Goal: Information Seeking & Learning: Find specific page/section

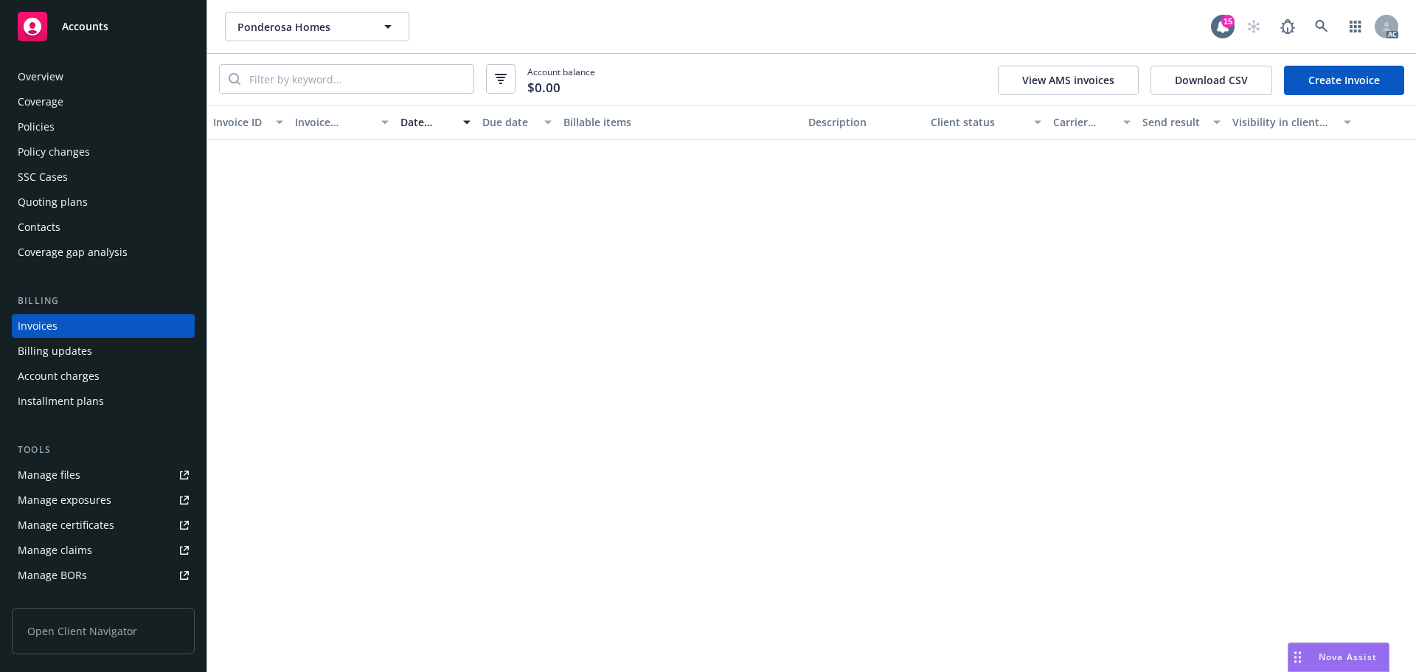
scroll to position [664, 0]
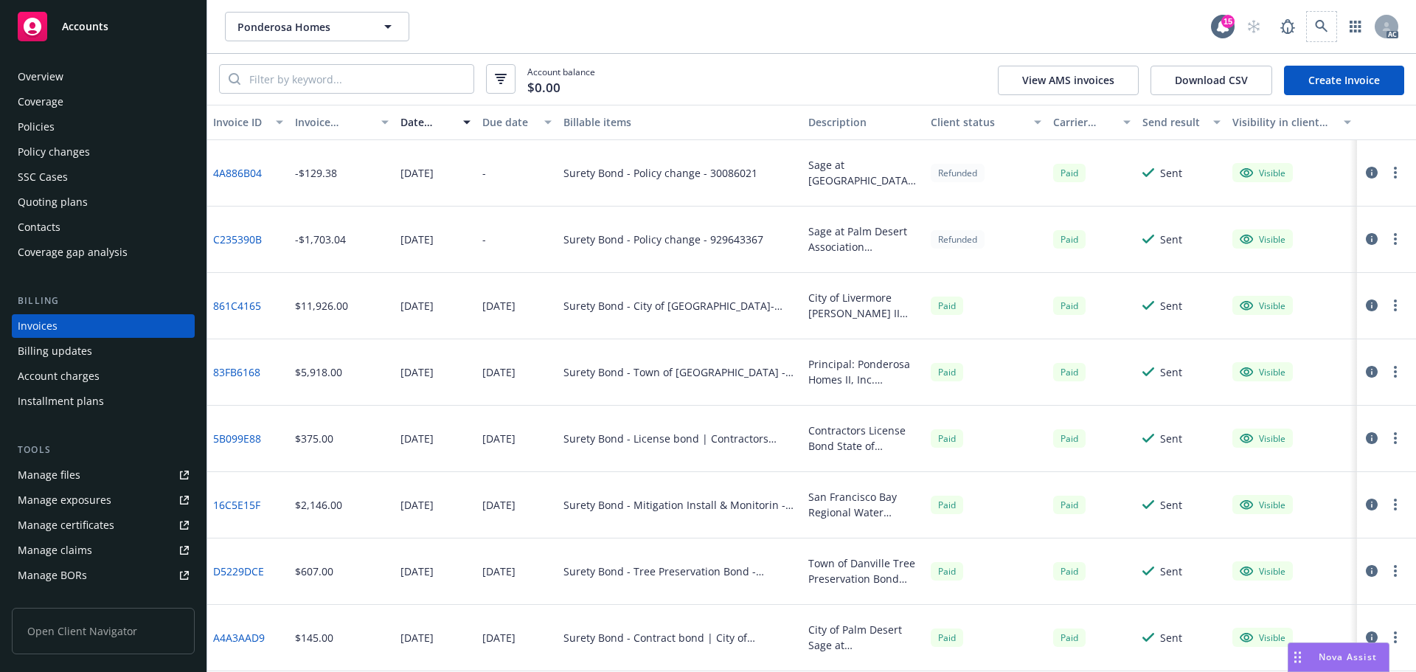
click at [1307, 20] on span at bounding box center [1321, 26] width 29 height 29
click at [1315, 22] on icon at bounding box center [1321, 26] width 13 height 13
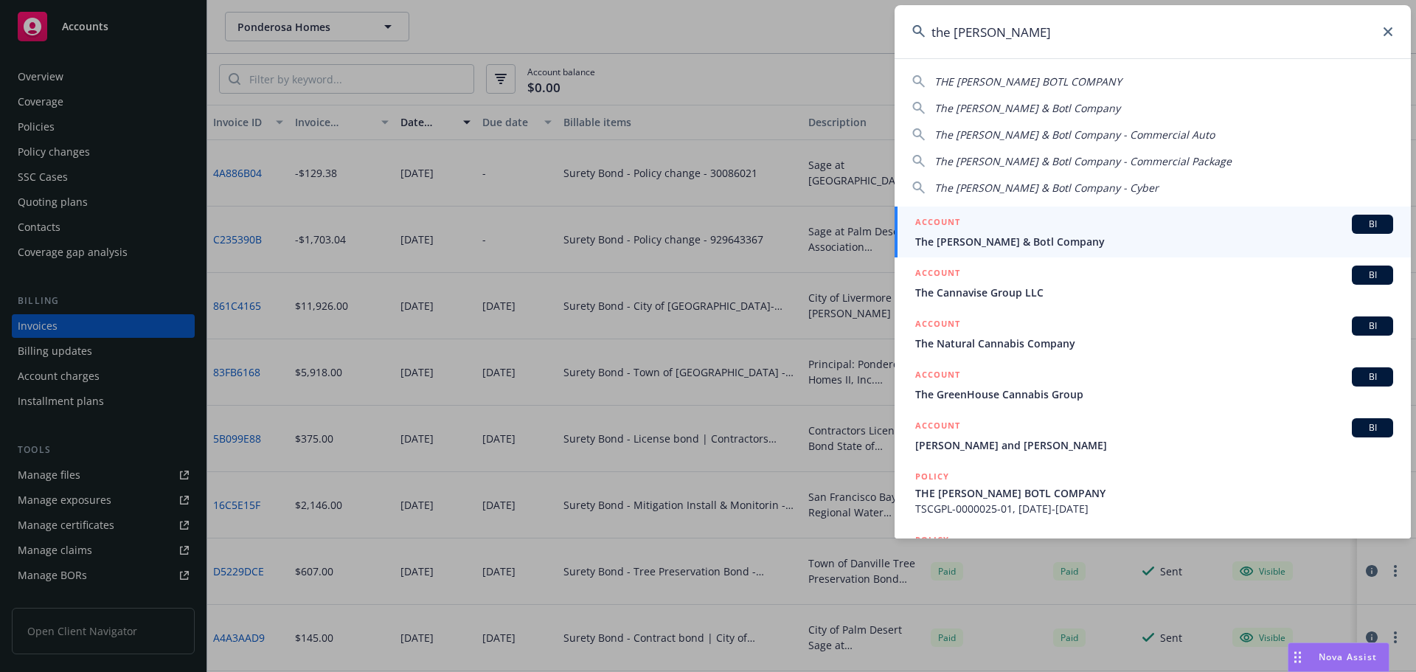
type input "the [PERSON_NAME]"
click at [1007, 240] on span "The [PERSON_NAME] & Botl Company" at bounding box center [1154, 241] width 478 height 15
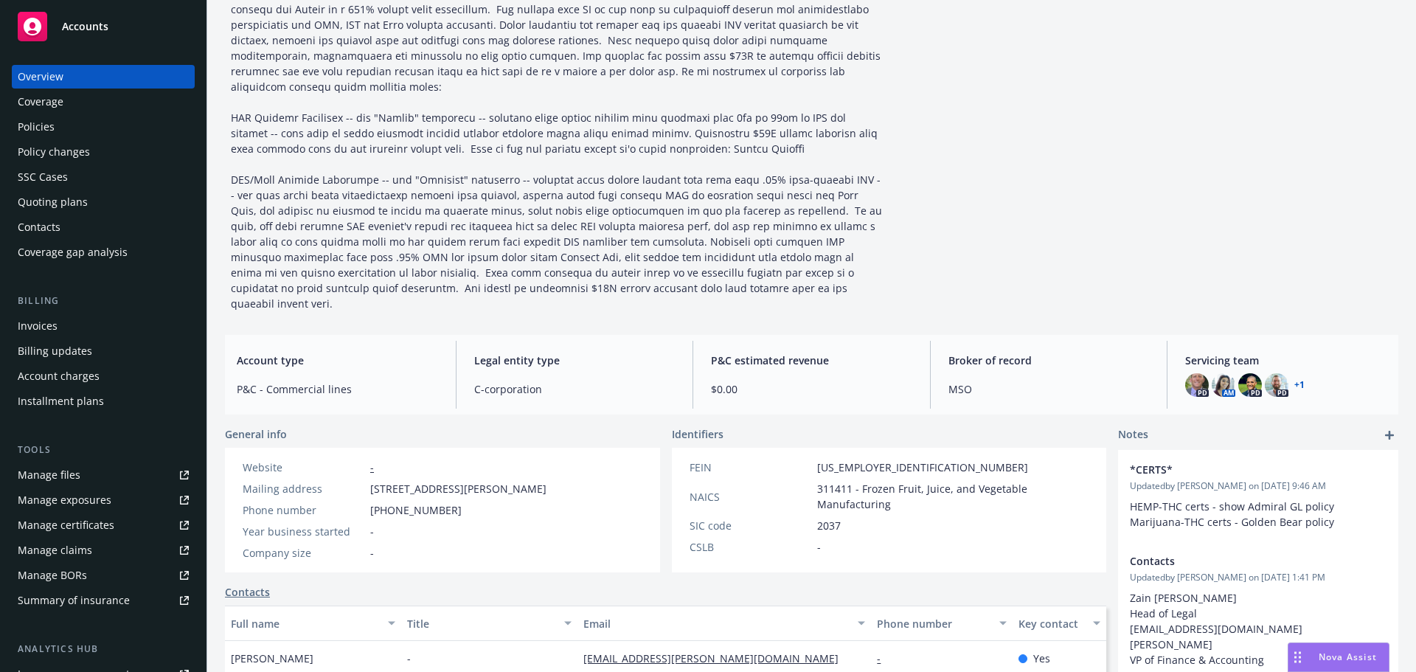
scroll to position [147, 0]
click at [63, 128] on div "Policies" at bounding box center [103, 127] width 171 height 24
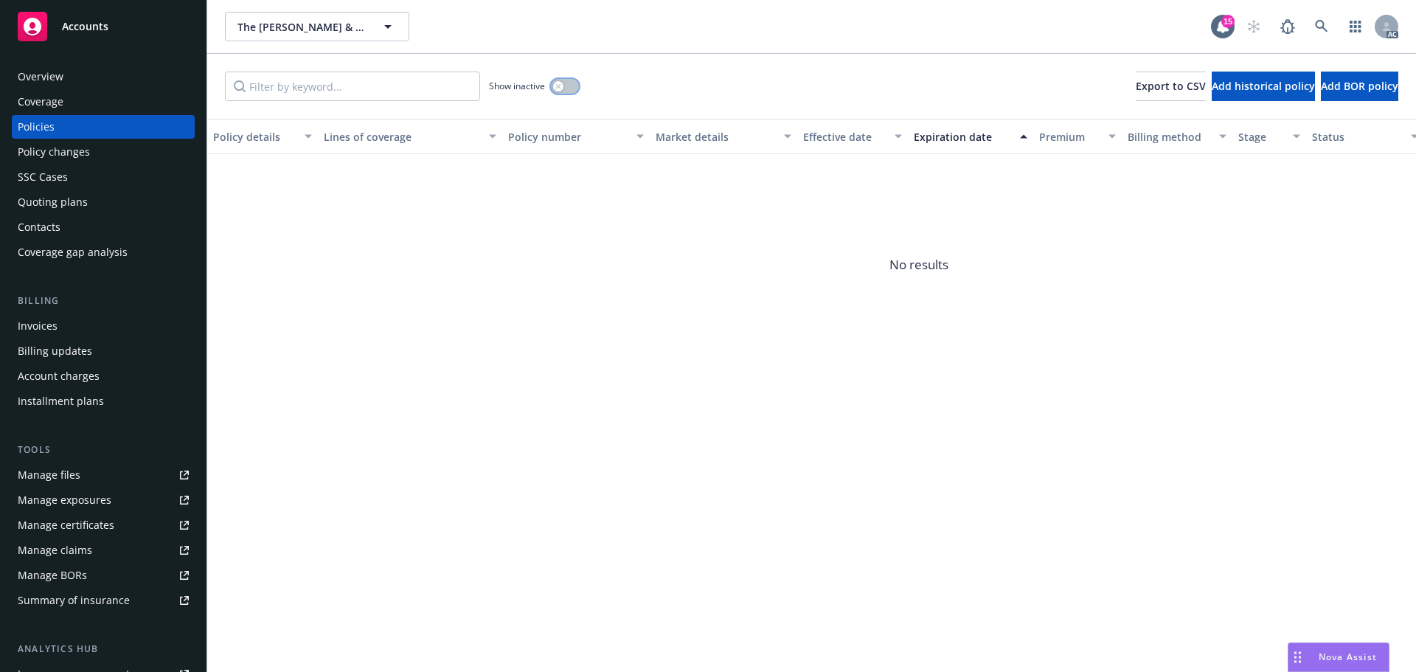
click at [561, 84] on icon "button" at bounding box center [558, 86] width 6 height 6
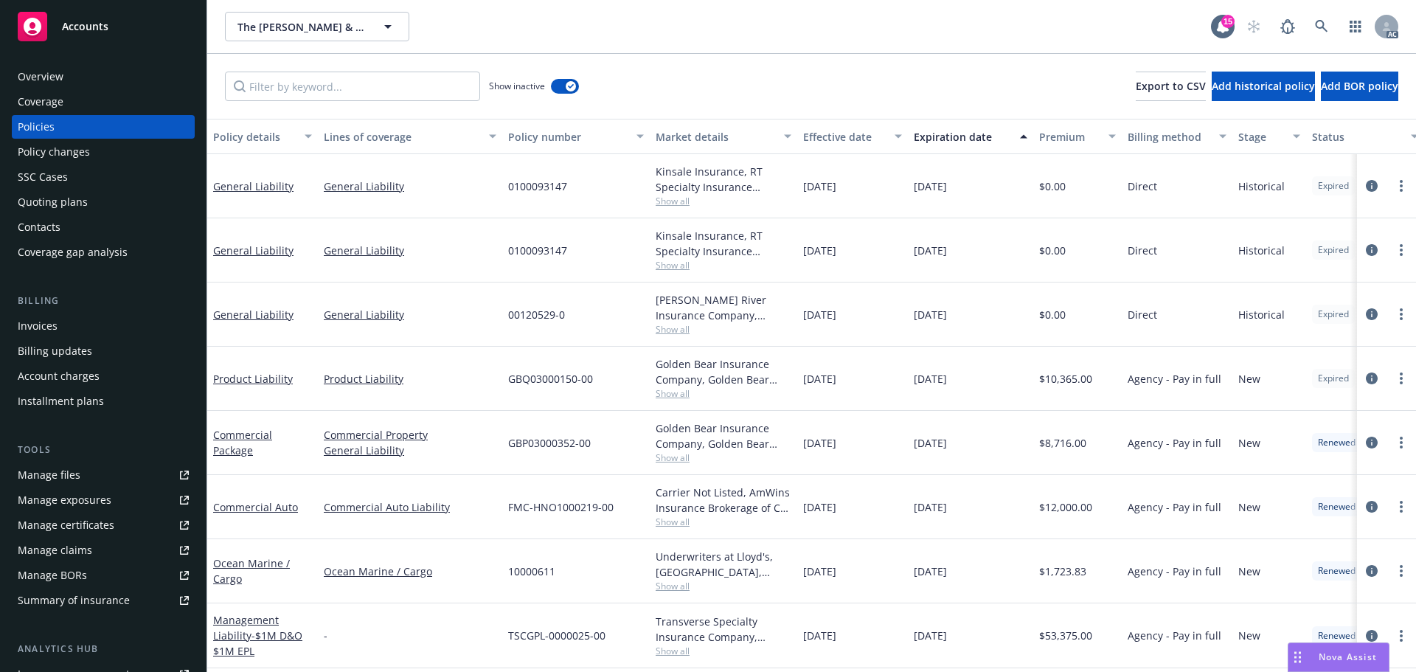
click at [841, 139] on div "Effective date" at bounding box center [844, 136] width 83 height 15
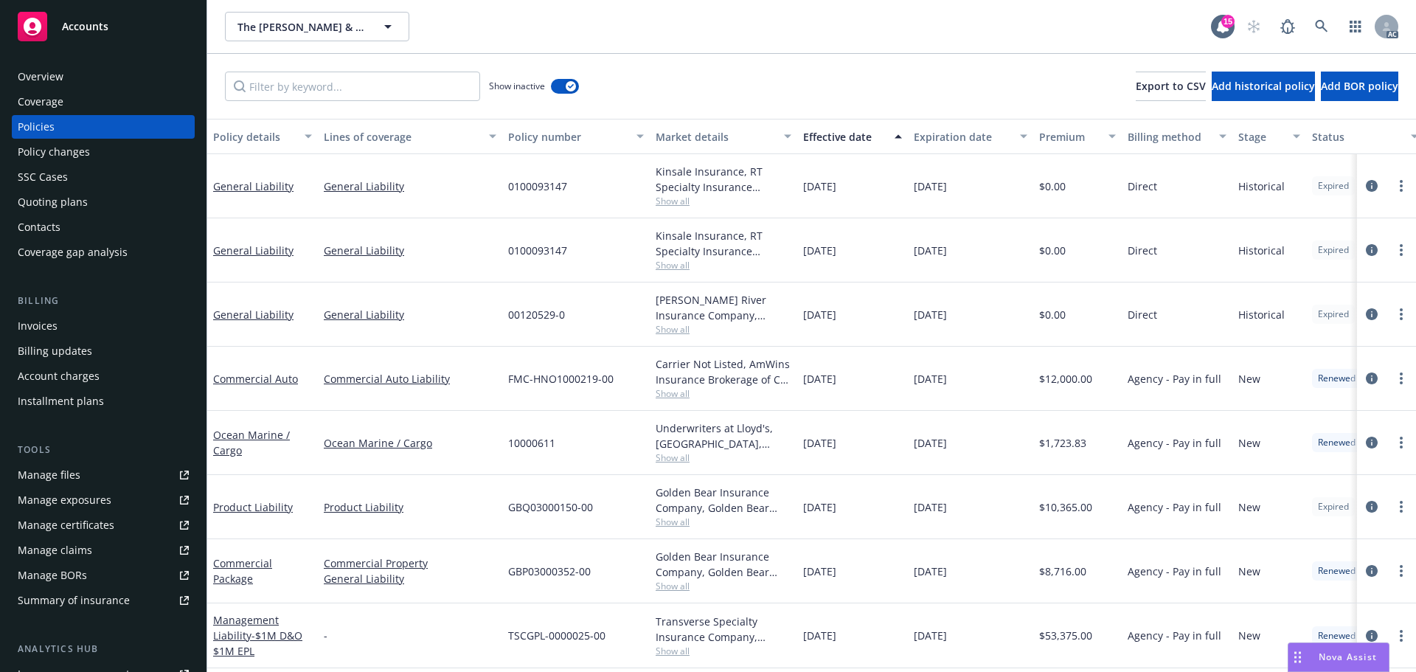
click at [841, 139] on div "Effective date" at bounding box center [844, 136] width 83 height 15
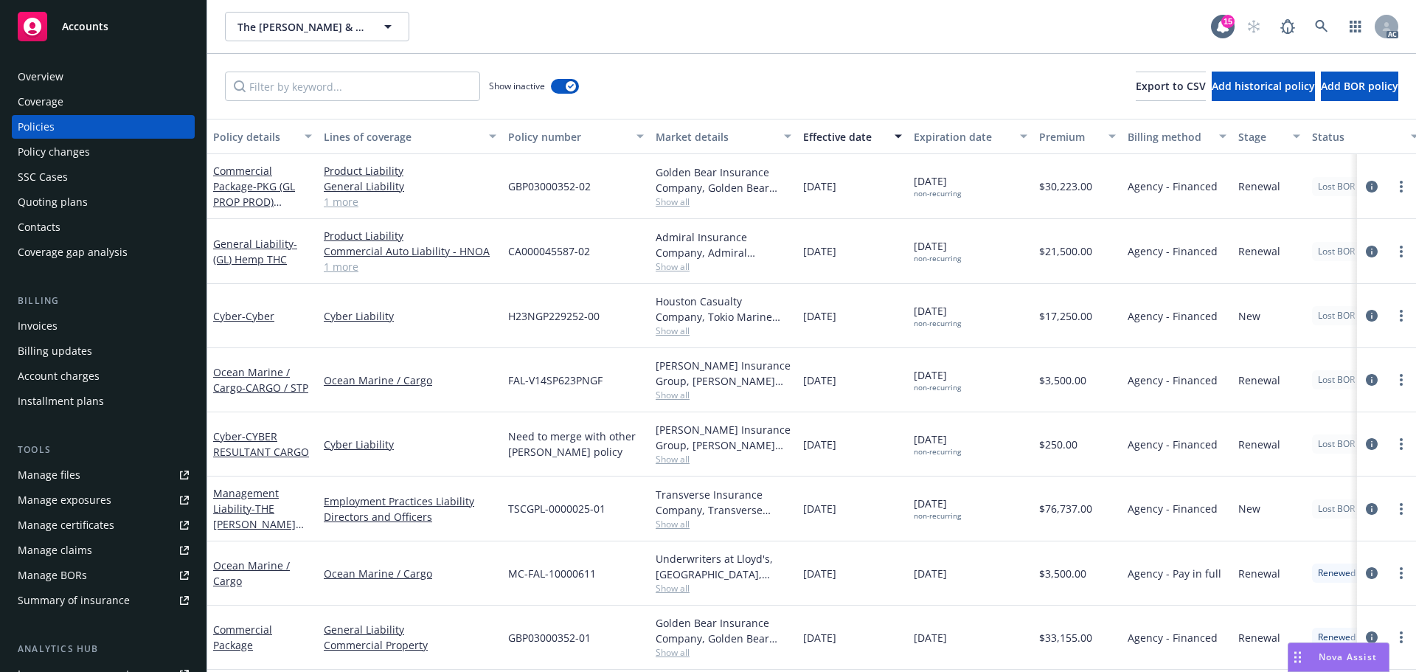
click at [112, 62] on div "Overview Coverage Policies Policy changes SSC Cases Quoting plans Contacts Cove…" at bounding box center [103, 359] width 206 height 625
click at [115, 69] on div "Overview" at bounding box center [103, 77] width 171 height 24
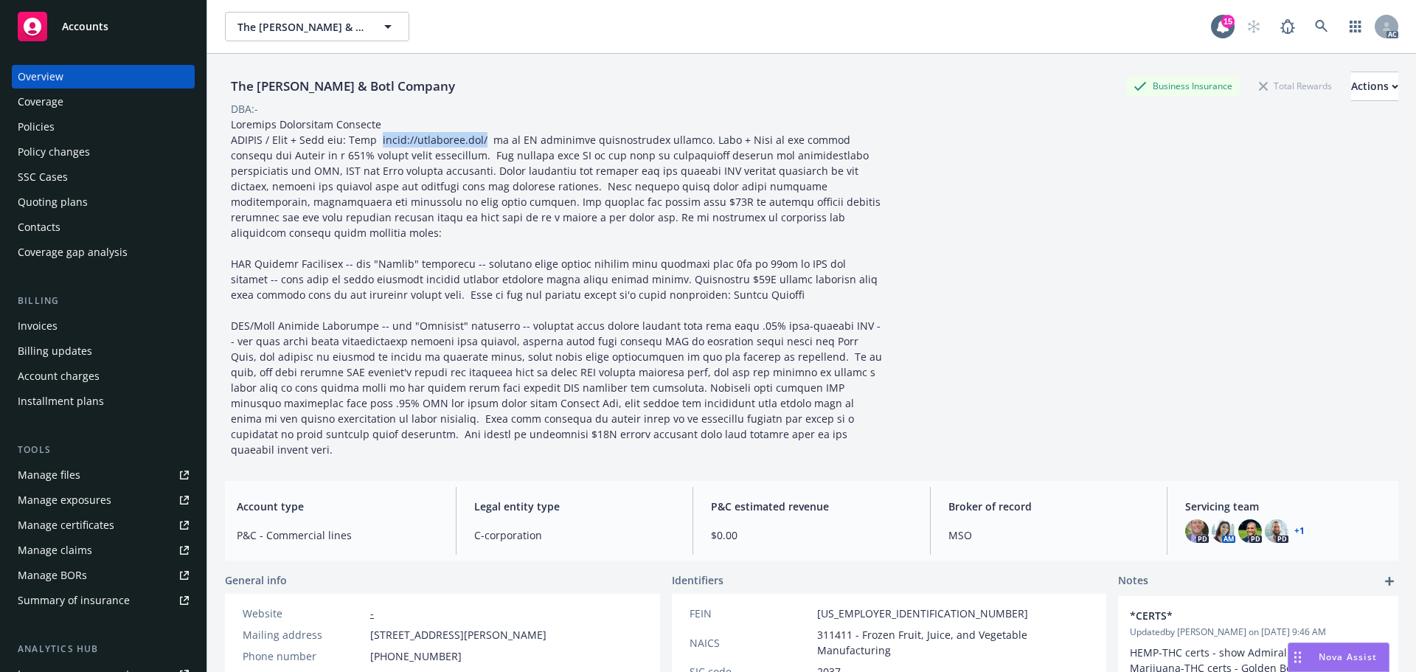
drag, startPoint x: 497, startPoint y: 139, endPoint x: 390, endPoint y: 140, distance: 106.9
click at [390, 140] on span at bounding box center [558, 286] width 654 height 339
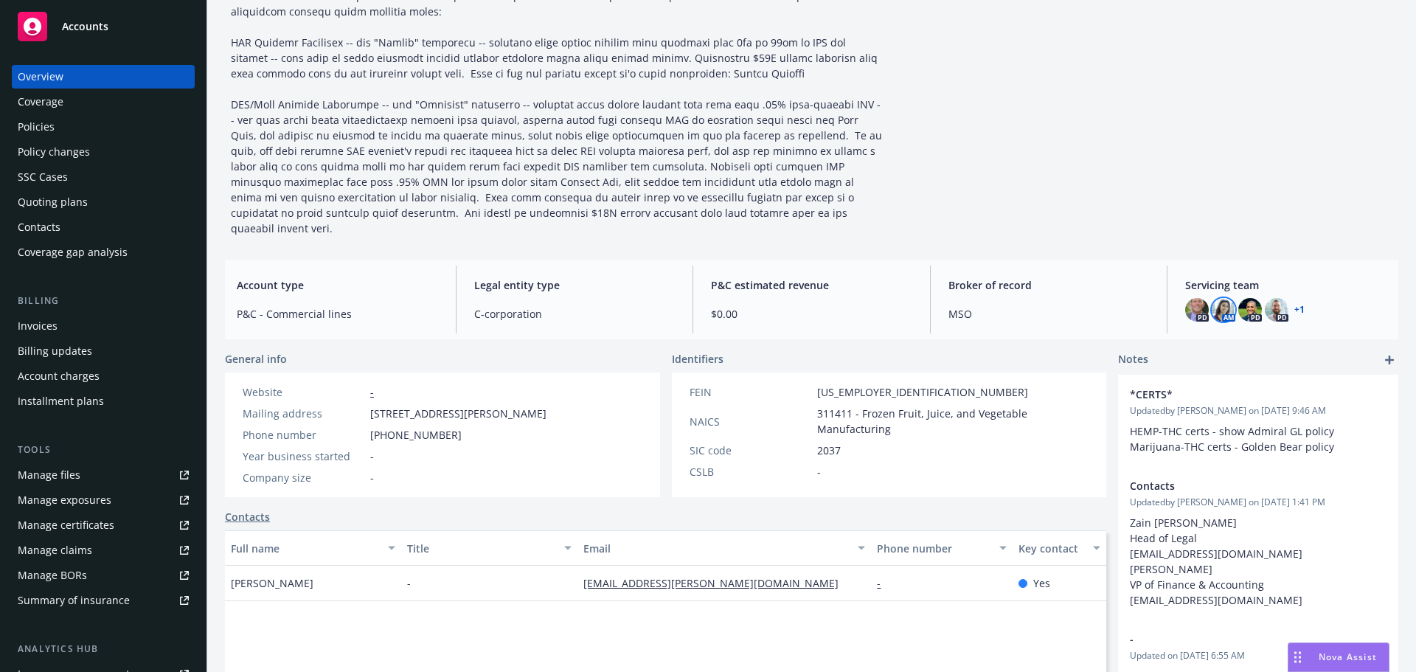
click at [1214, 298] on img at bounding box center [1223, 310] width 24 height 24
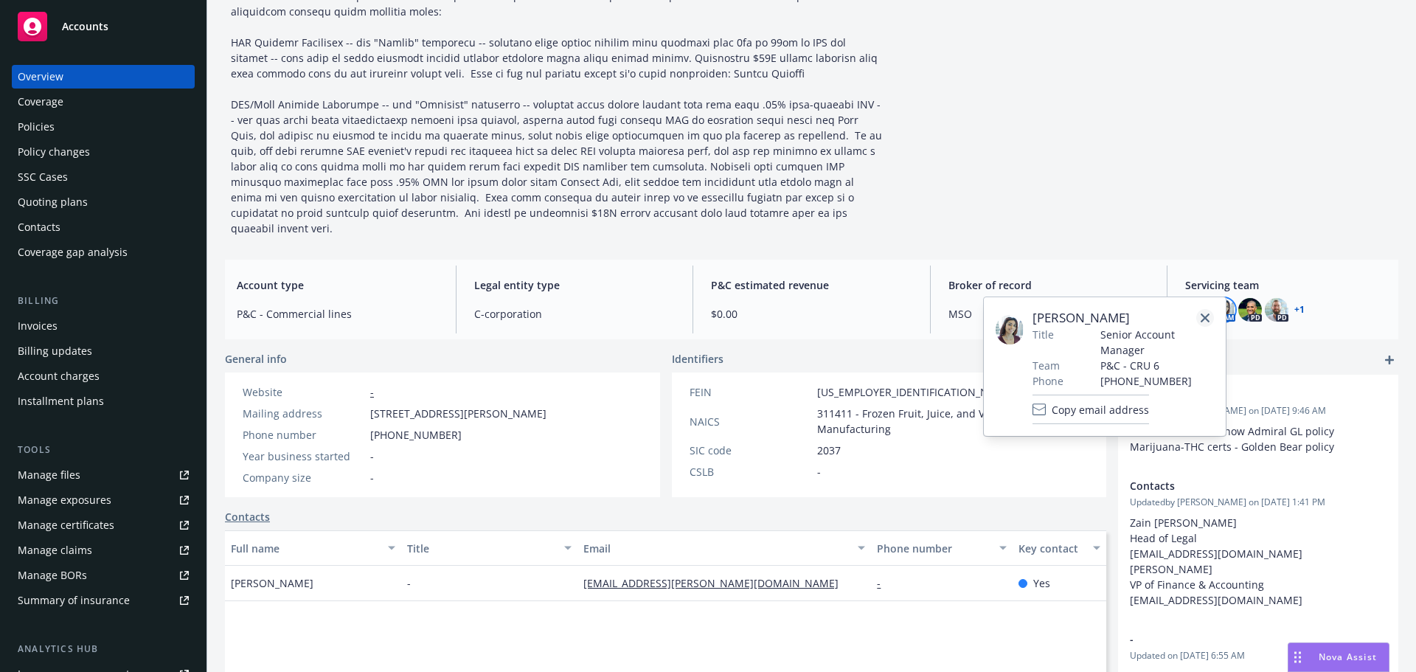
click at [1208, 310] on link "close" at bounding box center [1205, 318] width 18 height 18
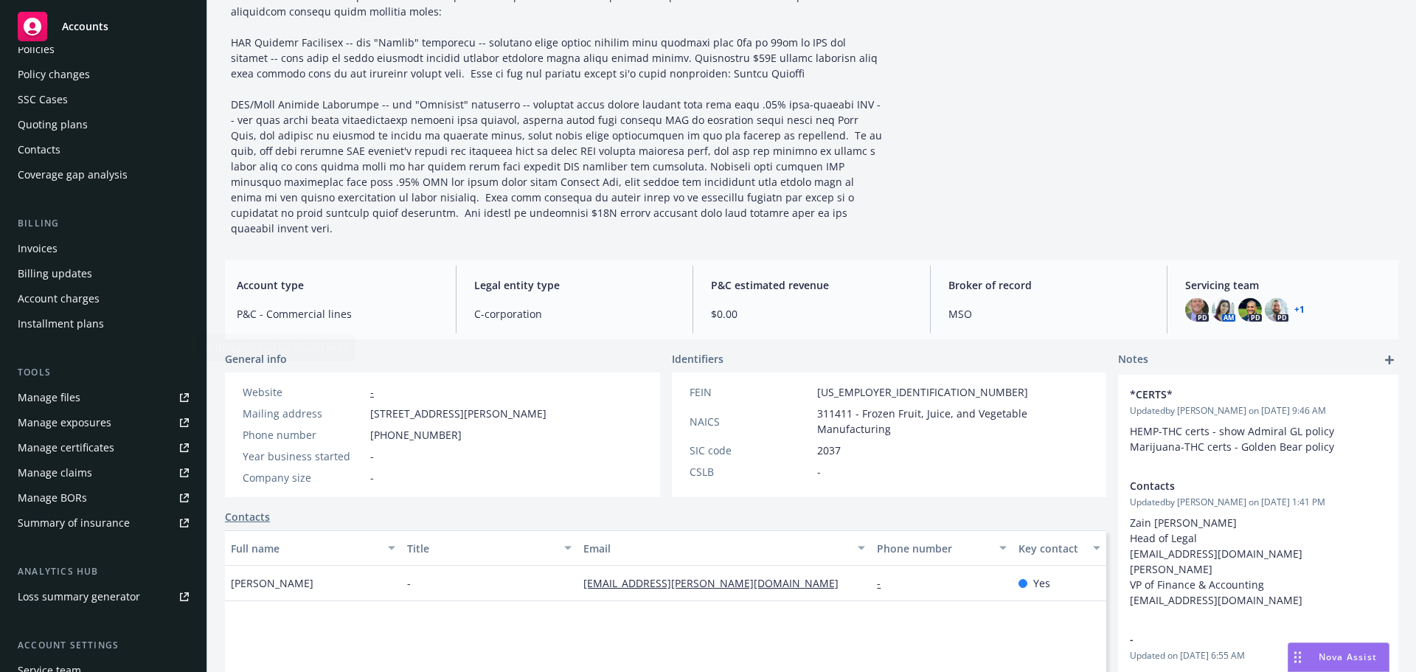
scroll to position [156, 0]
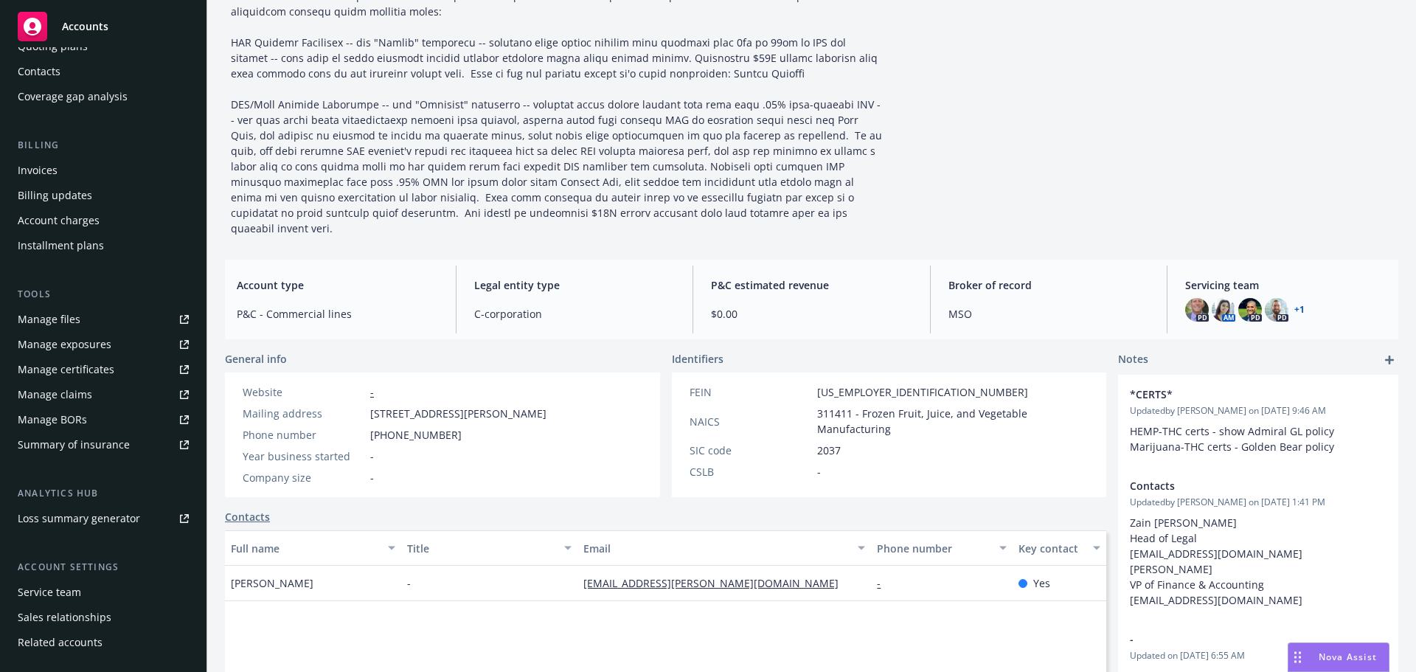
click at [60, 597] on div "Service team" at bounding box center [49, 592] width 63 height 24
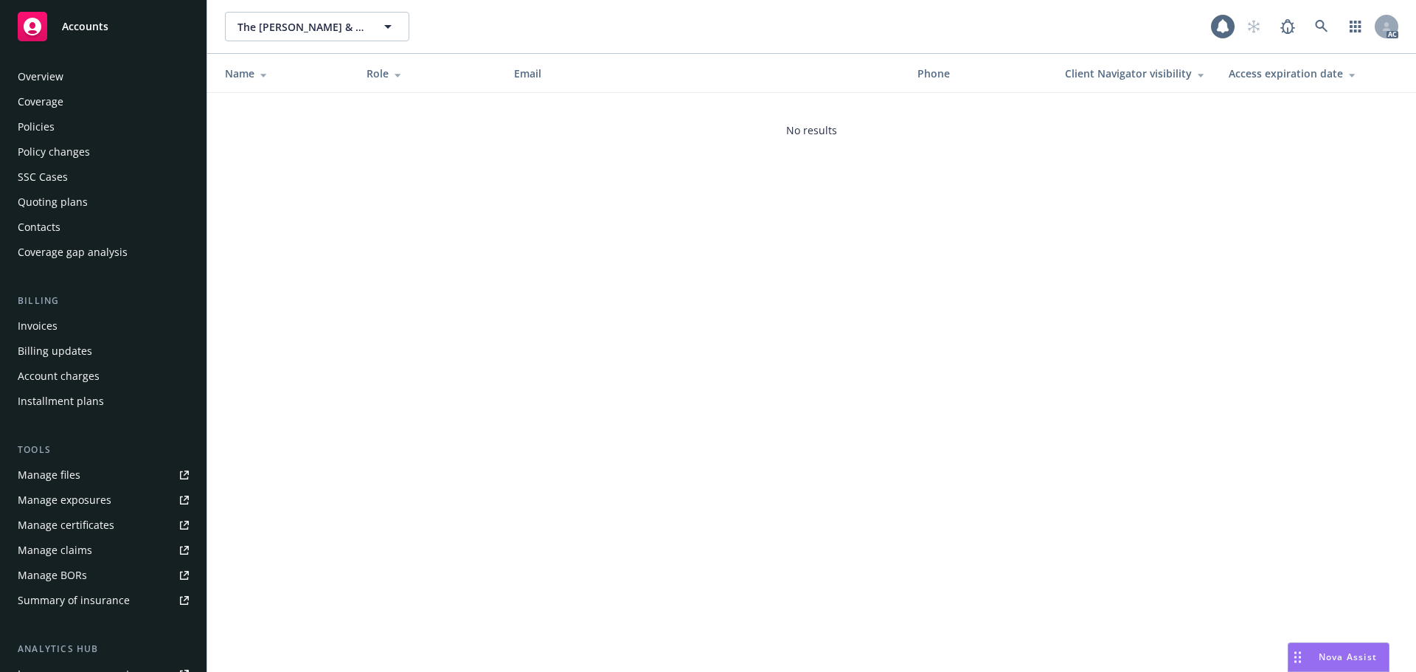
scroll to position [156, 0]
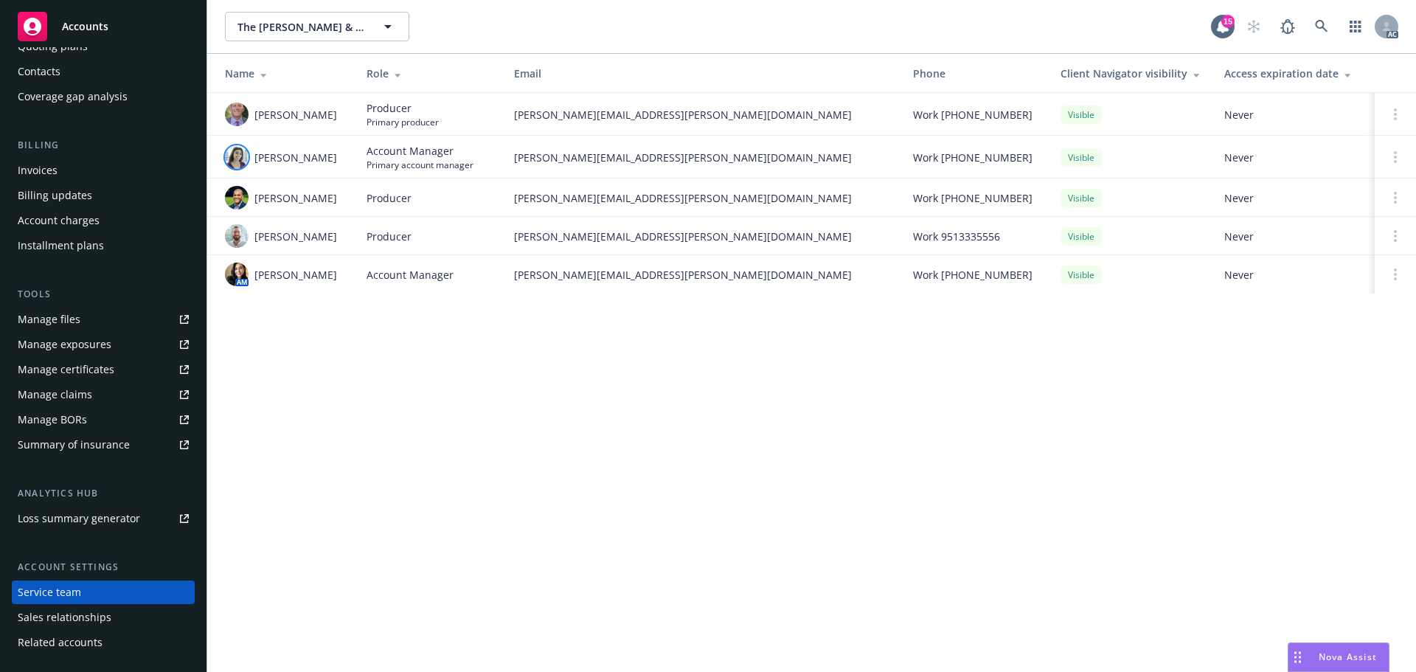
click at [229, 154] on img at bounding box center [237, 157] width 24 height 24
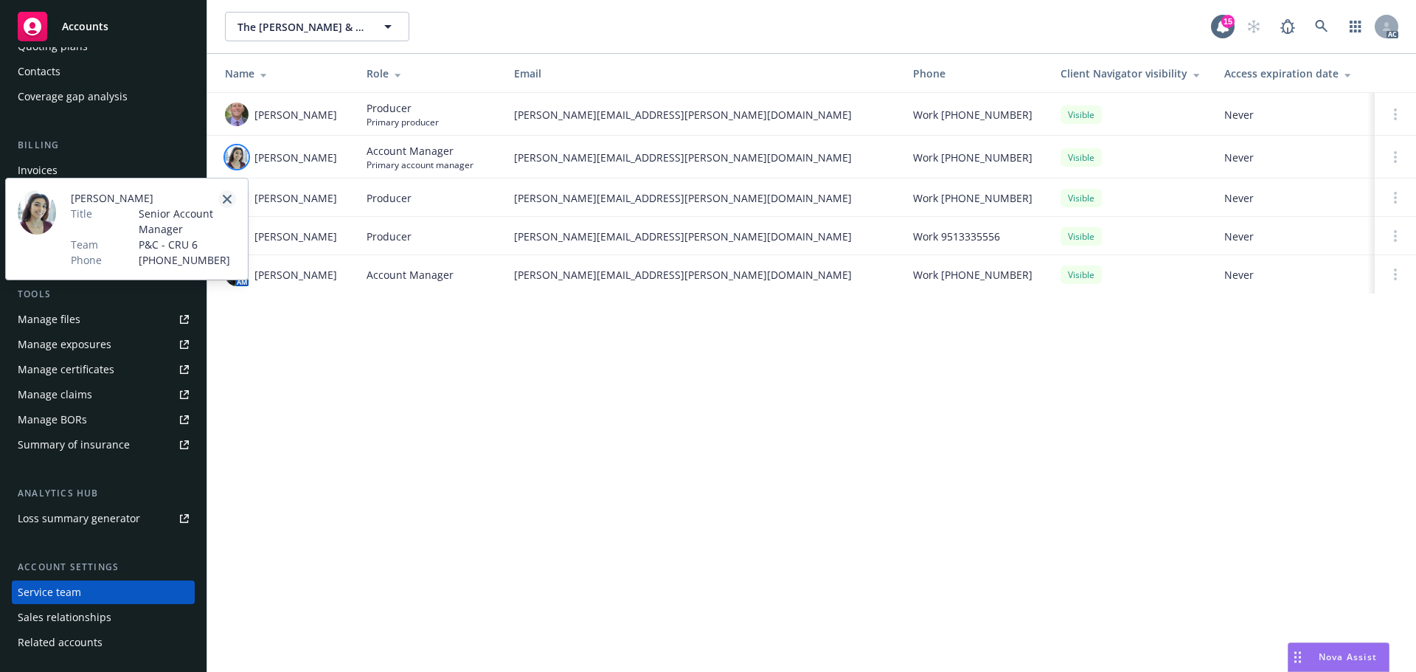
click at [228, 193] on link "close" at bounding box center [227, 199] width 18 height 18
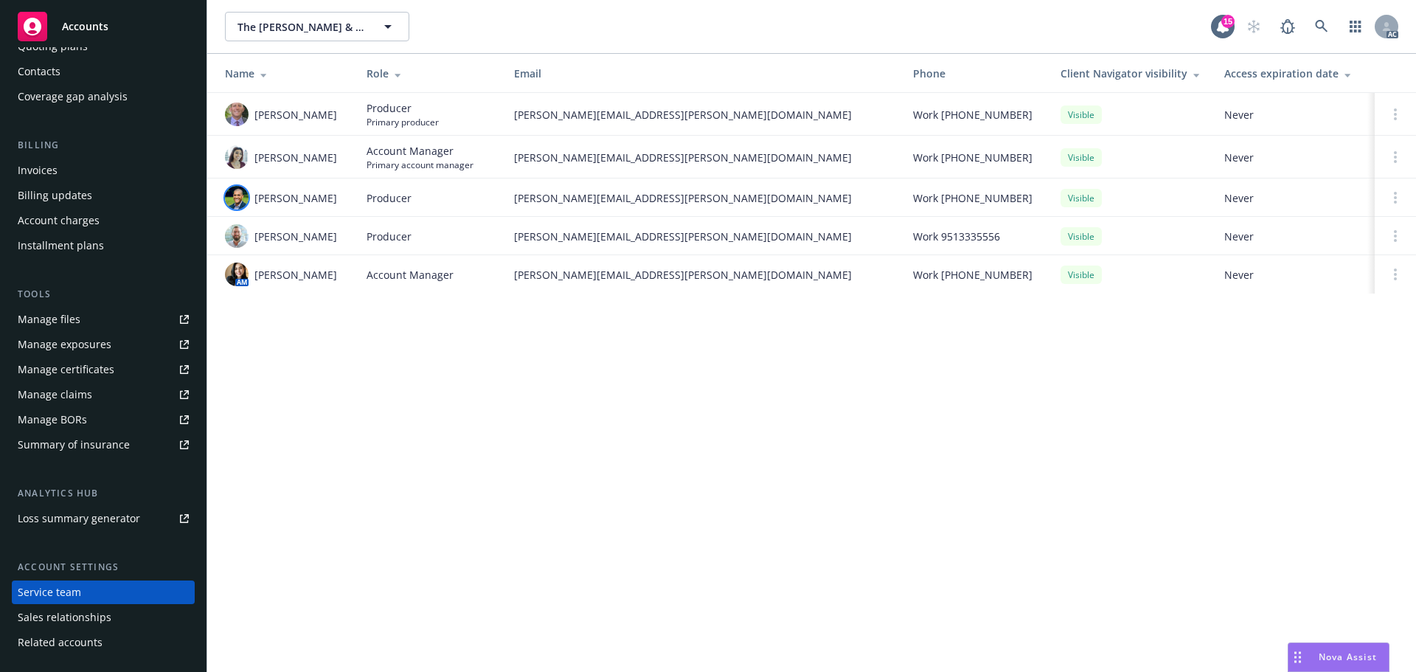
click at [235, 203] on img at bounding box center [237, 198] width 24 height 24
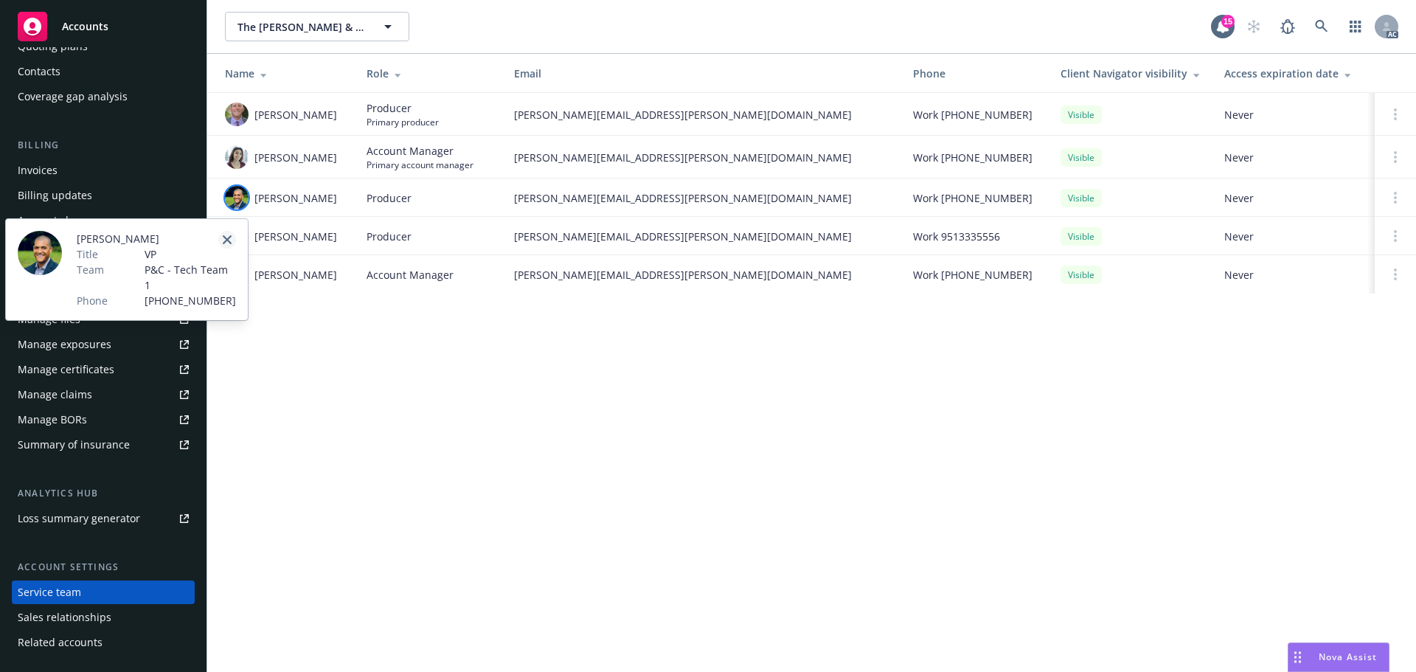
click at [232, 239] on link "close" at bounding box center [227, 240] width 18 height 18
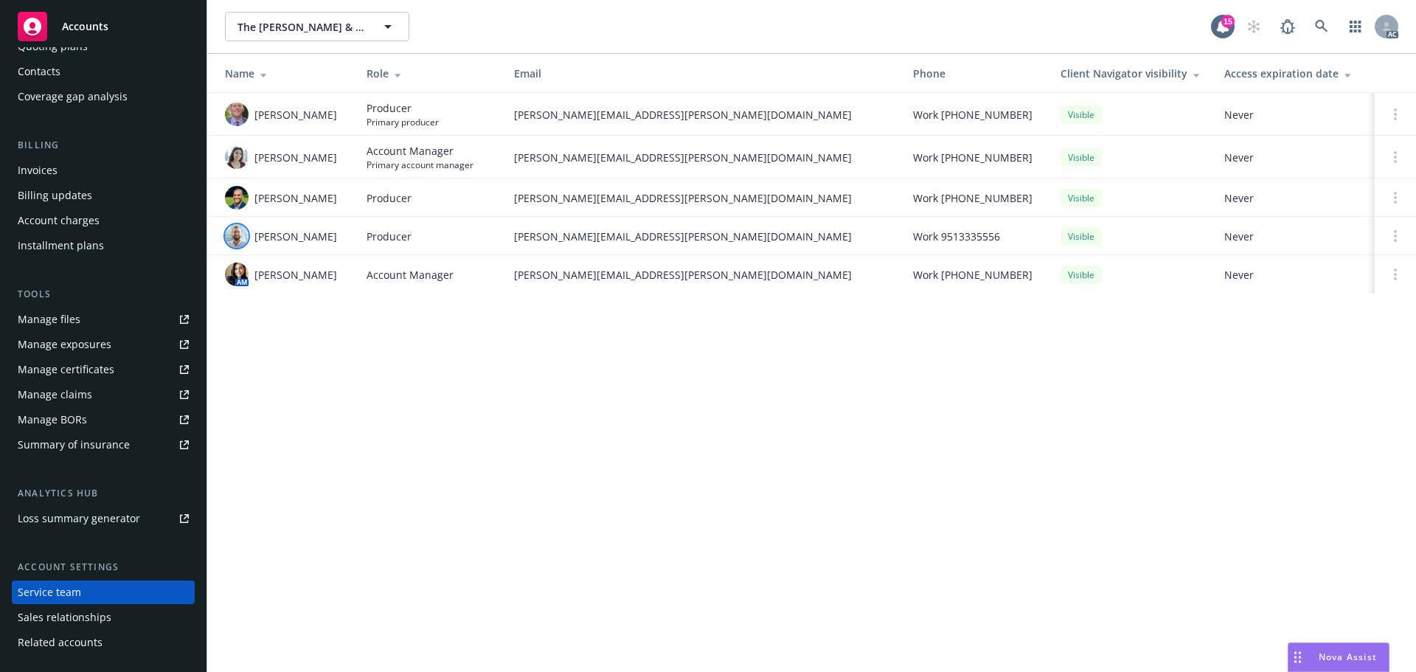
click at [232, 239] on img at bounding box center [237, 236] width 24 height 24
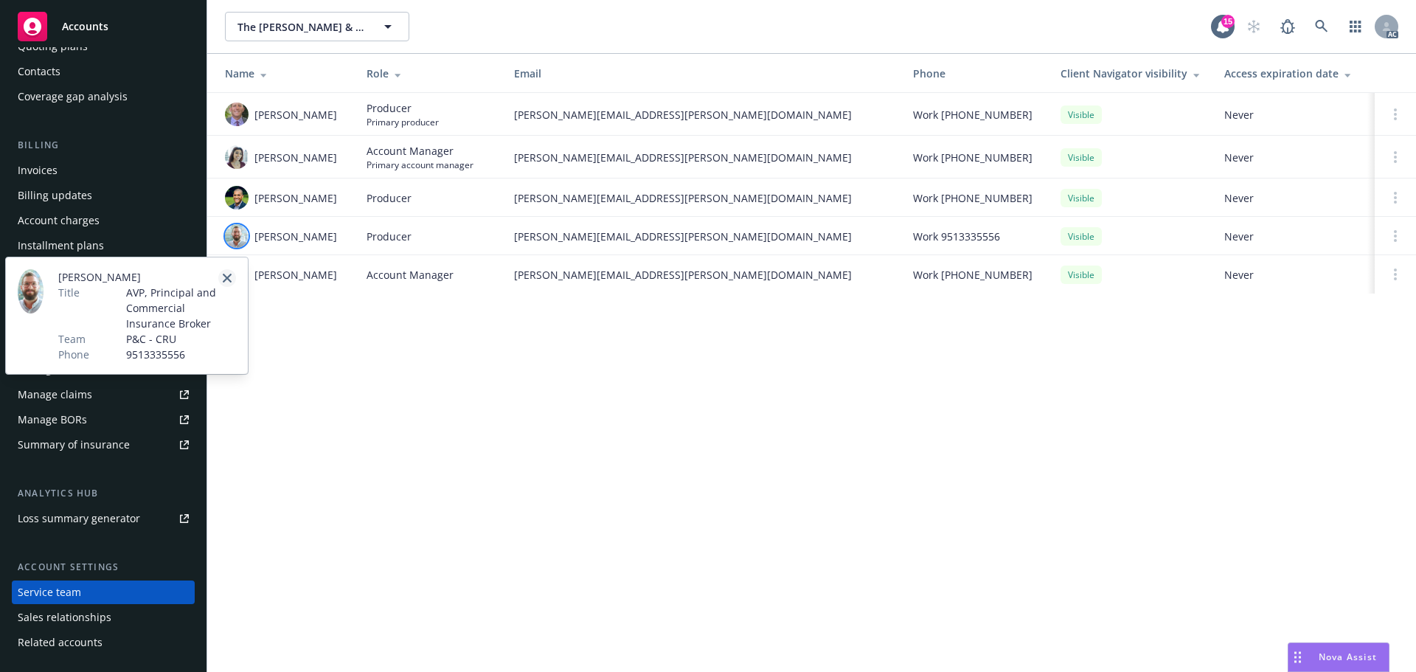
click at [230, 275] on icon "close" at bounding box center [227, 278] width 9 height 9
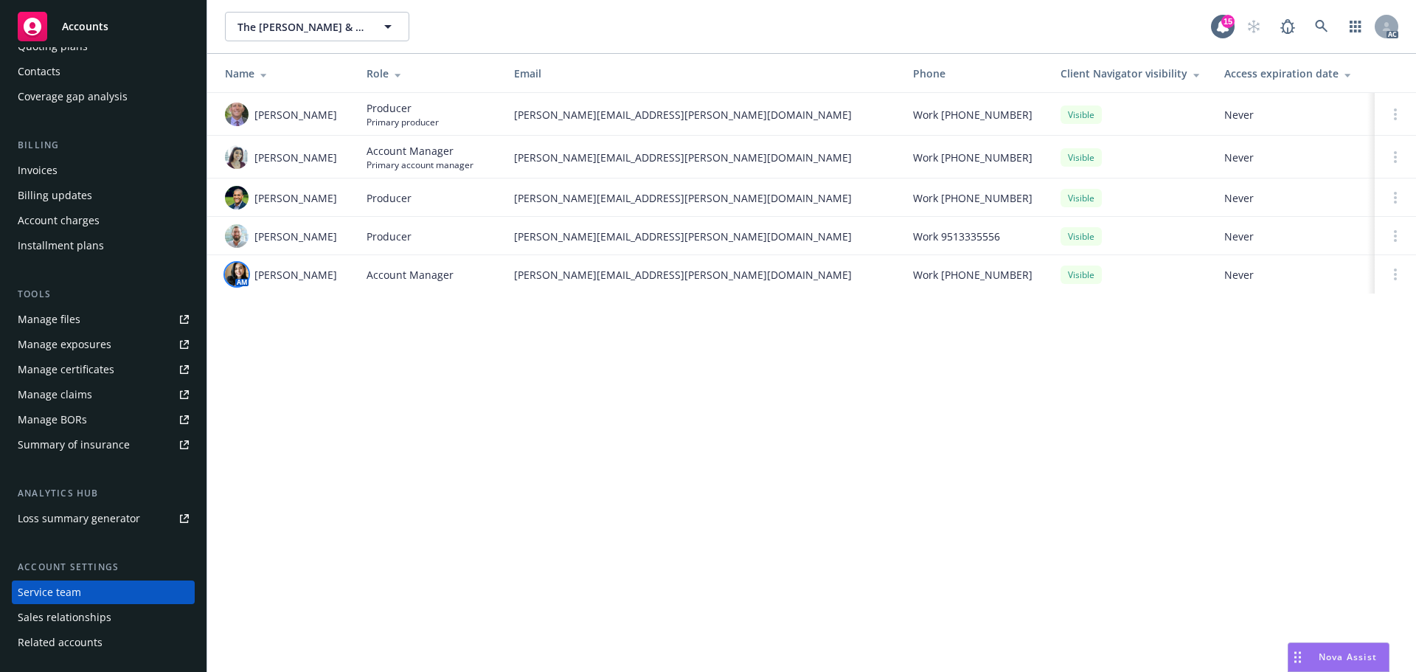
click at [233, 275] on img at bounding box center [237, 274] width 24 height 24
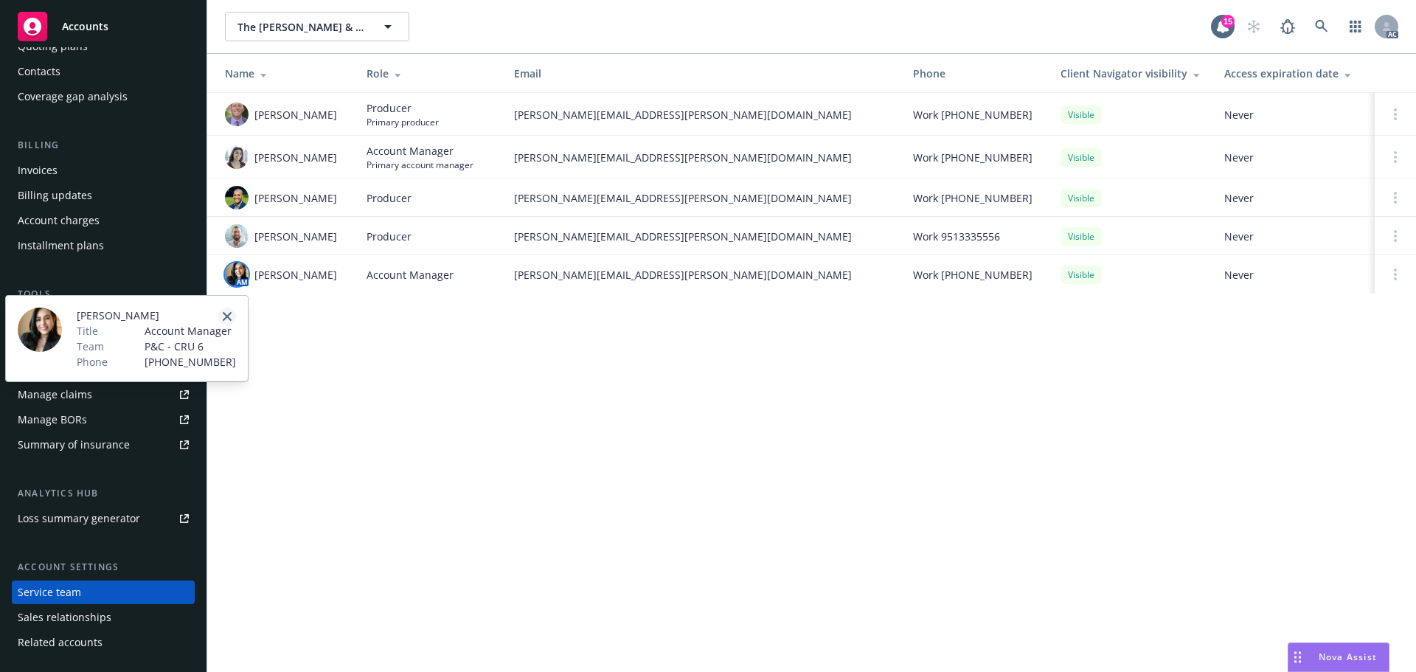
click at [227, 313] on icon "close" at bounding box center [227, 316] width 9 height 9
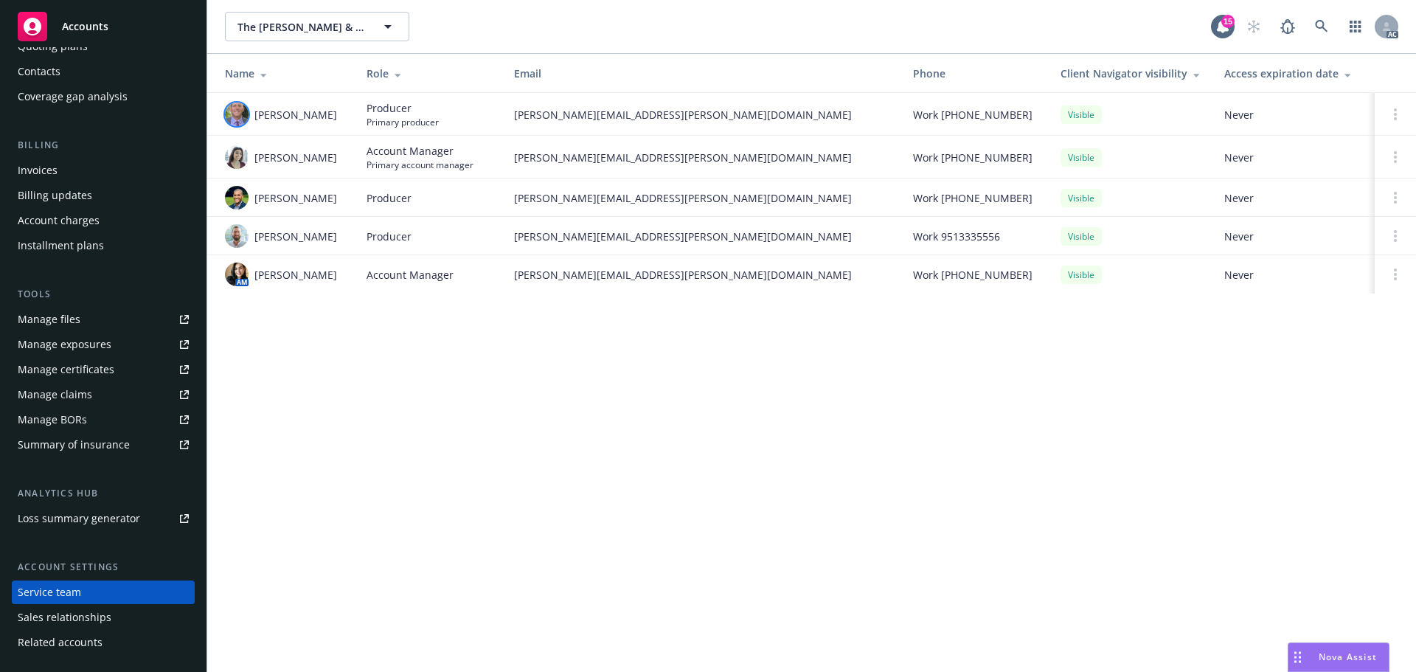
click at [240, 114] on img at bounding box center [237, 114] width 24 height 24
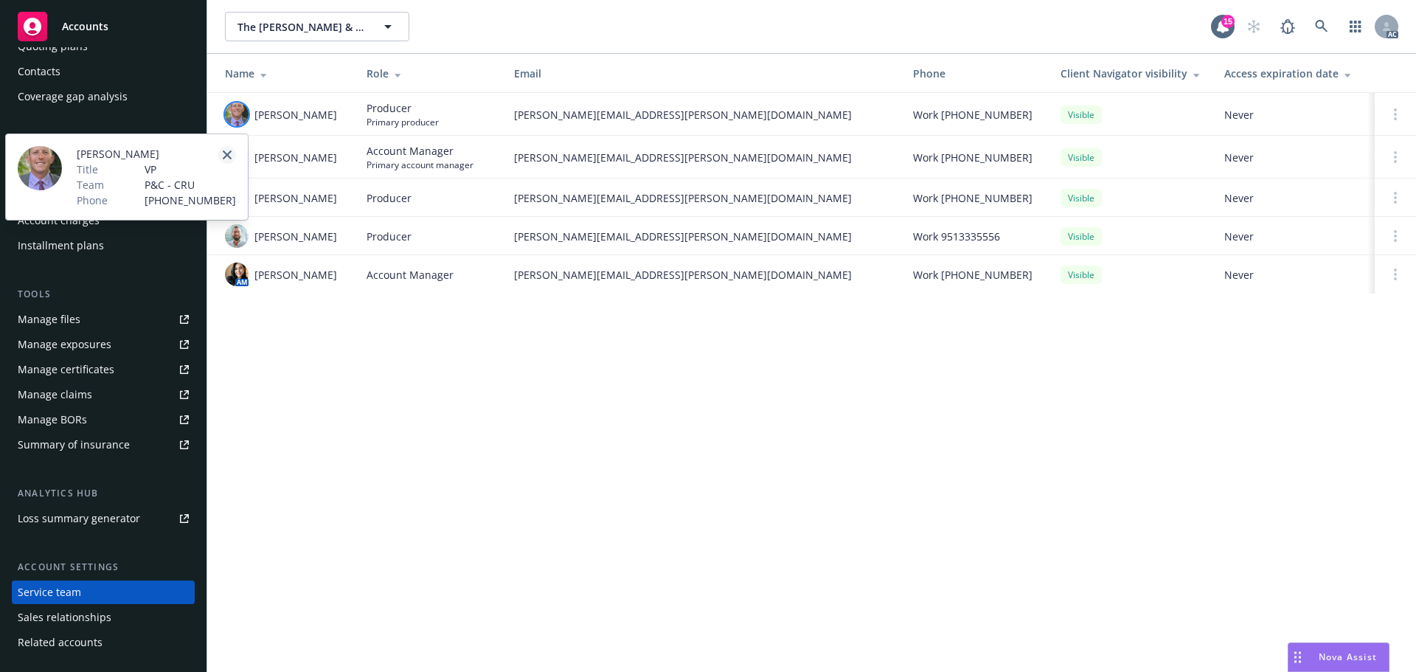
click at [227, 153] on icon "close" at bounding box center [227, 154] width 9 height 9
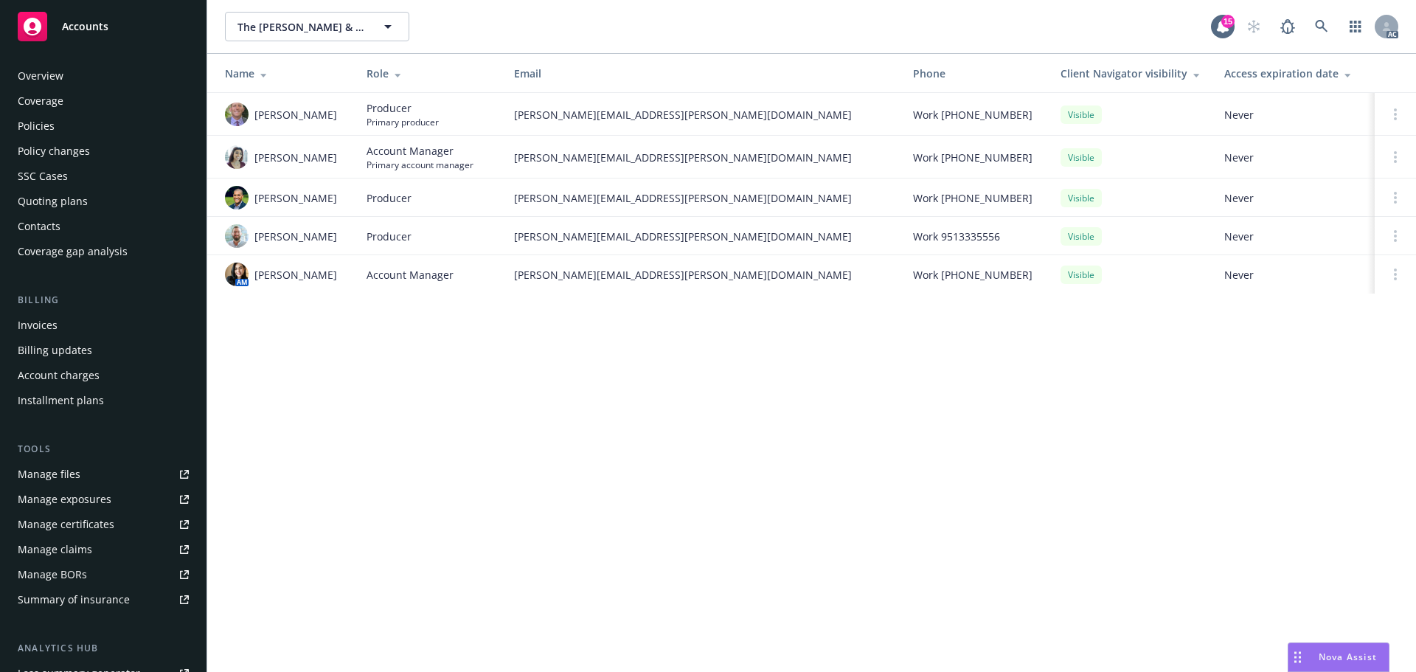
scroll to position [0, 0]
click at [59, 130] on div "Policies" at bounding box center [103, 127] width 171 height 24
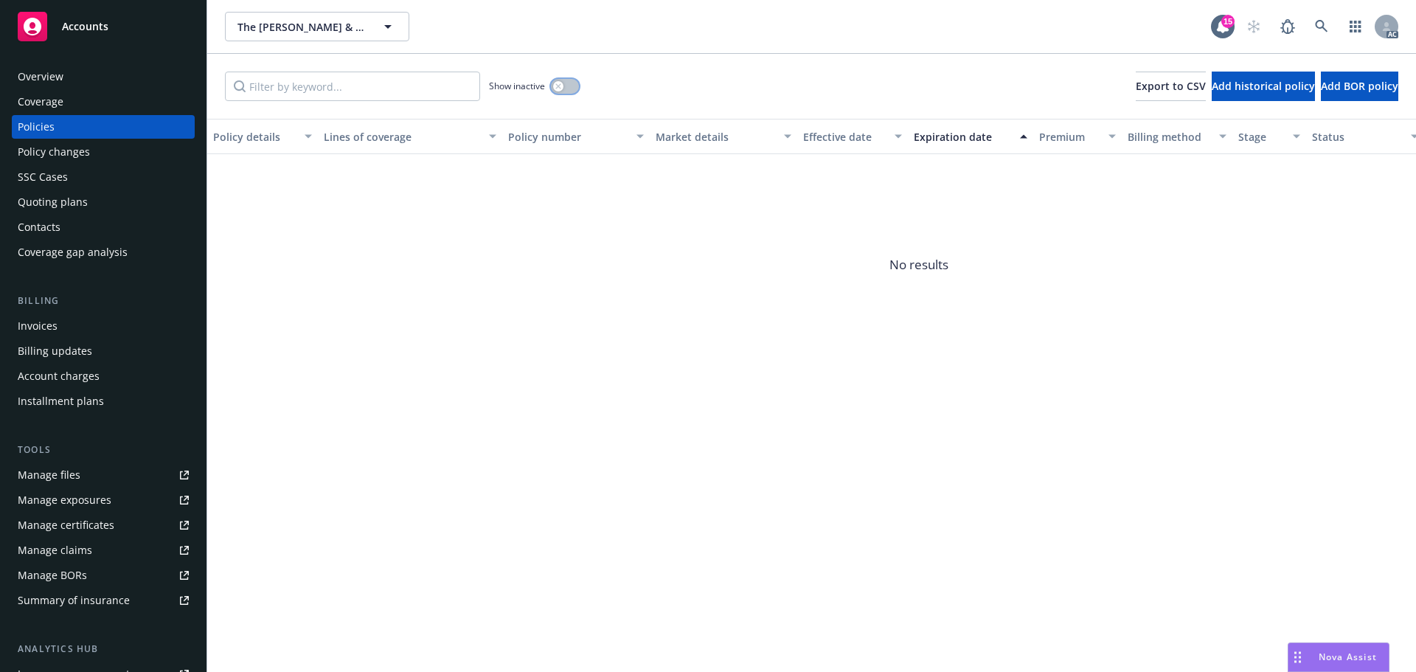
drag, startPoint x: 560, startPoint y: 86, endPoint x: 523, endPoint y: 83, distance: 37.8
click at [563, 86] on div "button" at bounding box center [558, 86] width 10 height 10
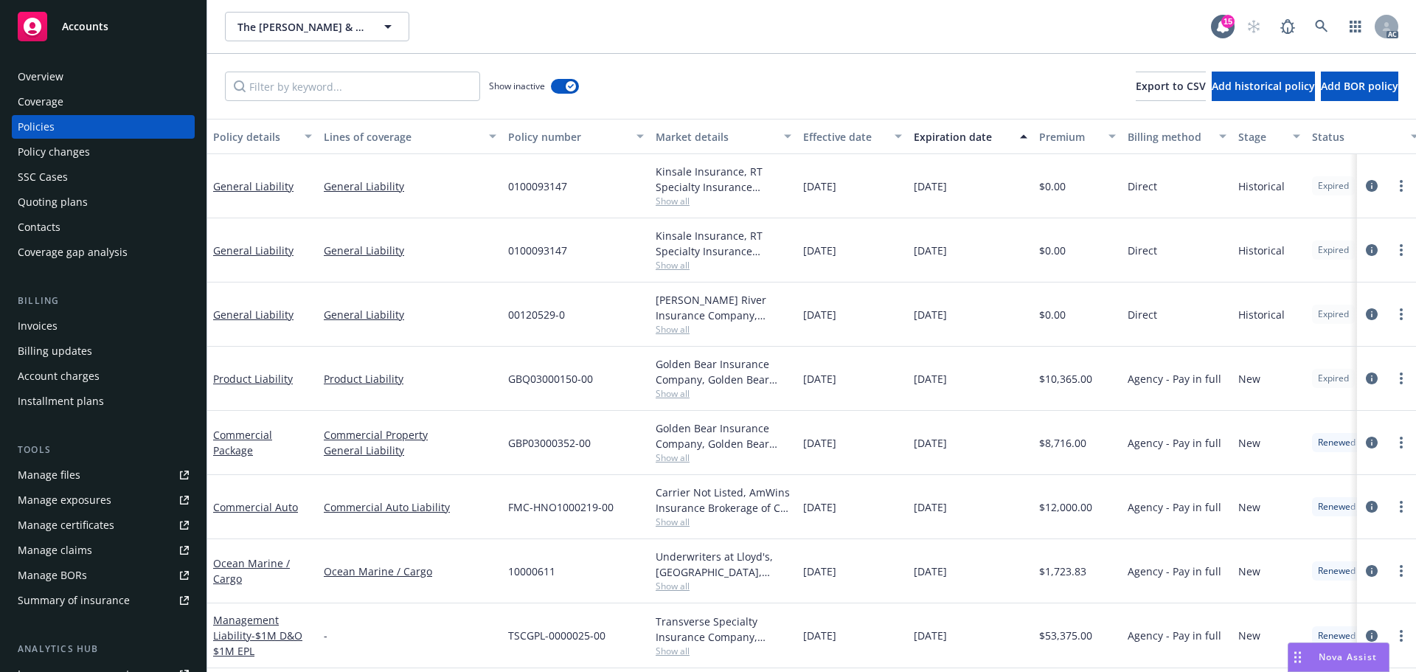
click at [846, 143] on div "Effective date" at bounding box center [844, 136] width 83 height 15
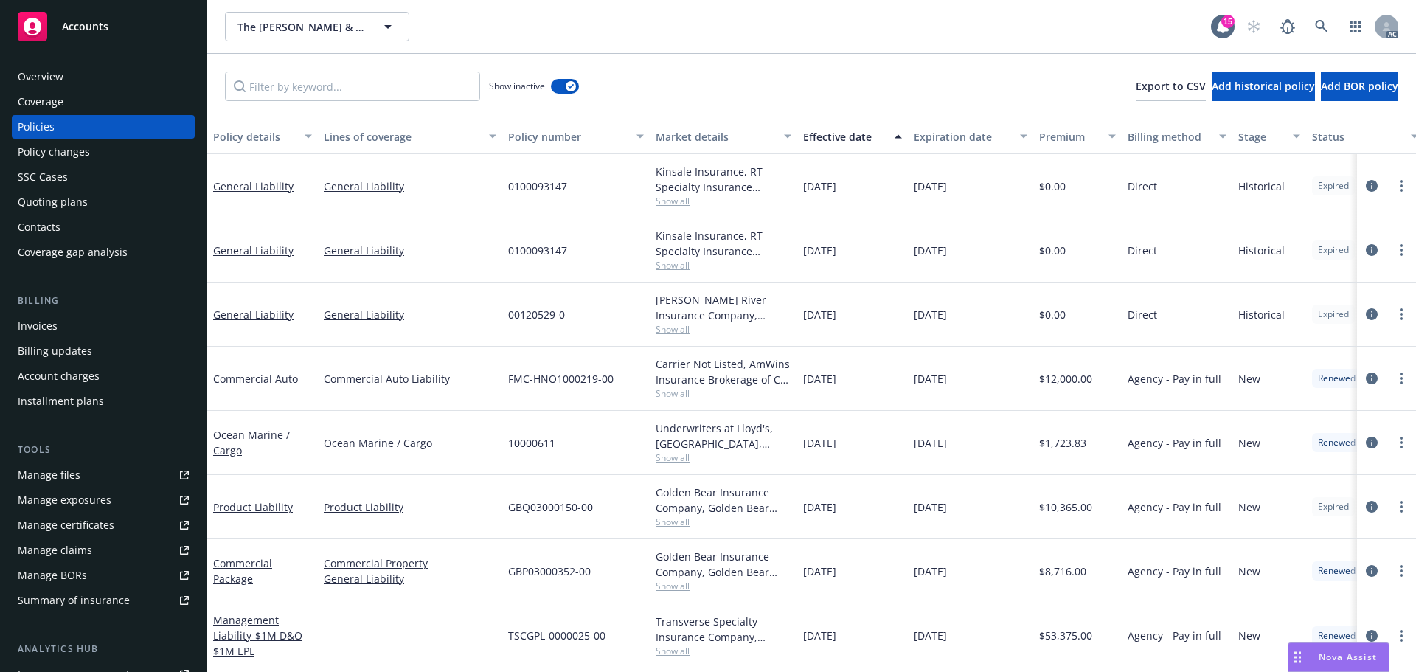
click at [846, 143] on div "Effective date" at bounding box center [844, 136] width 83 height 15
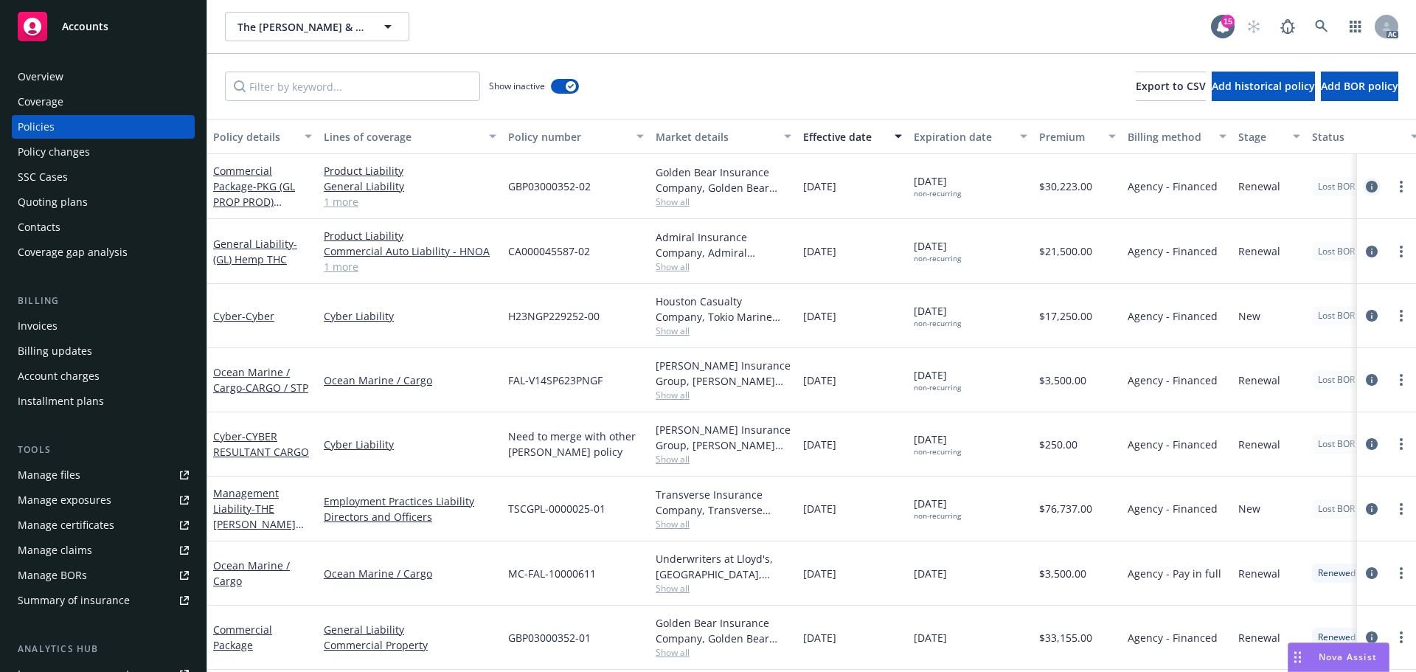
click at [1366, 190] on icon "circleInformation" at bounding box center [1372, 187] width 12 height 12
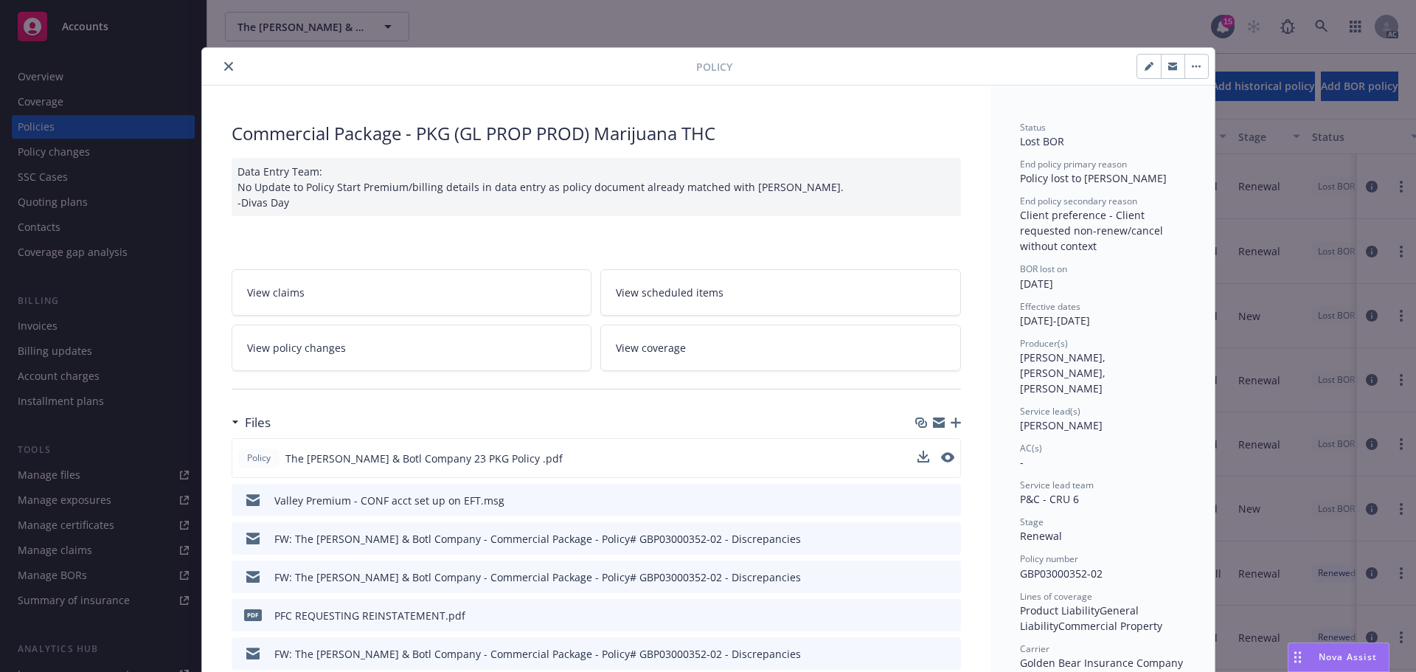
scroll to position [74, 0]
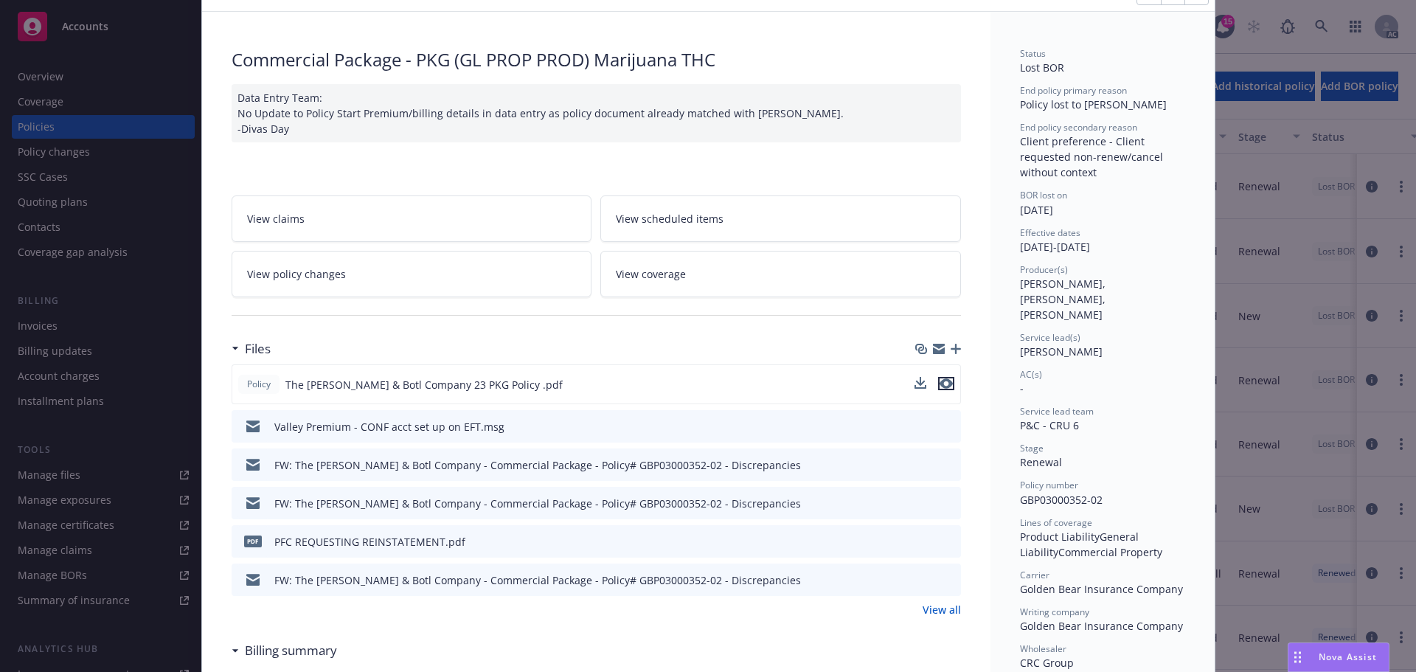
click at [939, 384] on icon "preview file" at bounding box center [945, 383] width 13 height 10
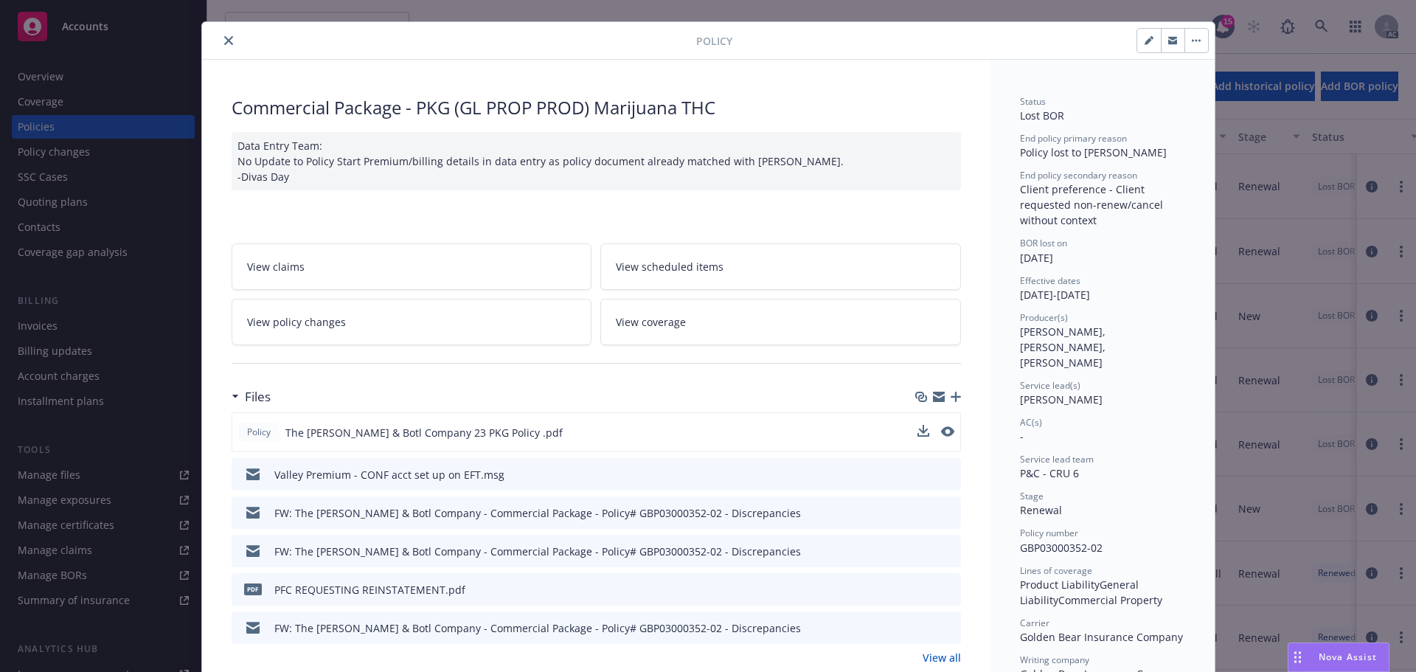
scroll to position [0, 0]
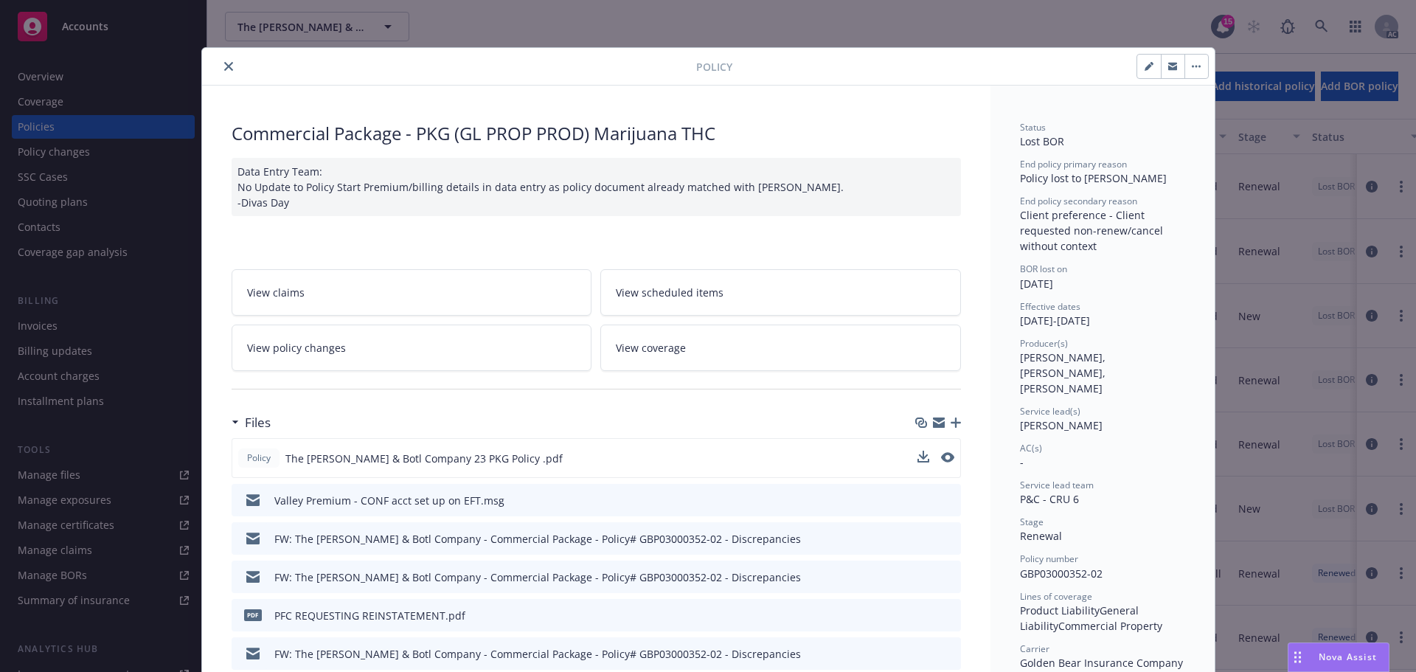
click at [224, 68] on icon "close" at bounding box center [228, 66] width 9 height 9
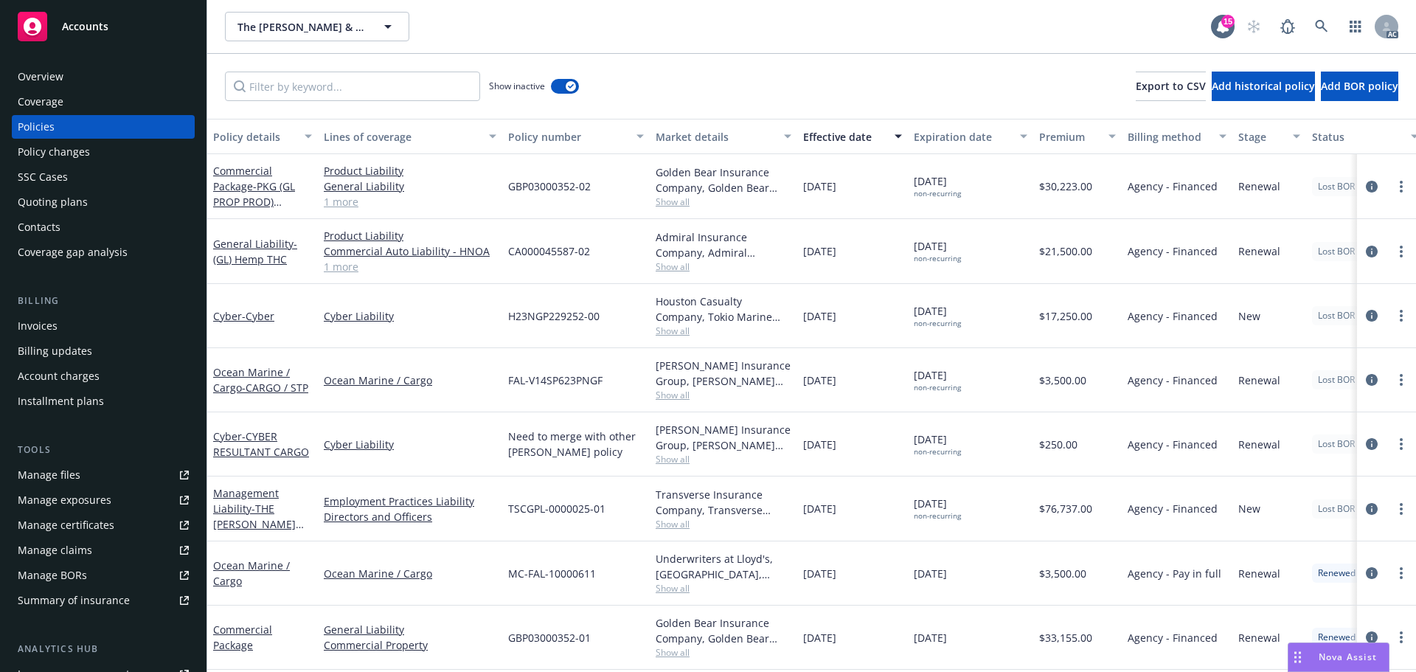
click at [50, 68] on div "Overview" at bounding box center [41, 77] width 46 height 24
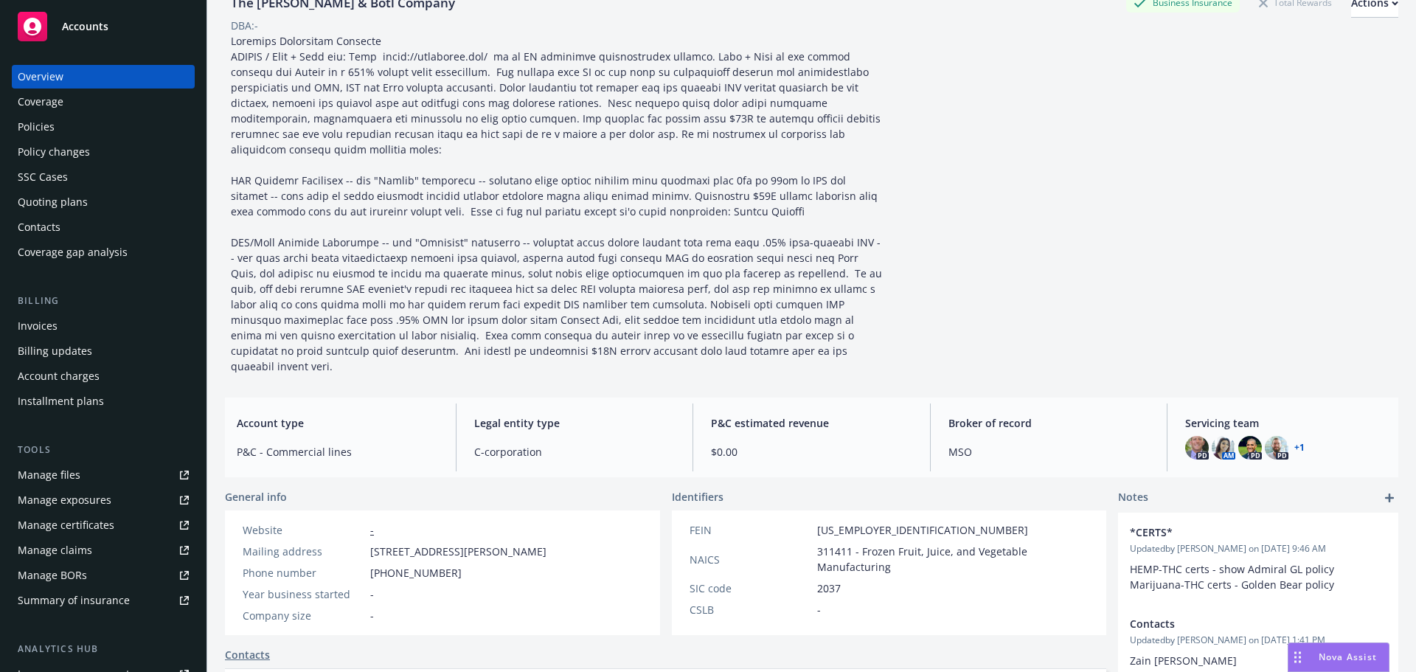
scroll to position [221, 0]
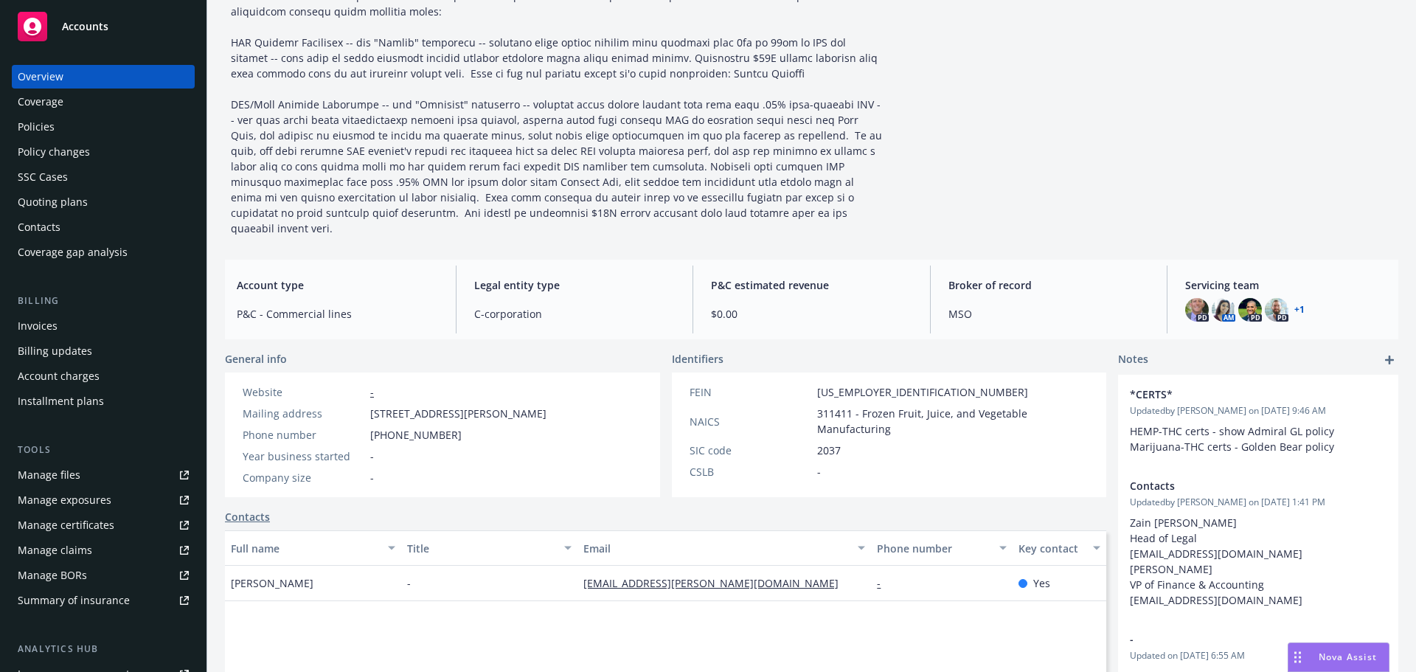
click at [29, 124] on div "Policies" at bounding box center [36, 127] width 37 height 24
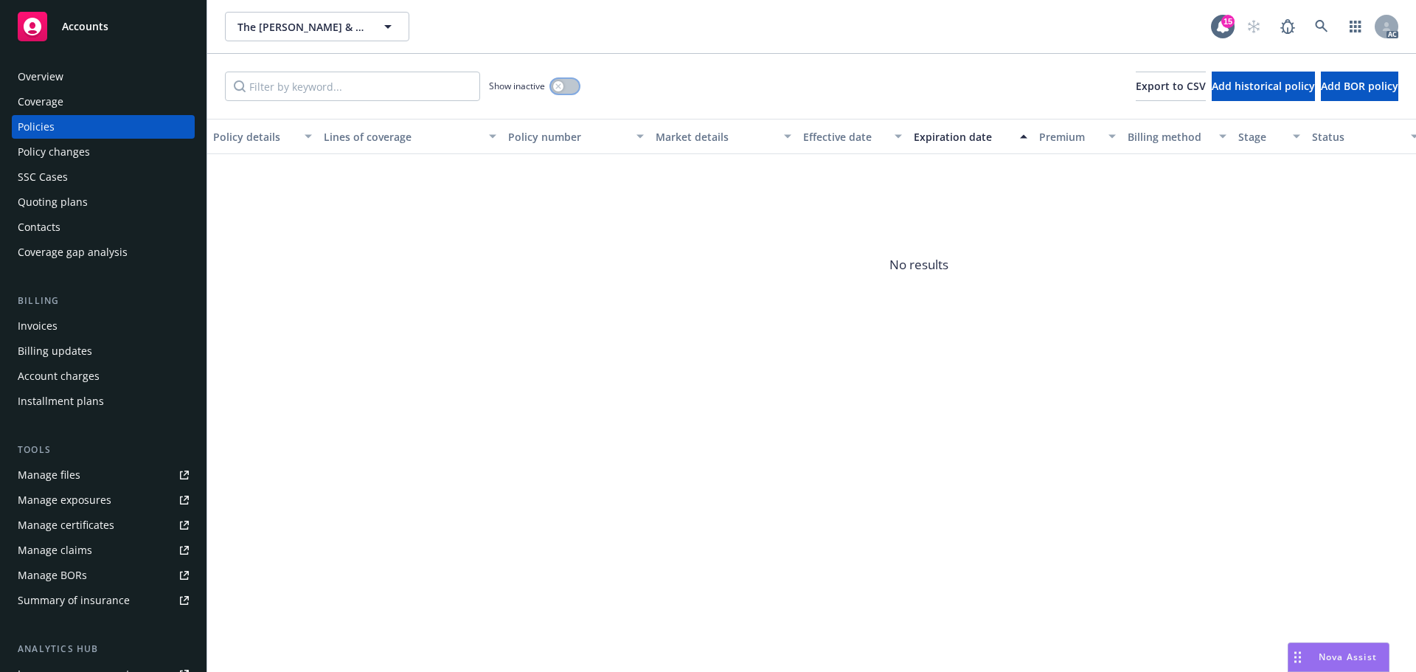
click at [577, 90] on button "button" at bounding box center [565, 86] width 28 height 15
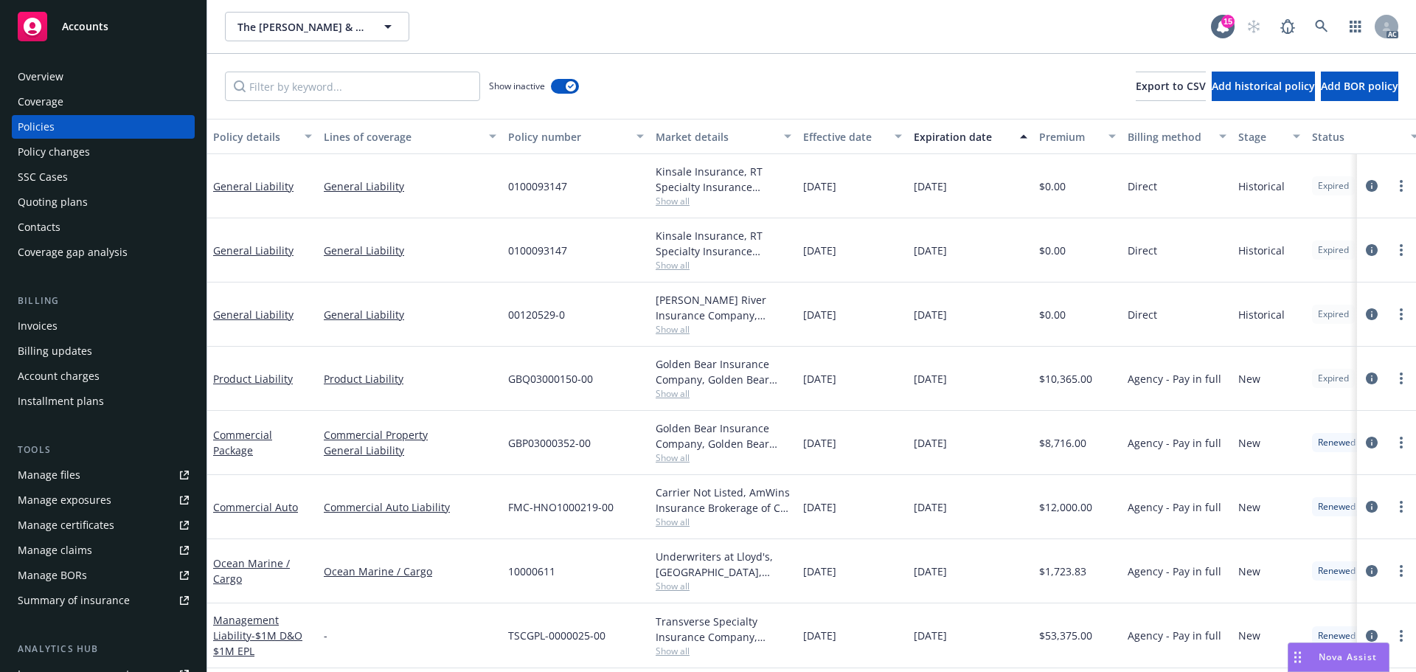
click at [815, 136] on div "Effective date" at bounding box center [844, 136] width 83 height 15
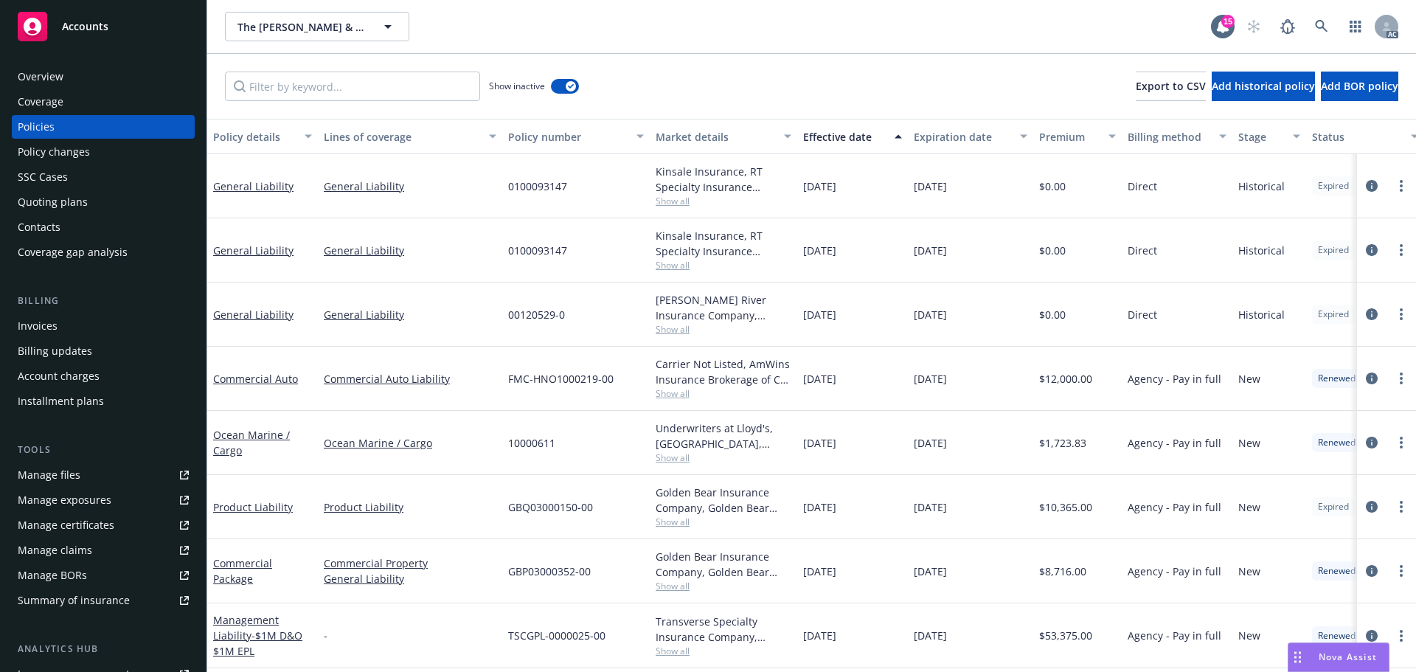
click at [815, 136] on div "Effective date" at bounding box center [844, 136] width 83 height 15
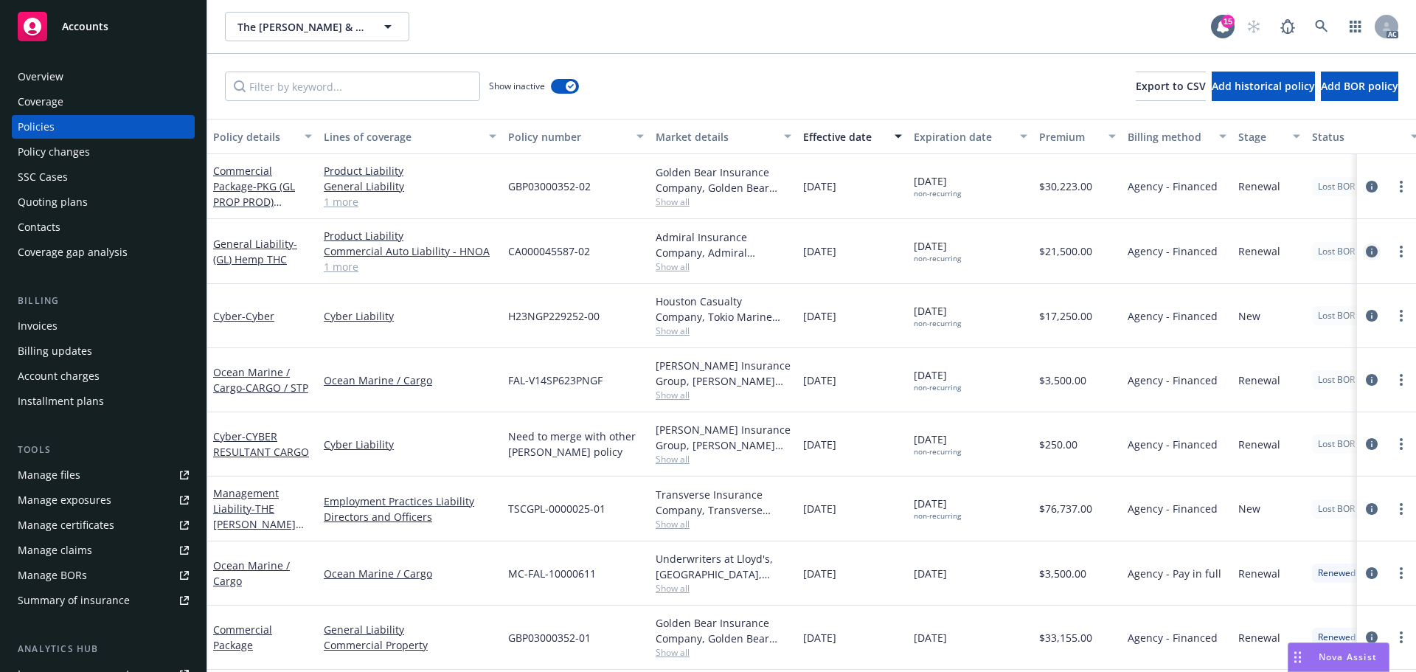
click at [1366, 252] on icon "circleInformation" at bounding box center [1372, 252] width 12 height 12
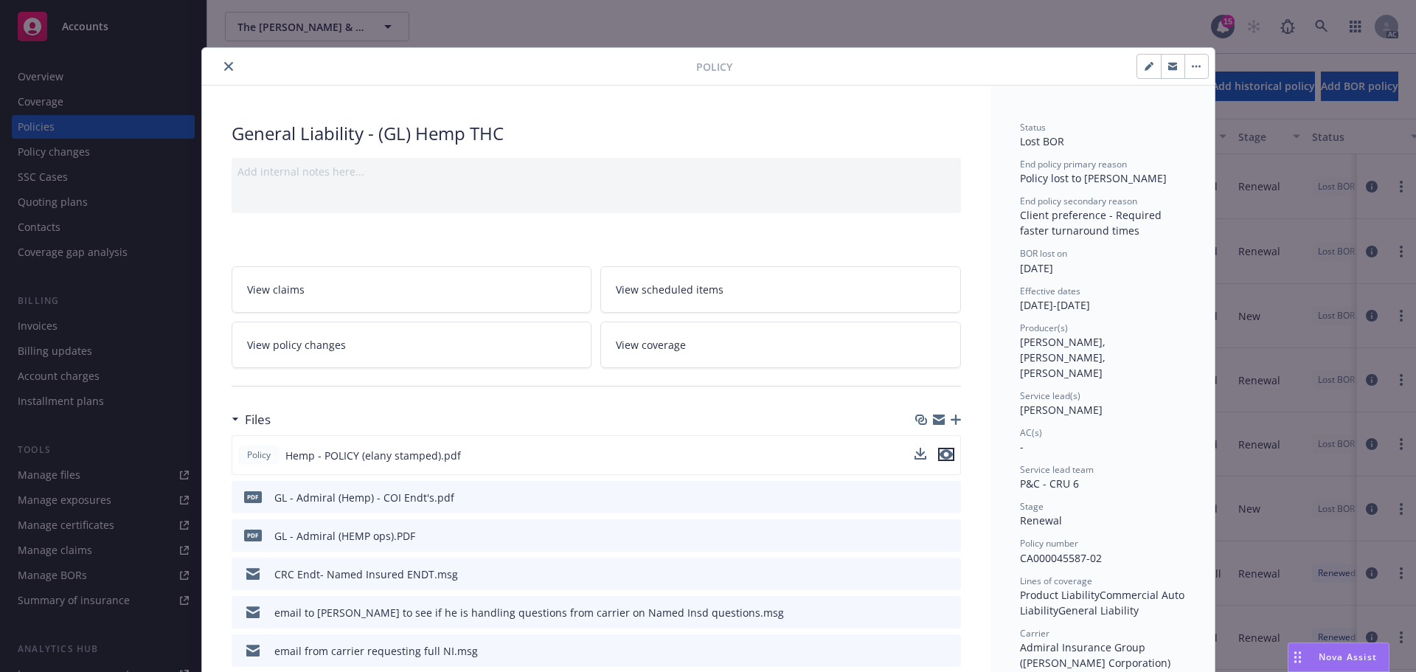
click at [939, 451] on icon "preview file" at bounding box center [945, 454] width 13 height 10
click at [226, 61] on button "close" at bounding box center [229, 67] width 18 height 18
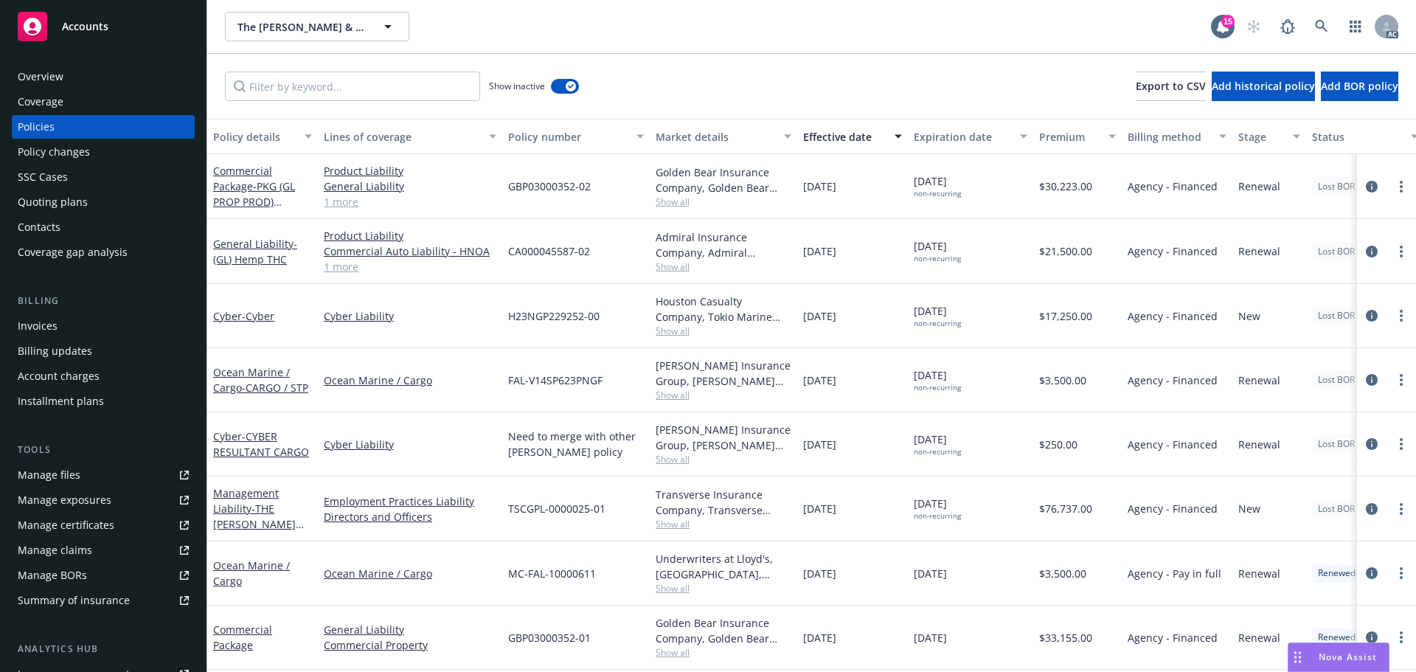
scroll to position [74, 0]
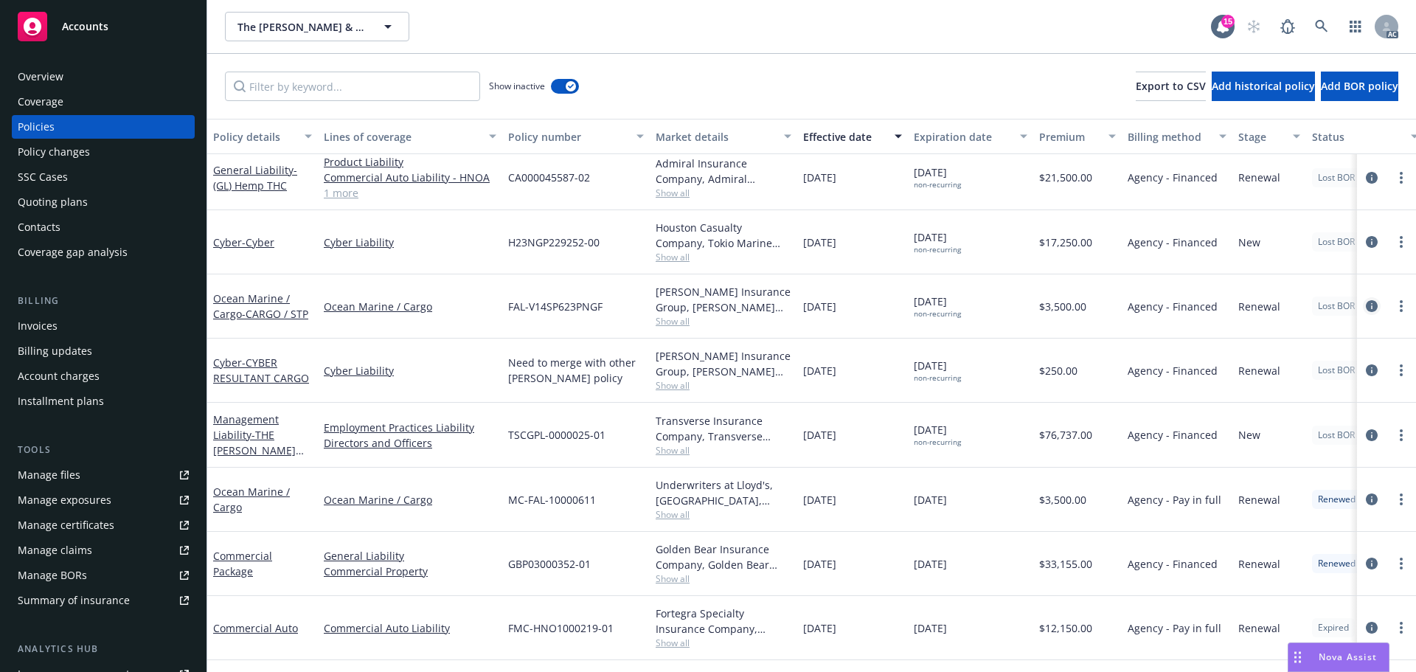
click at [1366, 307] on icon "circleInformation" at bounding box center [1372, 306] width 12 height 12
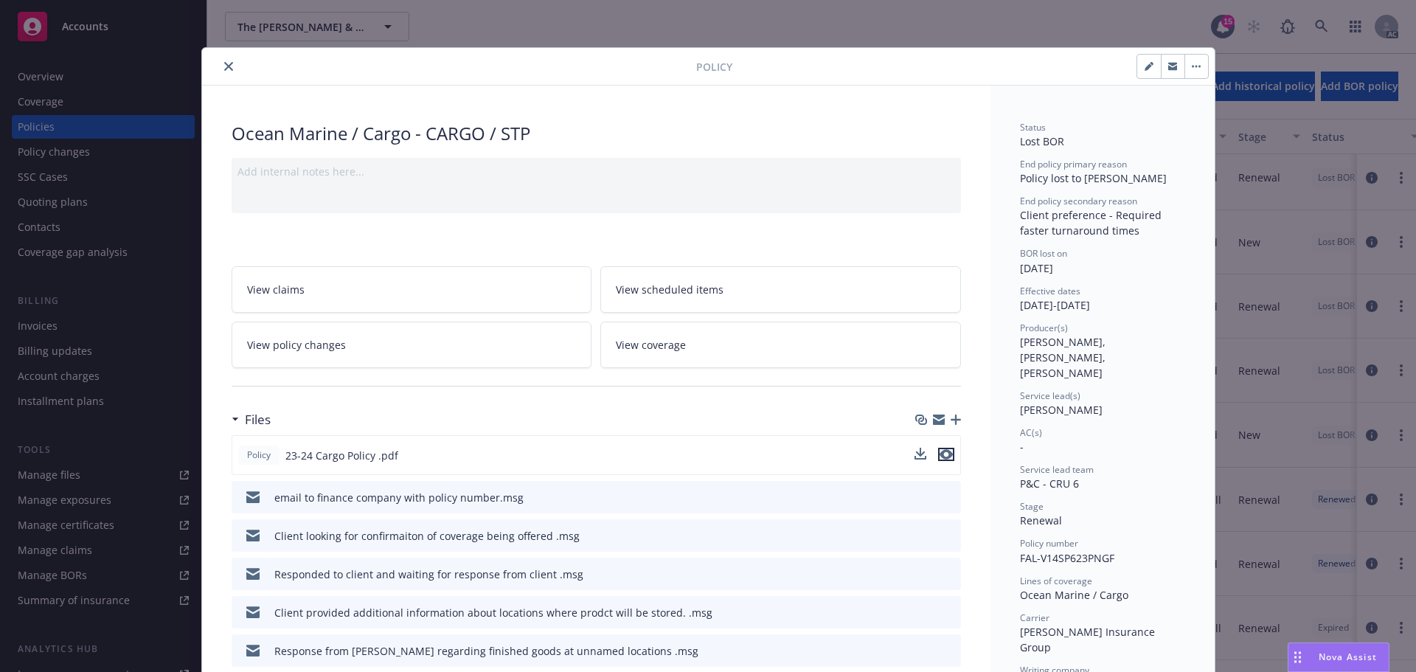
click at [939, 454] on icon "preview file" at bounding box center [945, 454] width 13 height 10
drag, startPoint x: 224, startPoint y: 74, endPoint x: 232, endPoint y: 95, distance: 22.9
click at [224, 74] on button "close" at bounding box center [229, 67] width 18 height 18
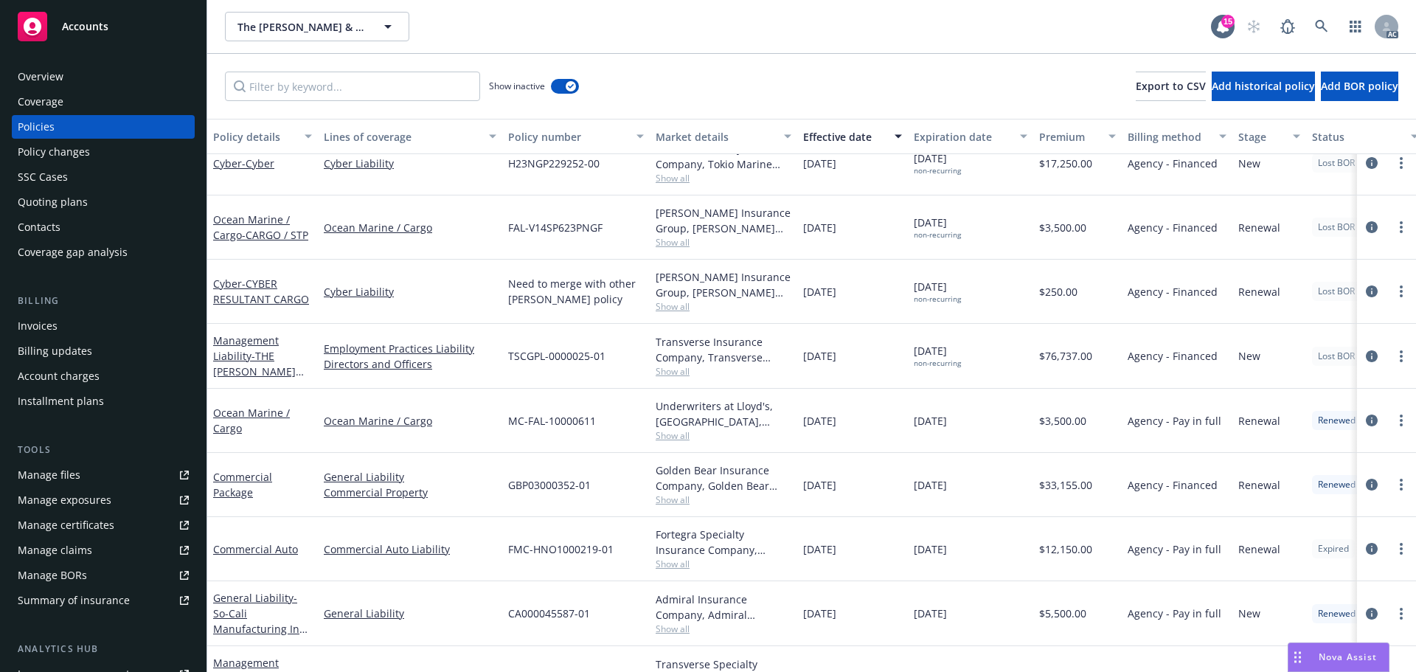
scroll to position [147, 0]
click at [1366, 415] on icon "circleInformation" at bounding box center [1372, 420] width 12 height 12
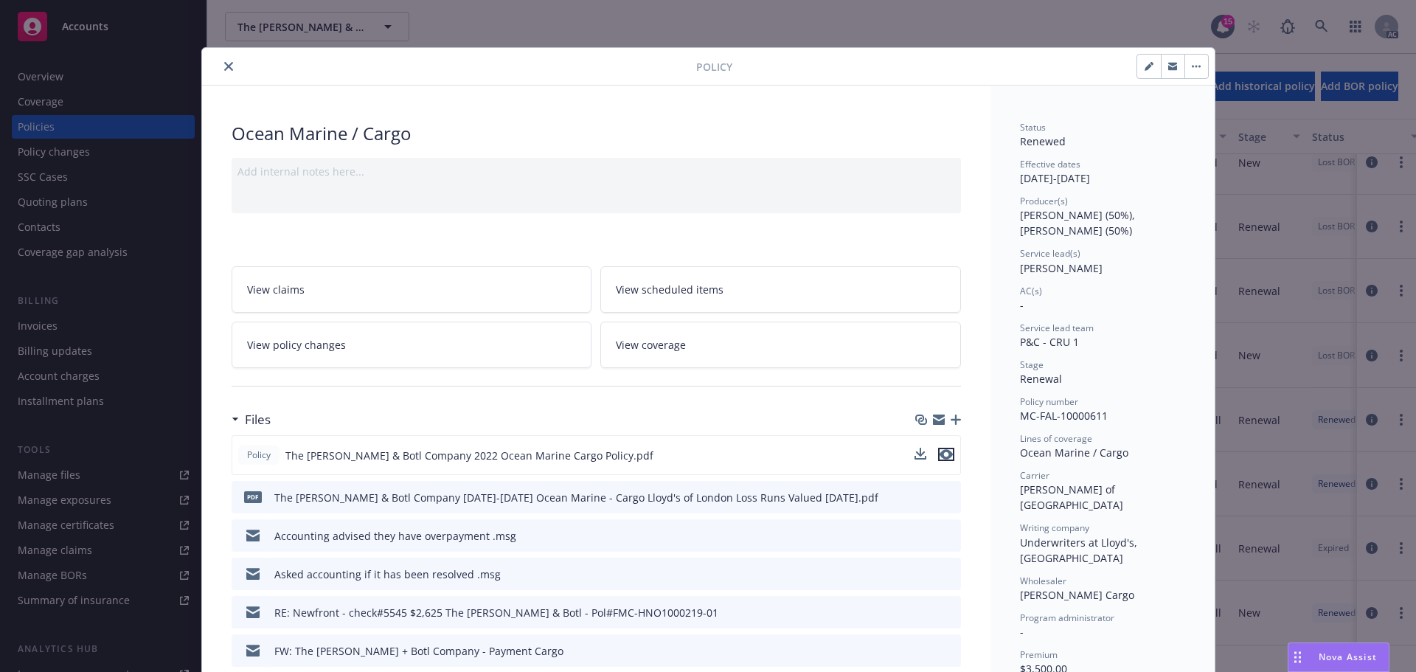
click at [939, 456] on icon "preview file" at bounding box center [945, 454] width 13 height 10
click at [226, 60] on button "close" at bounding box center [229, 67] width 18 height 18
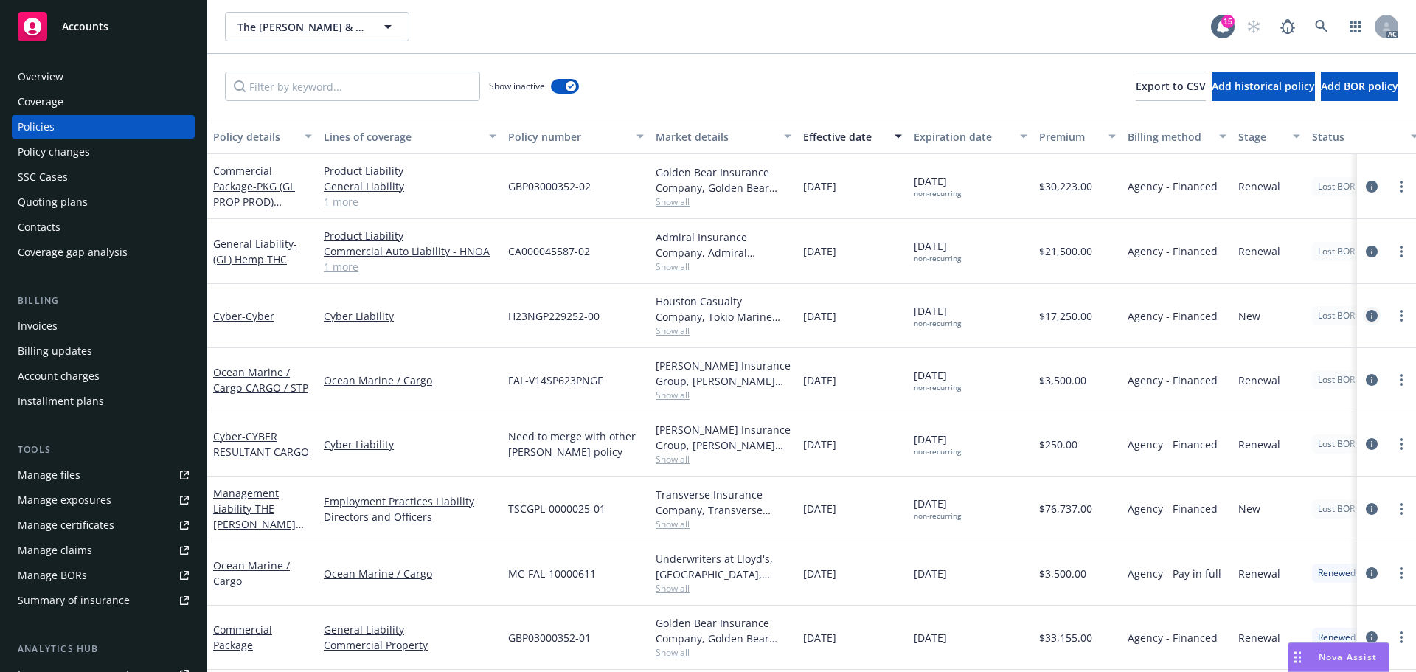
click at [1366, 313] on icon "circleInformation" at bounding box center [1372, 316] width 12 height 12
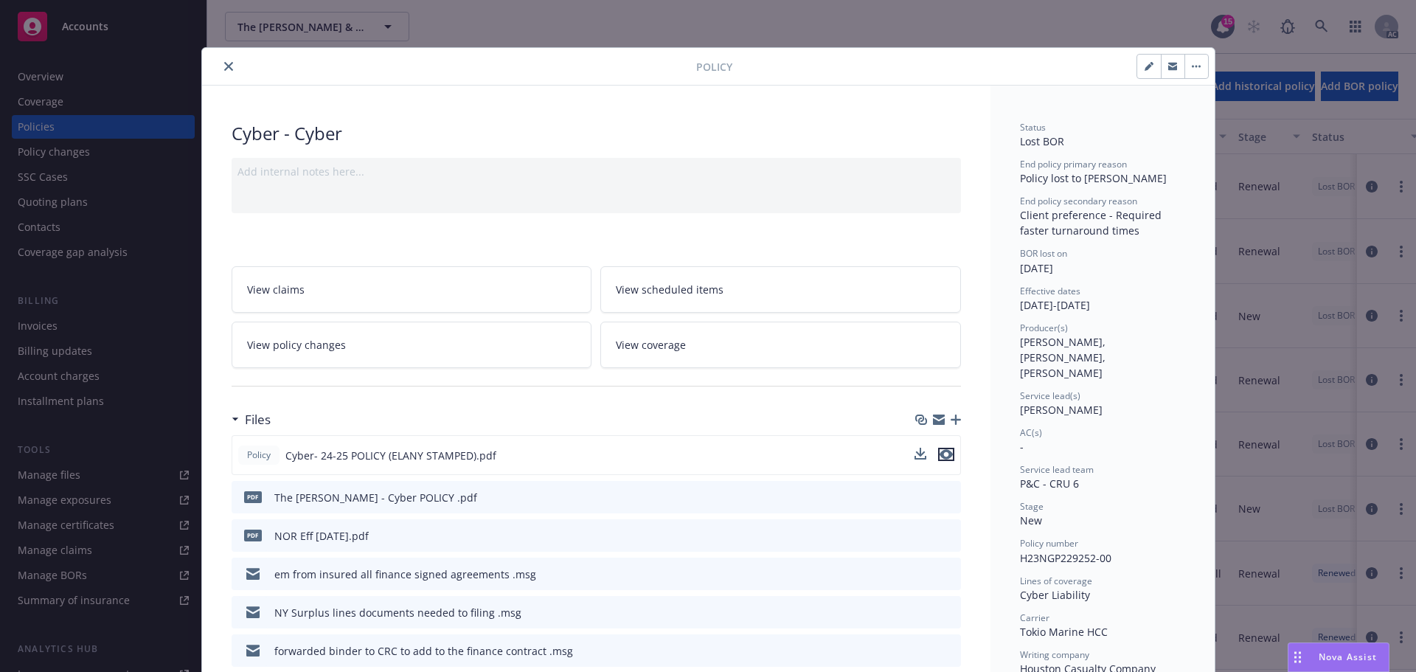
click at [939, 460] on button "preview file" at bounding box center [946, 454] width 16 height 13
drag, startPoint x: 222, startPoint y: 64, endPoint x: 525, endPoint y: 34, distance: 304.5
click at [224, 66] on icon "close" at bounding box center [228, 66] width 9 height 9
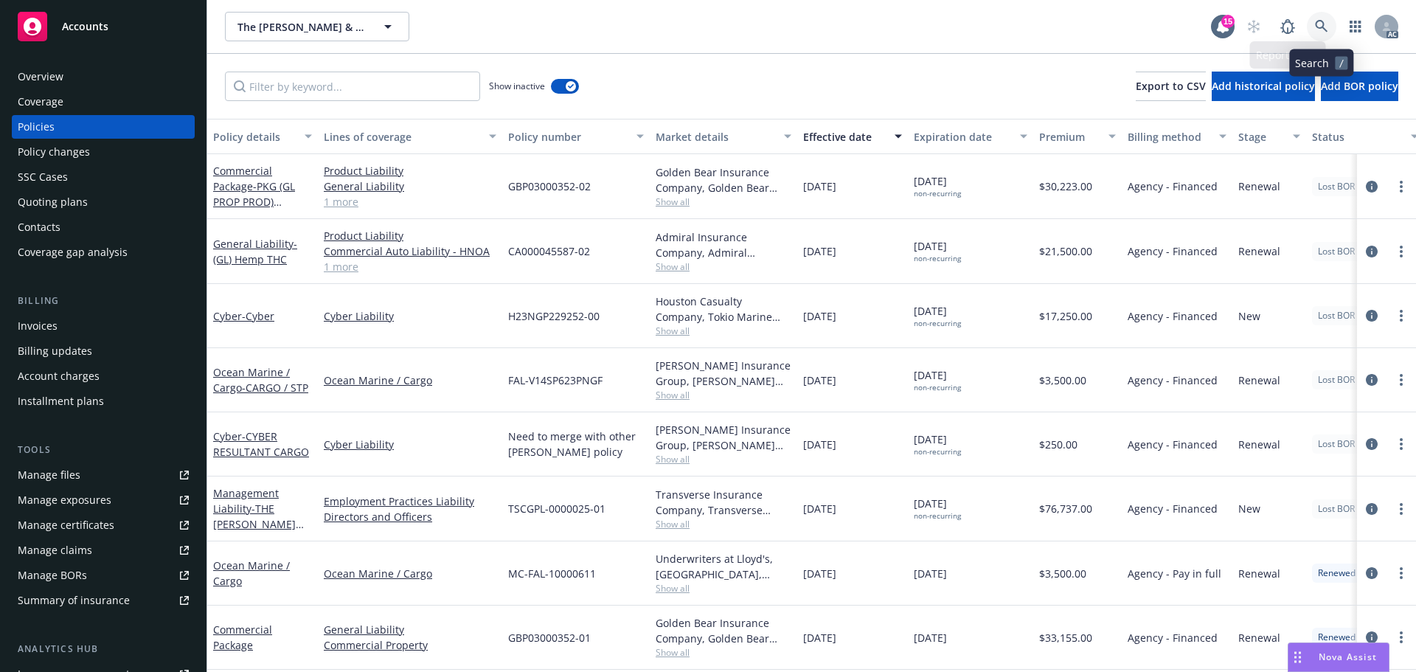
click at [1325, 29] on icon at bounding box center [1321, 26] width 13 height 13
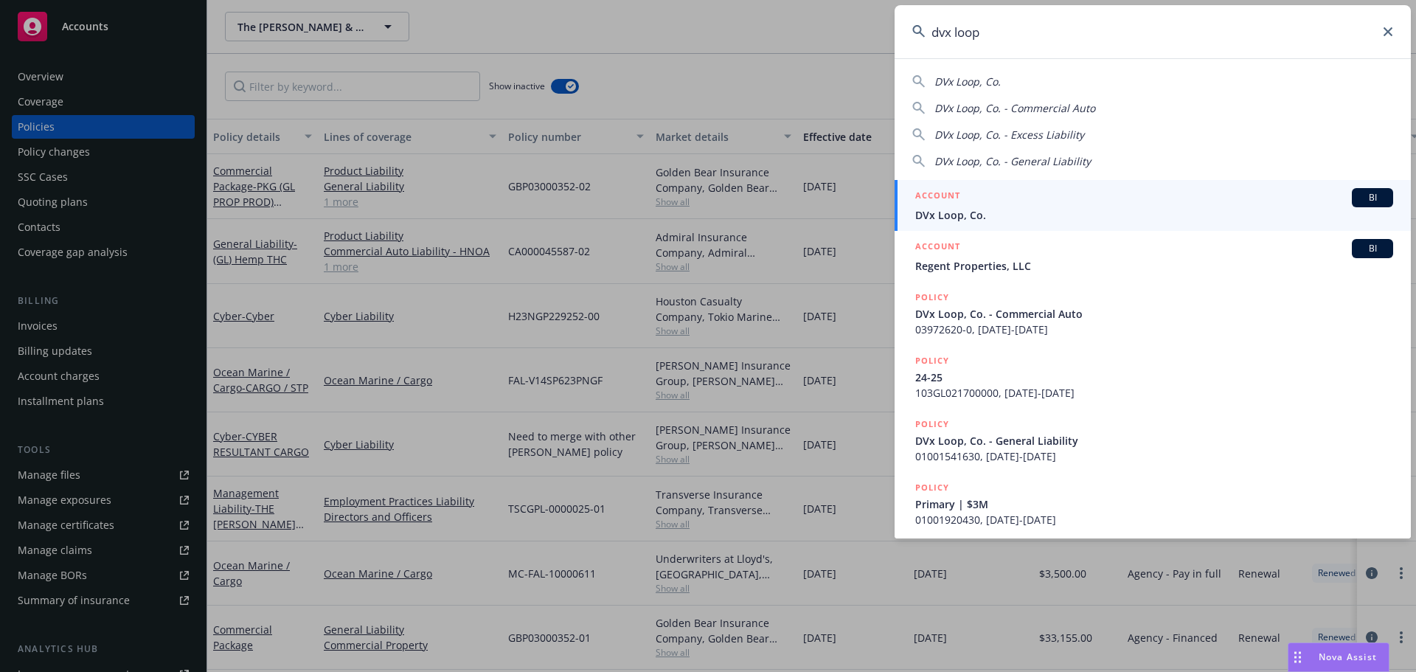
type input "dvx loop"
drag, startPoint x: 994, startPoint y: 211, endPoint x: 991, endPoint y: 227, distance: 16.5
click at [994, 212] on span "DVx Loop, Co." at bounding box center [1154, 214] width 478 height 15
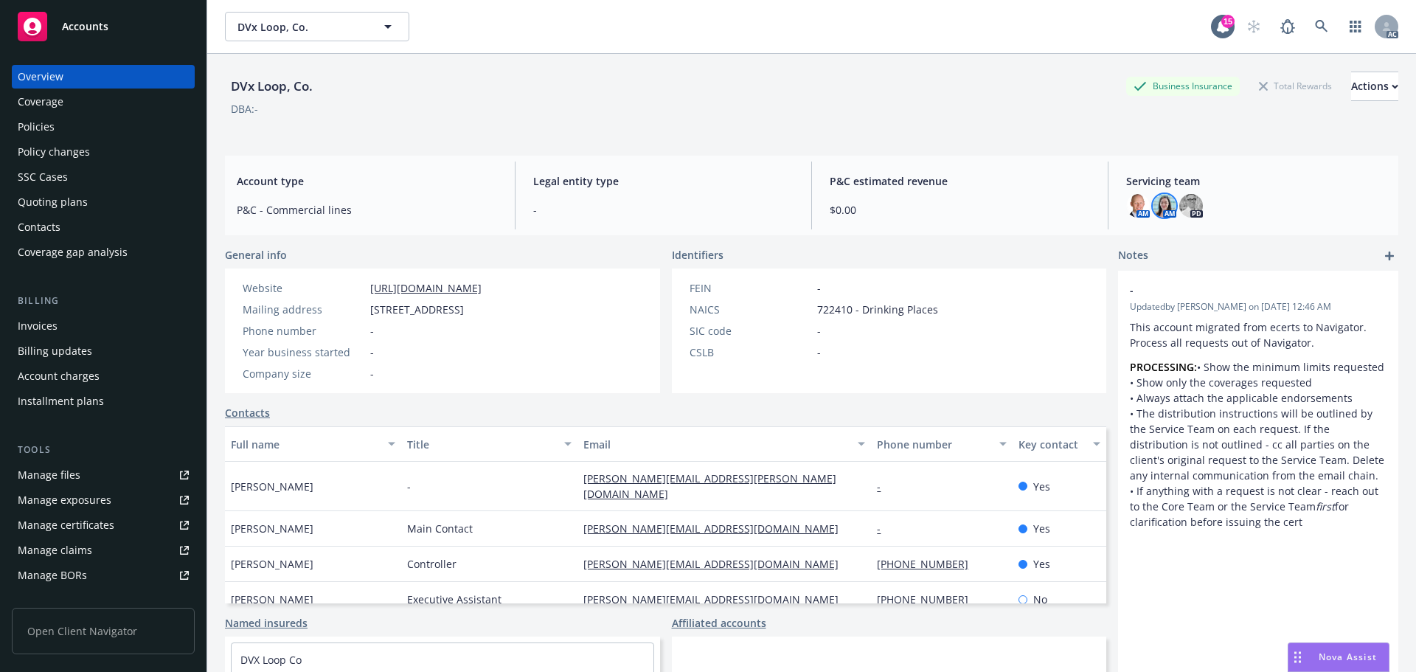
click at [1152, 203] on img at bounding box center [1164, 206] width 24 height 24
click at [46, 138] on div "Policies" at bounding box center [36, 127] width 37 height 24
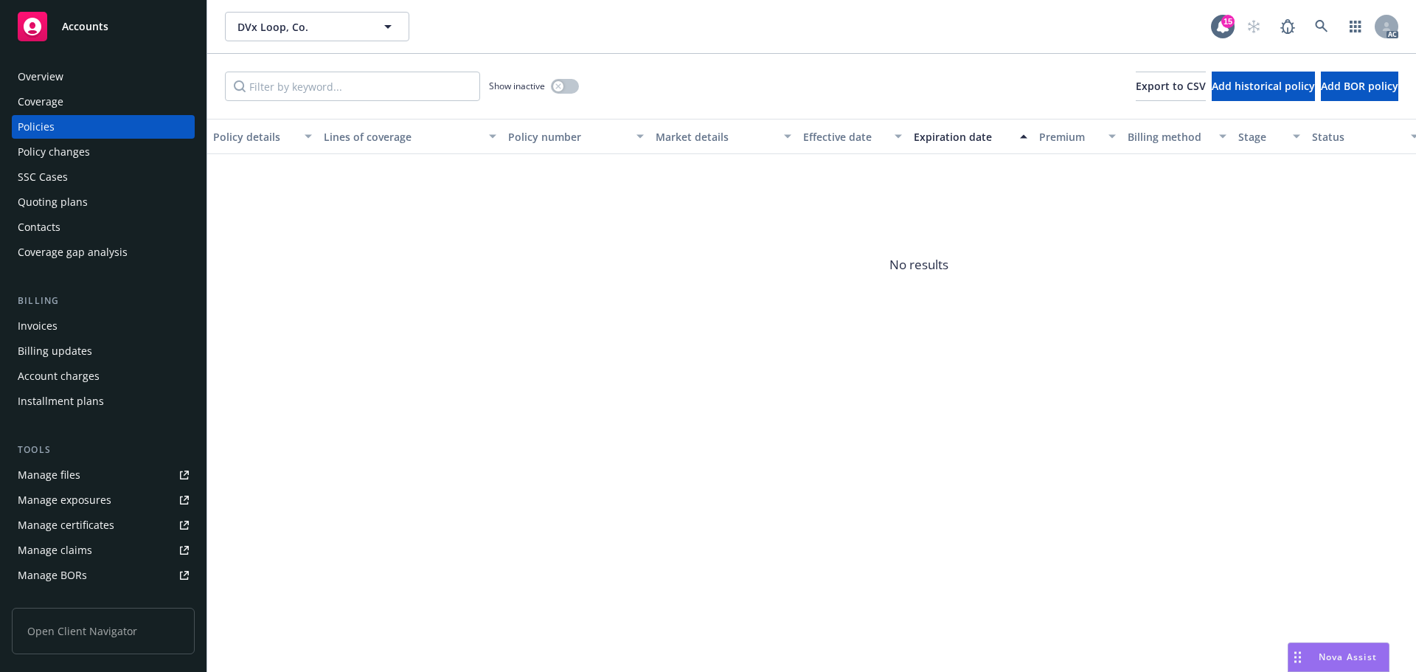
click at [77, 86] on div "Overview" at bounding box center [103, 77] width 171 height 24
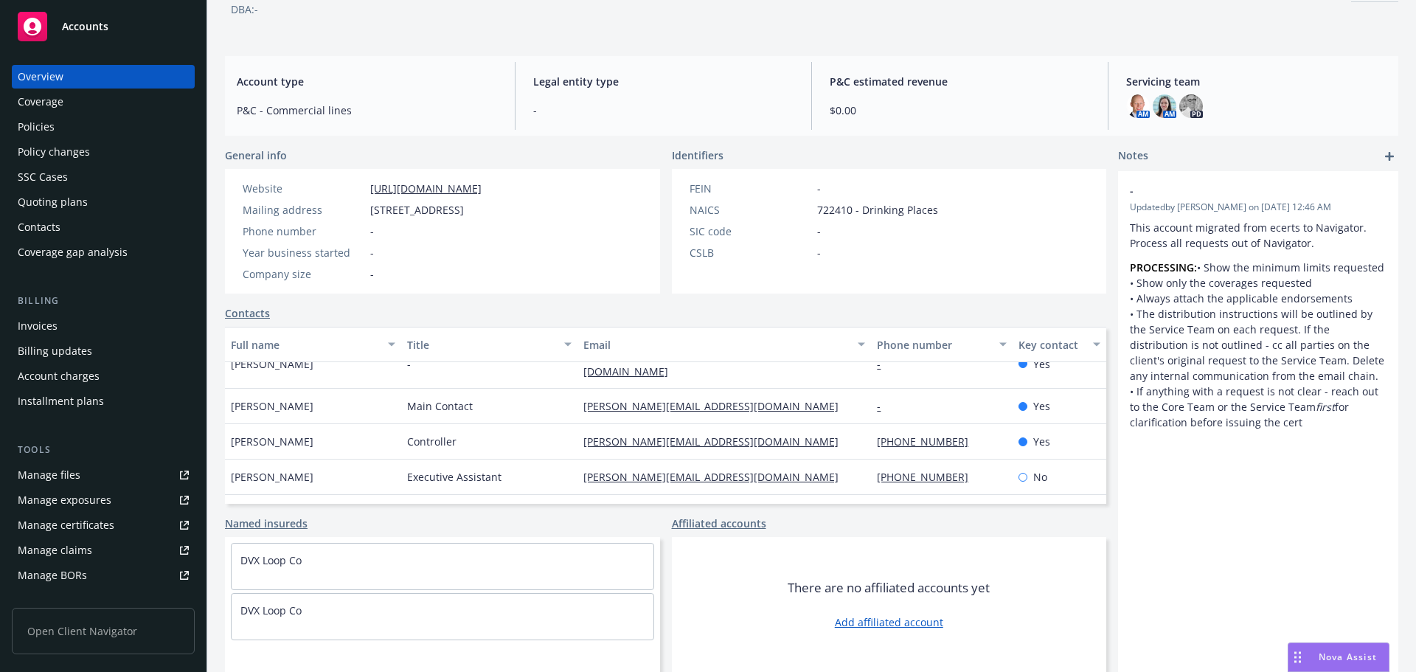
scroll to position [35, 0]
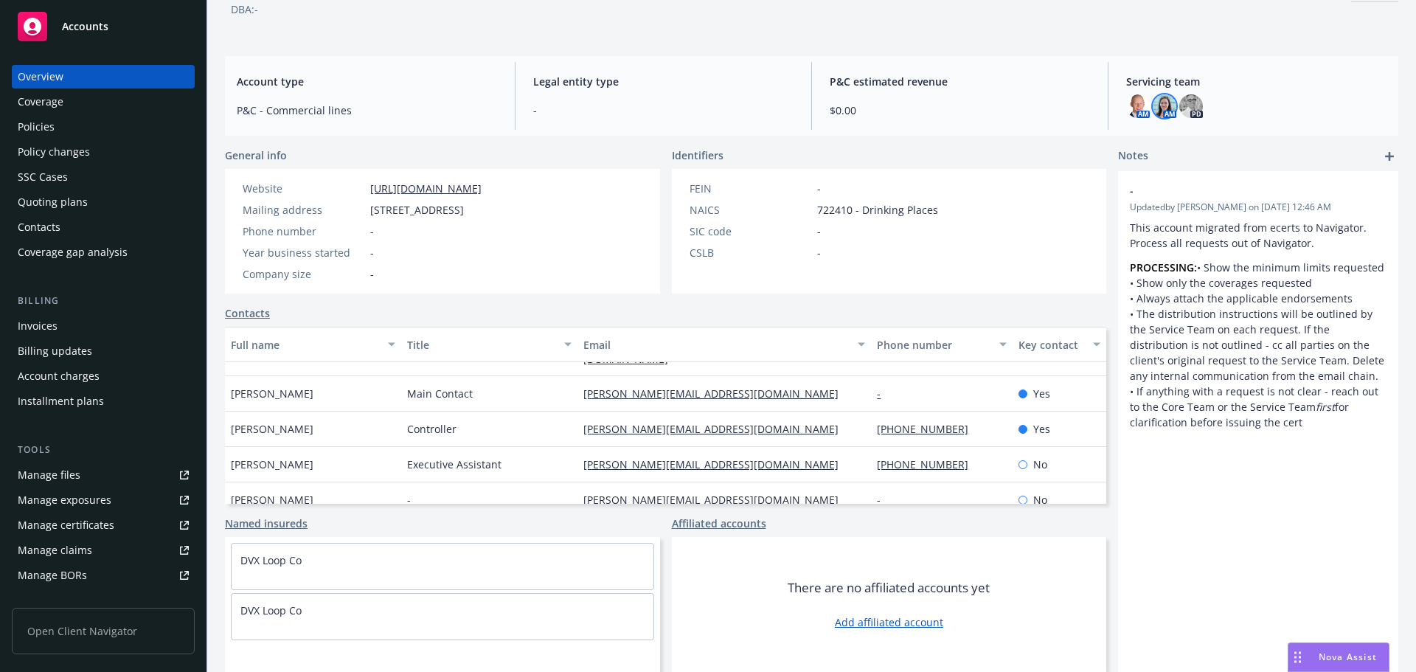
click at [1158, 106] on img at bounding box center [1164, 106] width 24 height 24
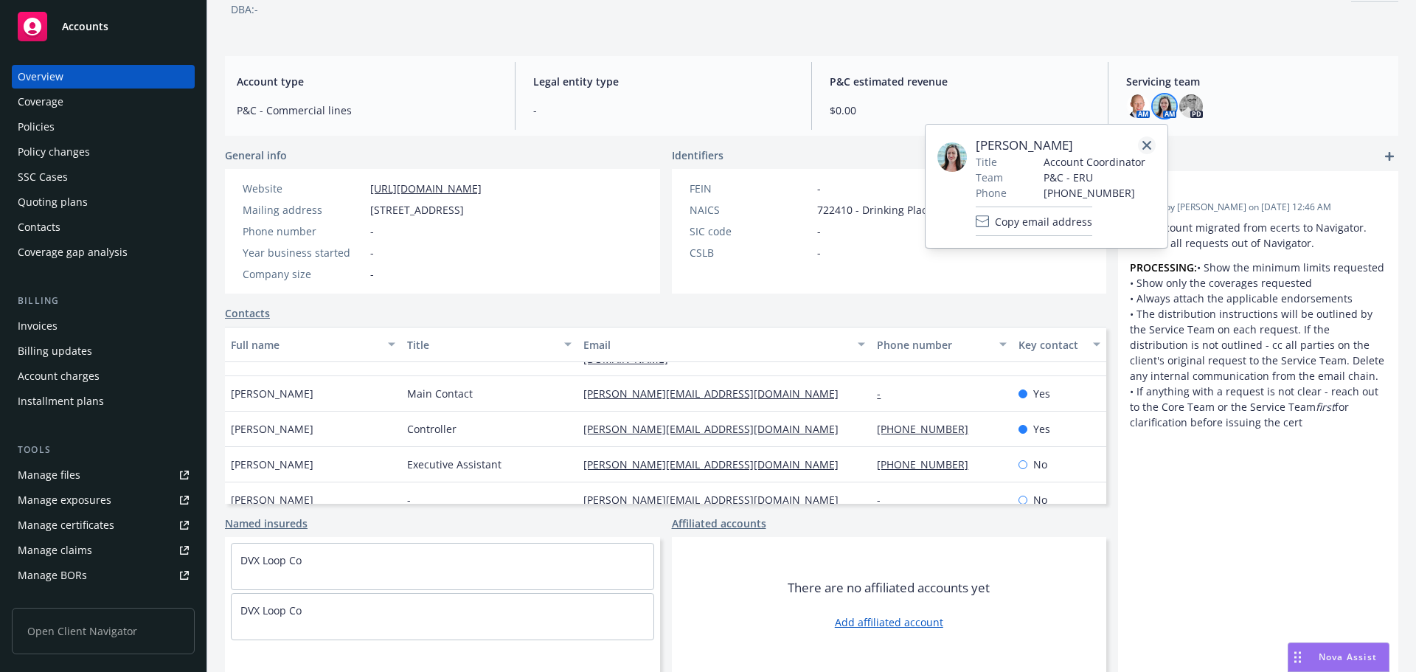
click at [1148, 144] on icon "close" at bounding box center [1146, 145] width 9 height 9
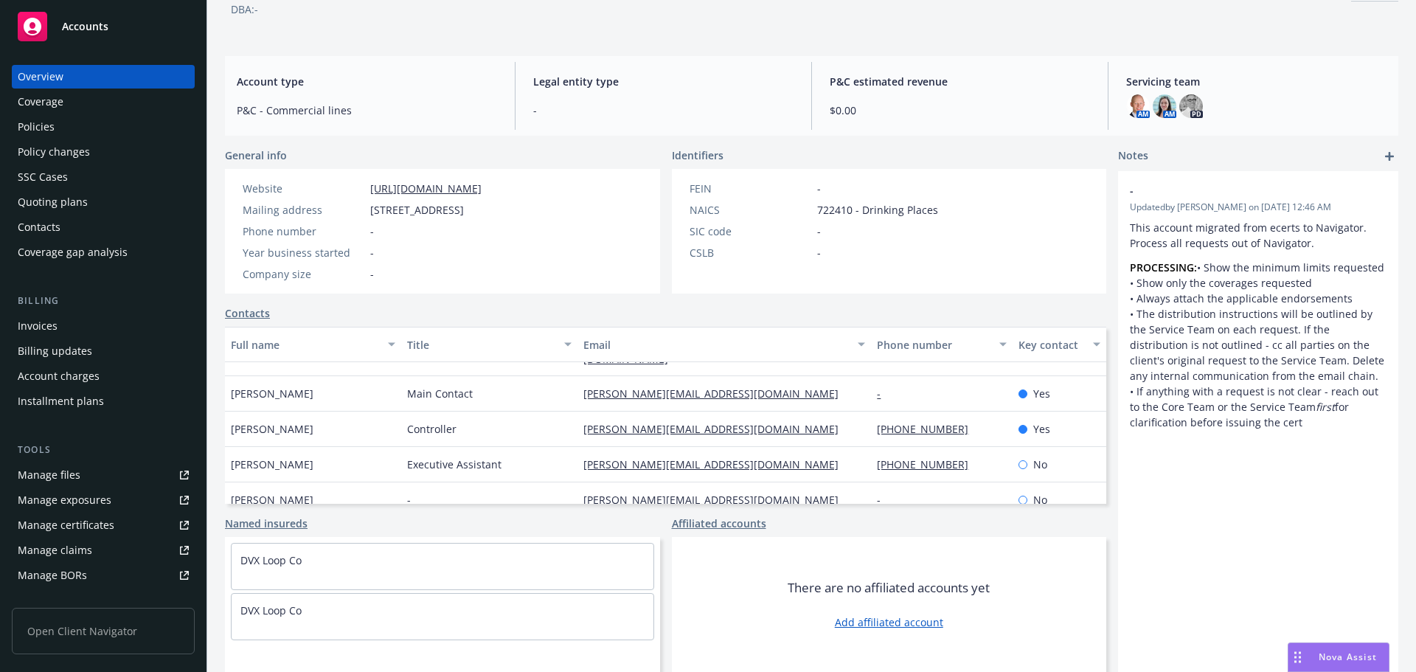
click at [53, 155] on div "Policy changes" at bounding box center [54, 152] width 72 height 24
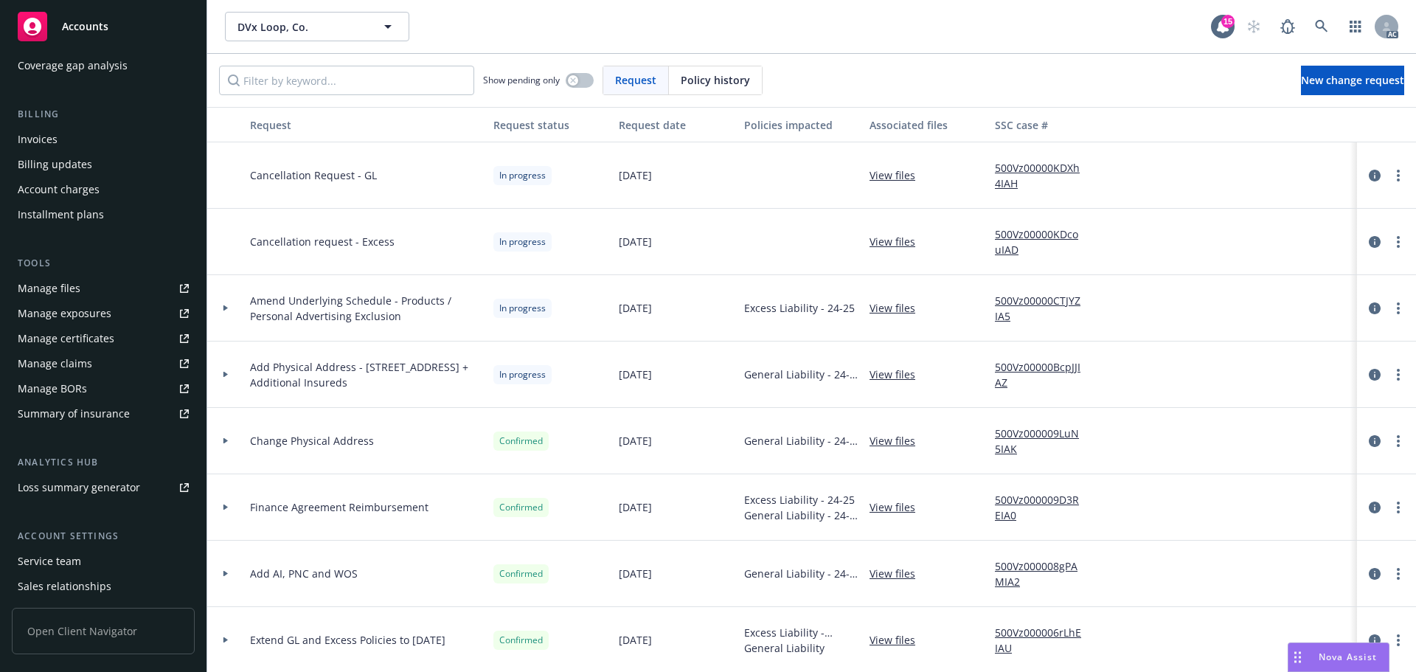
scroll to position [264, 0]
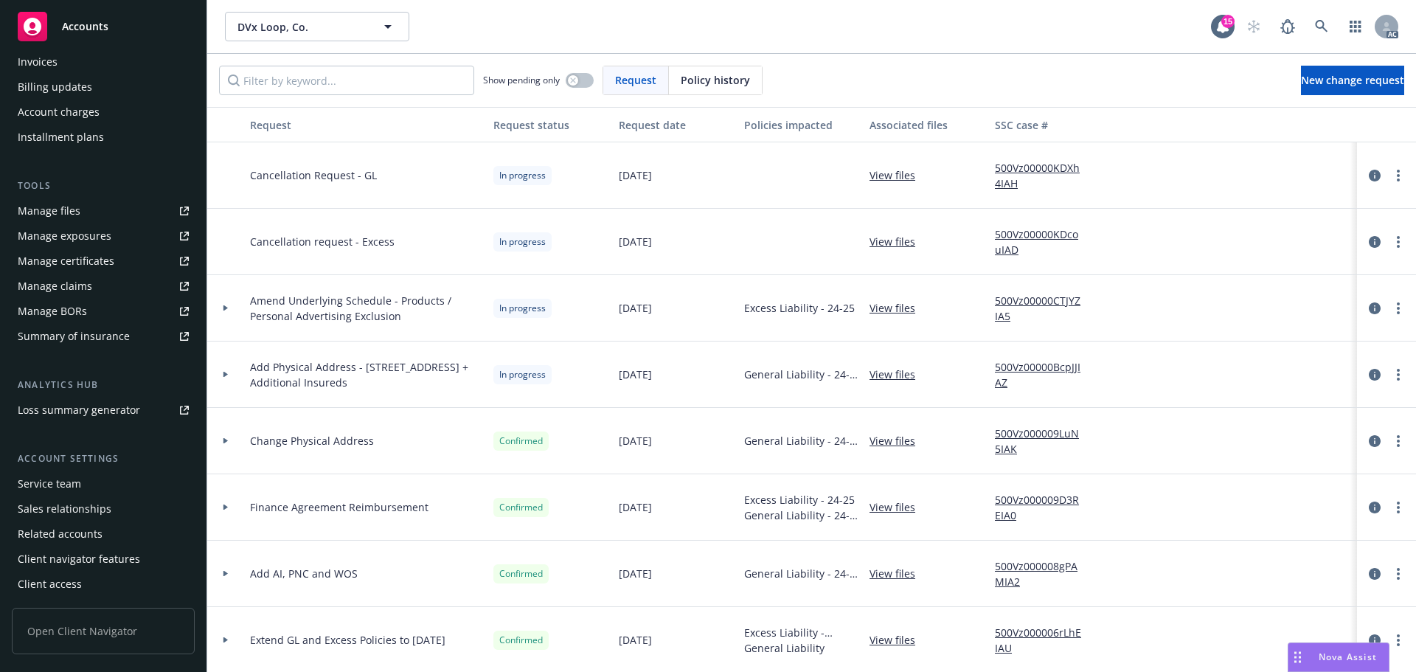
click at [81, 472] on div "Service team" at bounding box center [103, 484] width 171 height 24
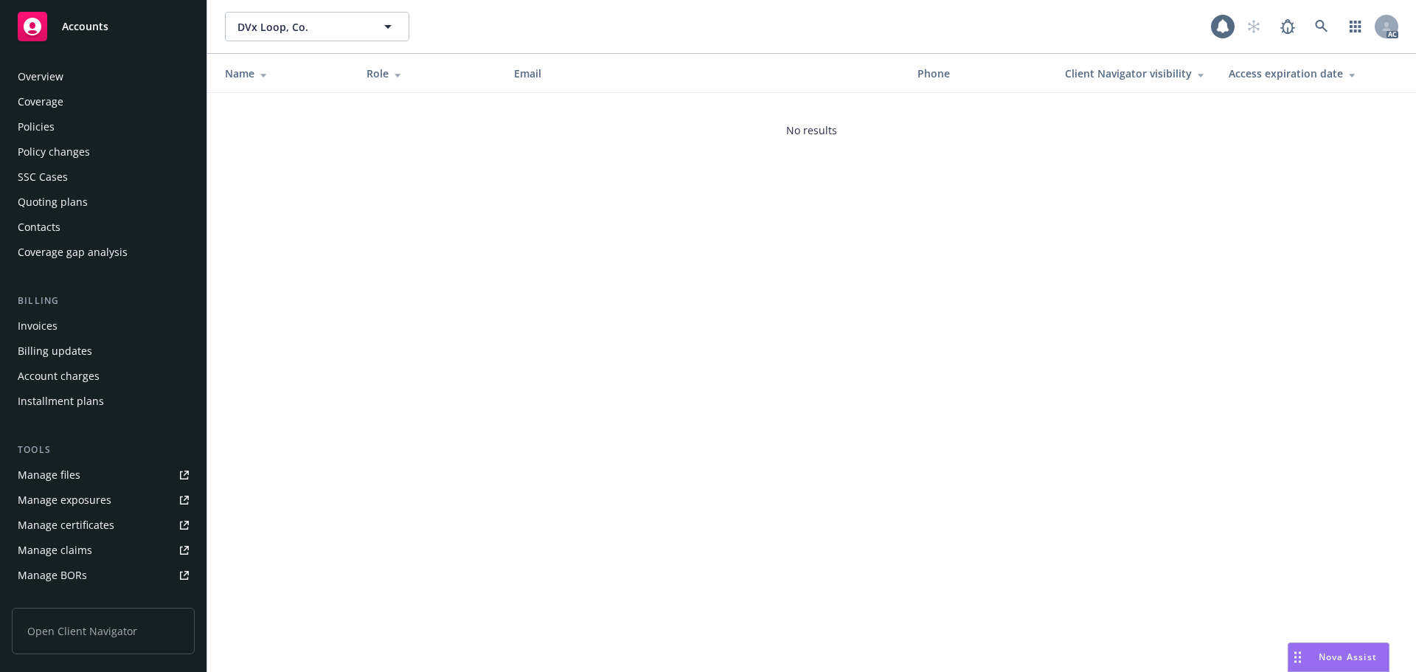
scroll to position [264, 0]
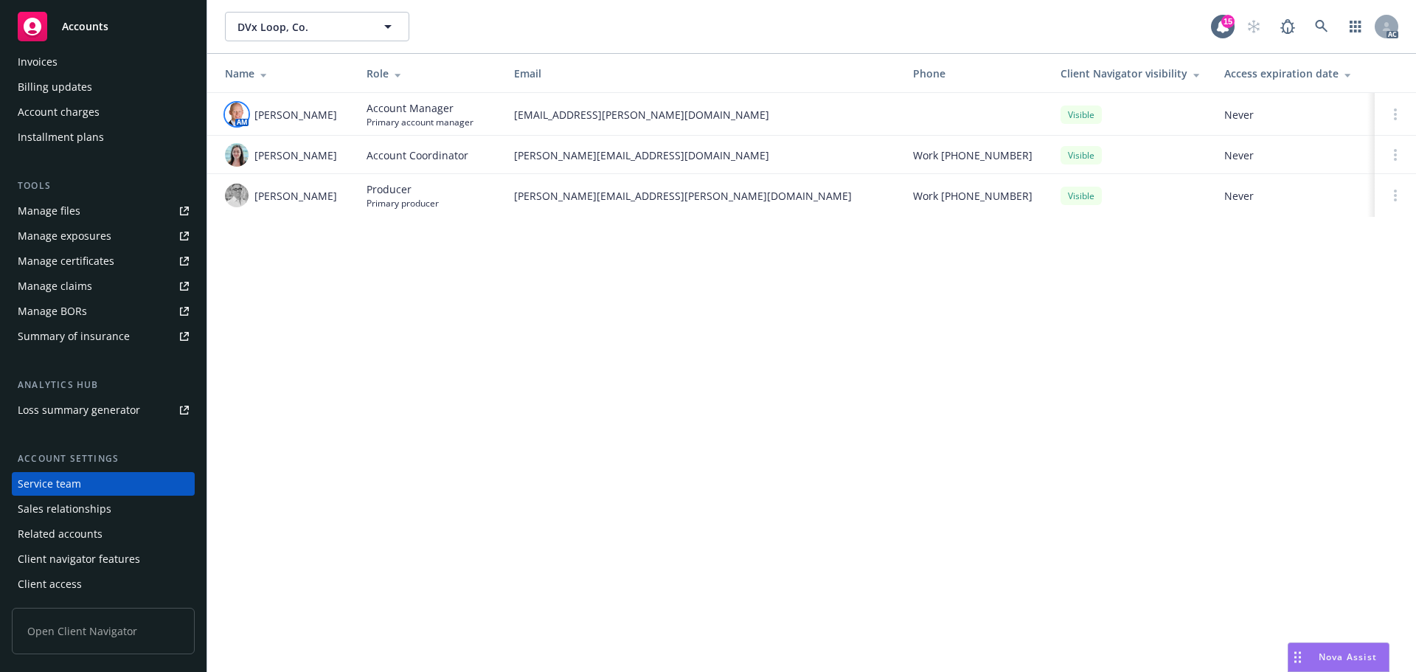
click at [234, 110] on img at bounding box center [237, 114] width 24 height 24
click at [473, 305] on div "DVx Loop, Co. DVx Loop, Co. 15 AC Name Role Email Phone Client Navigator visibi…" at bounding box center [811, 336] width 1208 height 672
drag, startPoint x: 228, startPoint y: 153, endPoint x: 241, endPoint y: 159, distance: 14.5
click at [228, 153] on img at bounding box center [237, 155] width 24 height 24
click at [457, 323] on div "DVx Loop, Co. DVx Loop, Co. 15 AC Name Role Email Phone Client Navigator visibi…" at bounding box center [811, 336] width 1208 height 672
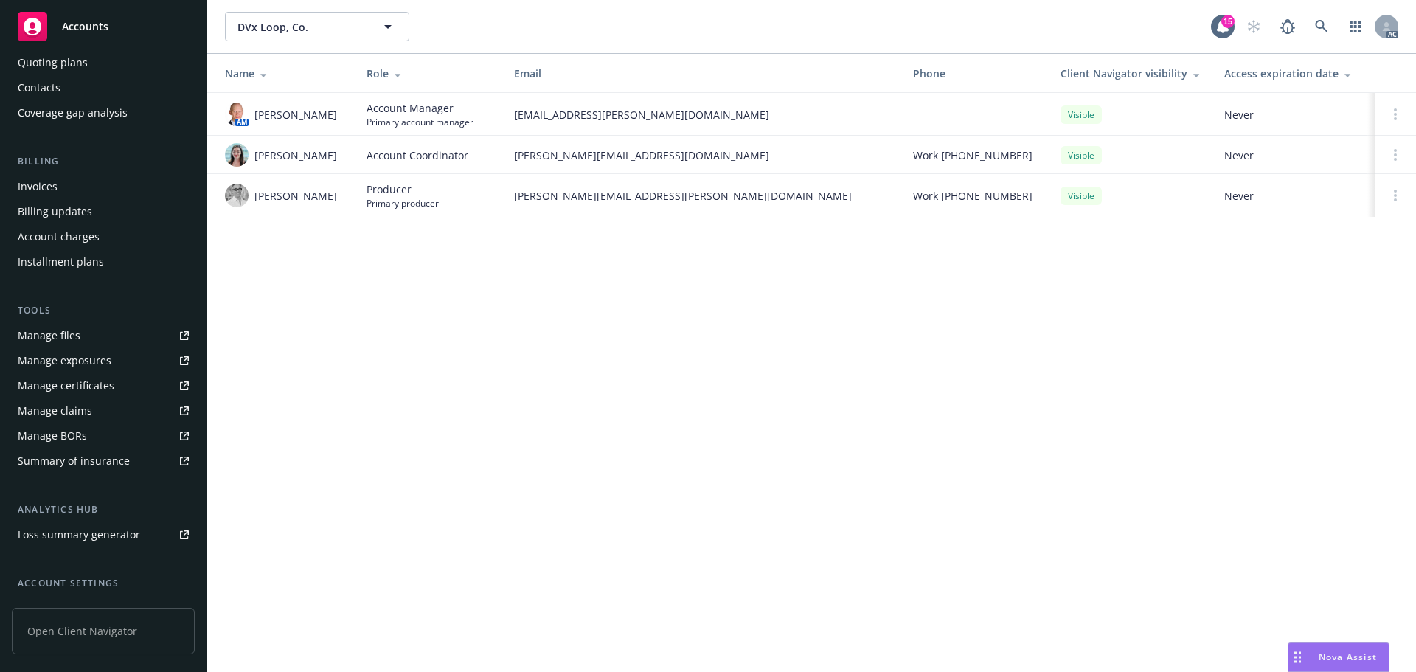
scroll to position [0, 0]
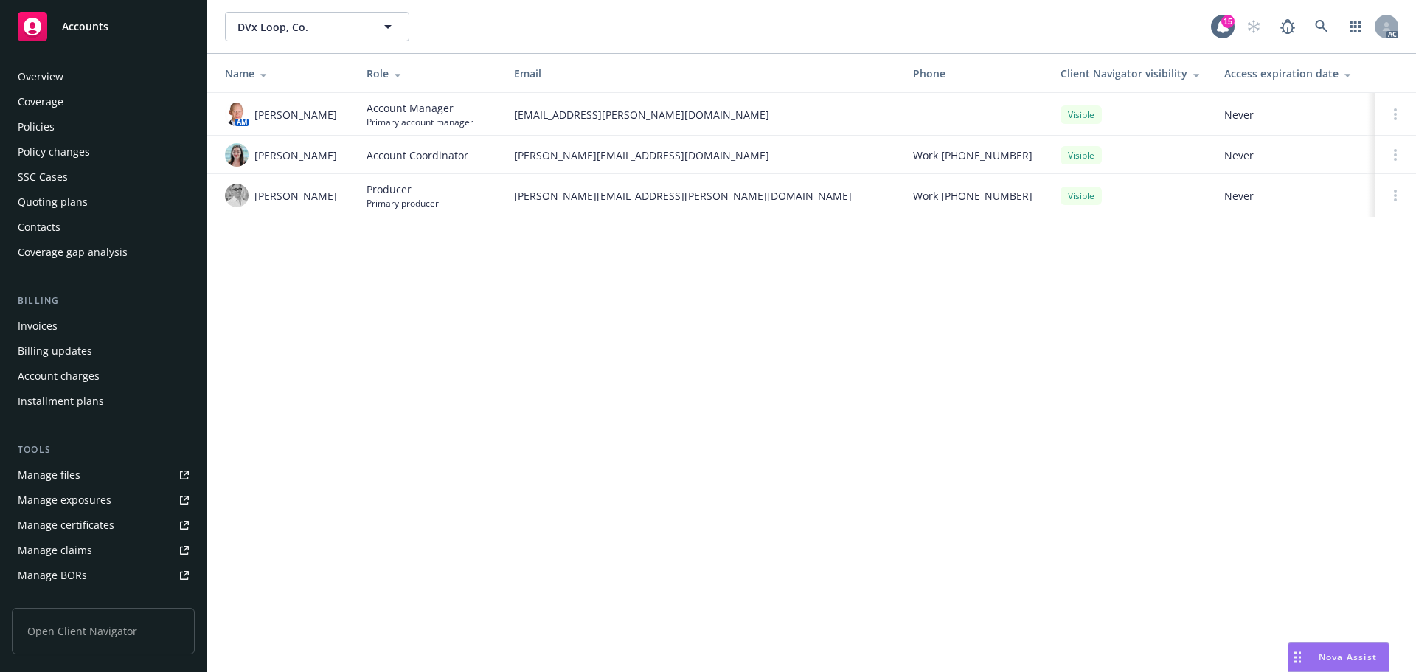
click at [94, 63] on div "Overview Coverage Policies Policy changes SSC Cases Quoting plans Contacts Cove…" at bounding box center [103, 359] width 206 height 625
click at [91, 74] on div "Overview" at bounding box center [103, 77] width 171 height 24
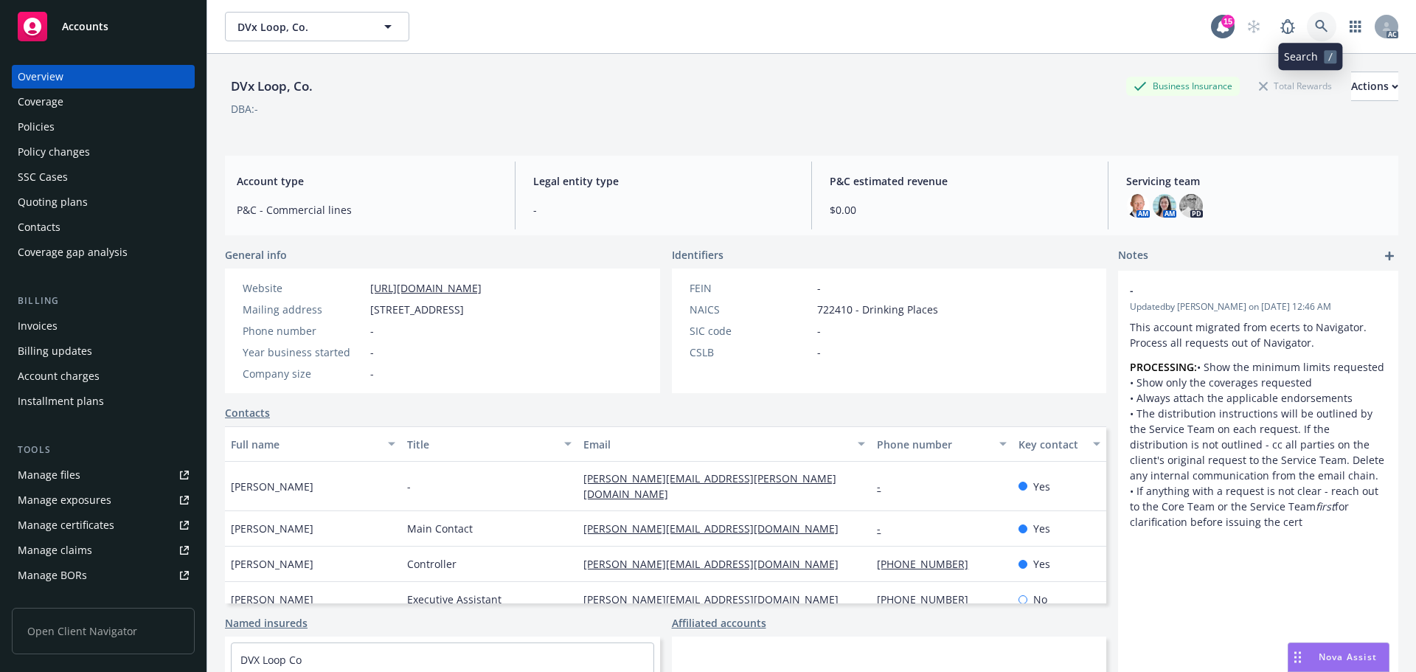
click at [1307, 26] on link at bounding box center [1321, 26] width 29 height 29
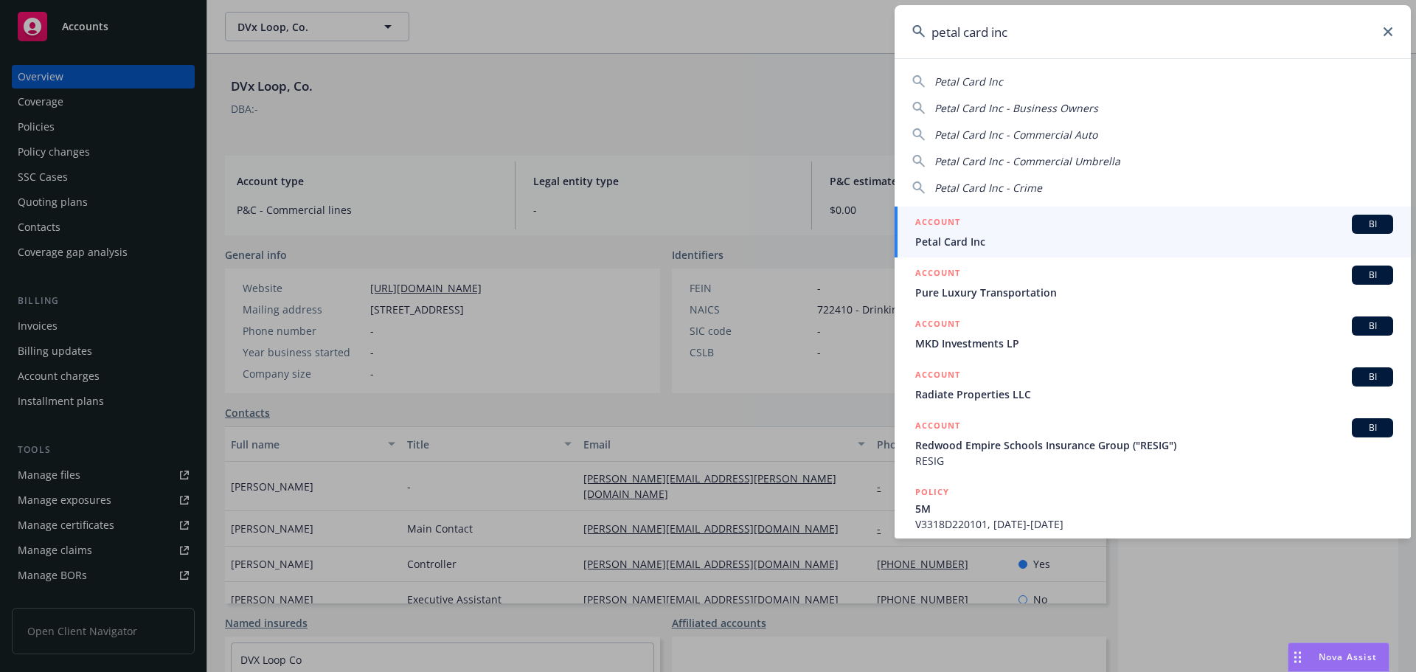
type input "petal card inc"
drag, startPoint x: 1148, startPoint y: 235, endPoint x: 767, endPoint y: 211, distance: 382.0
click at [1147, 234] on span "Petal Card Inc" at bounding box center [1154, 241] width 478 height 15
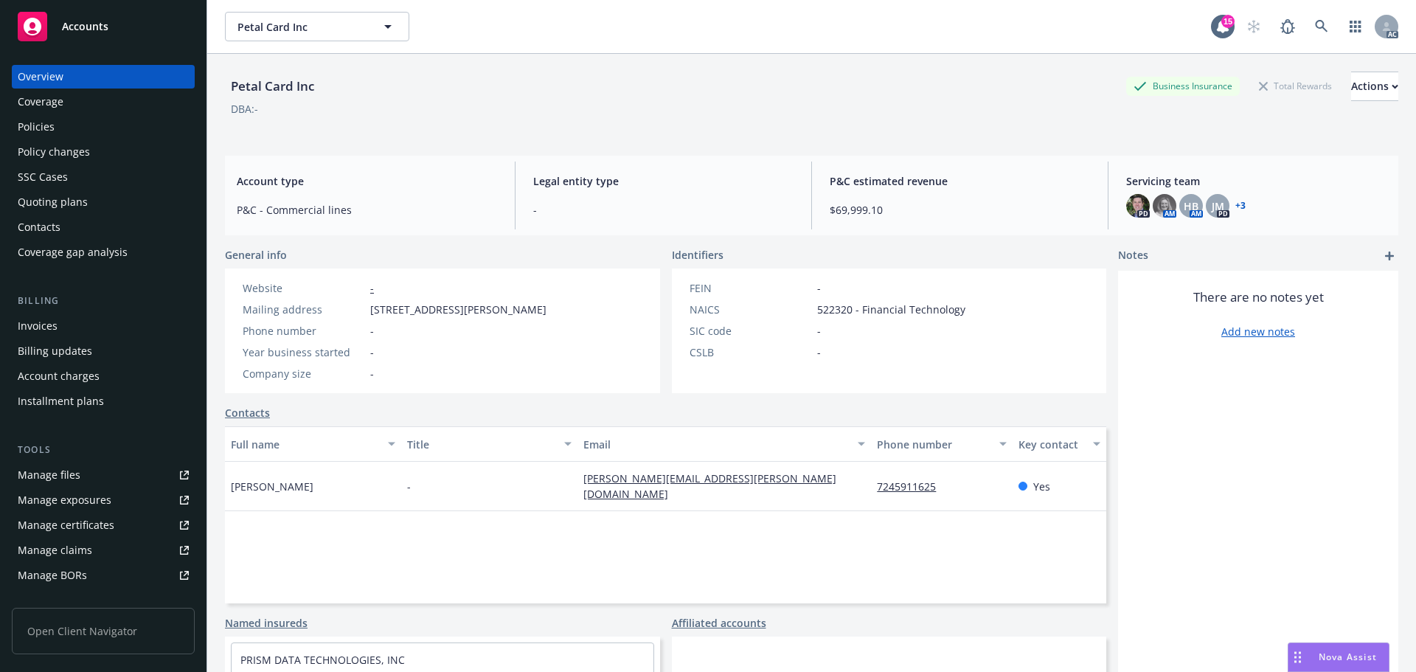
scroll to position [264, 0]
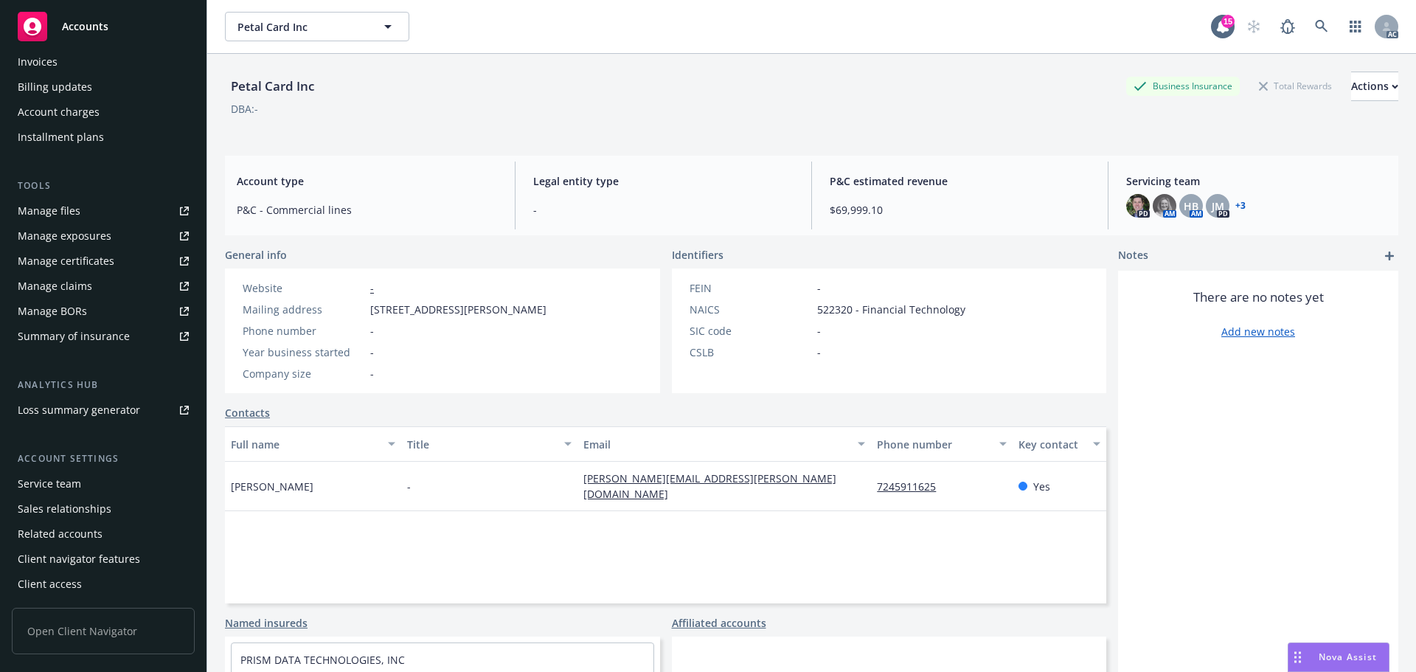
click at [77, 482] on div "Service team" at bounding box center [49, 484] width 63 height 24
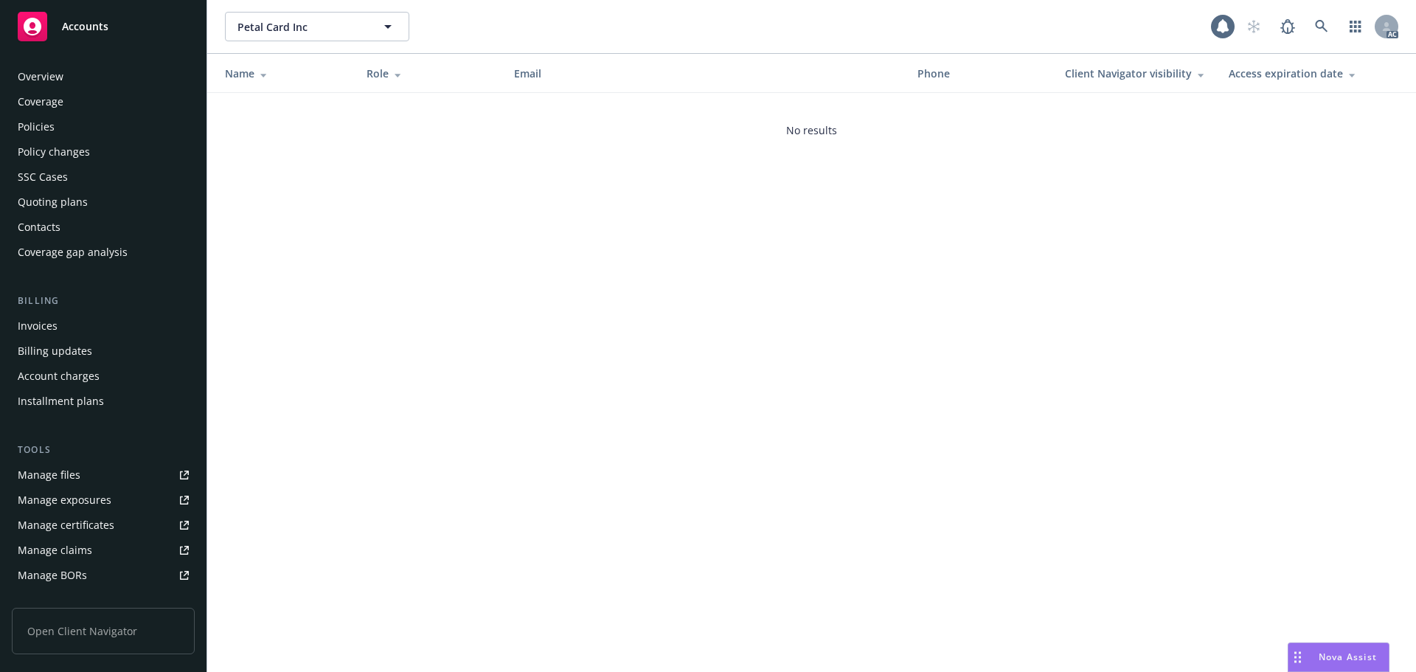
scroll to position [264, 0]
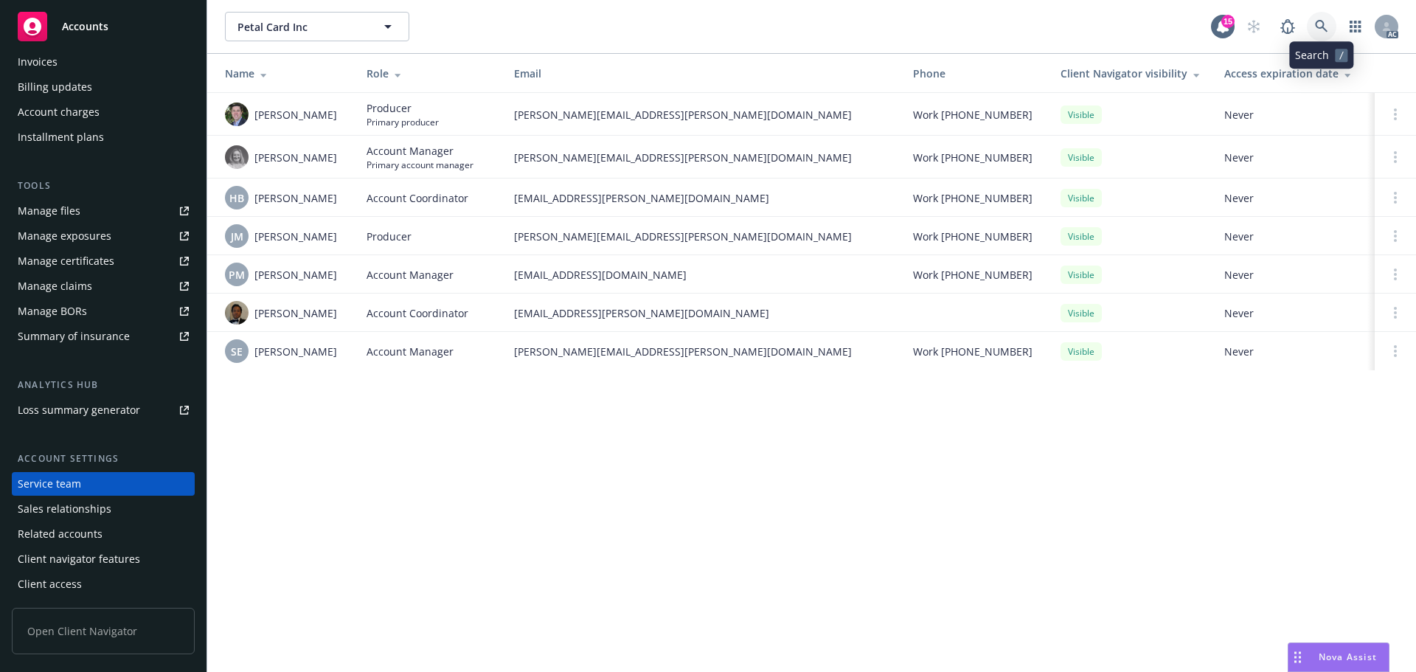
click at [1328, 29] on link at bounding box center [1321, 26] width 29 height 29
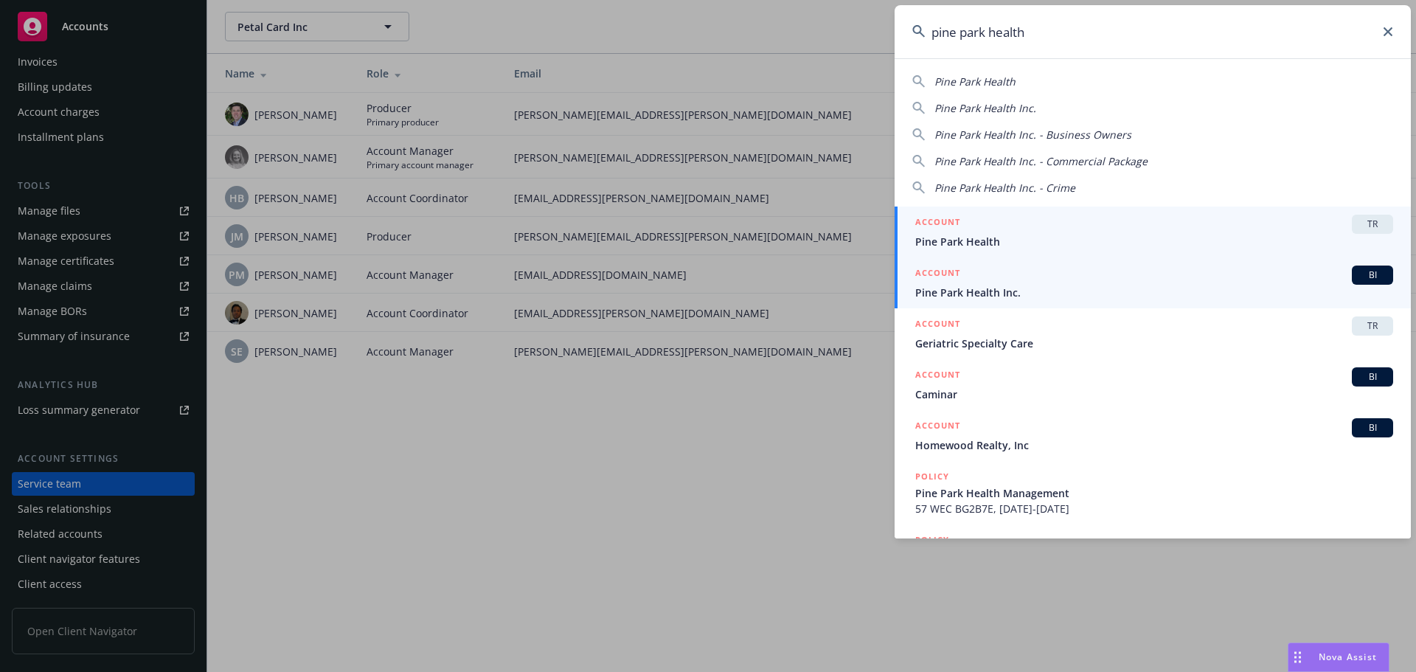
type input "pine park health"
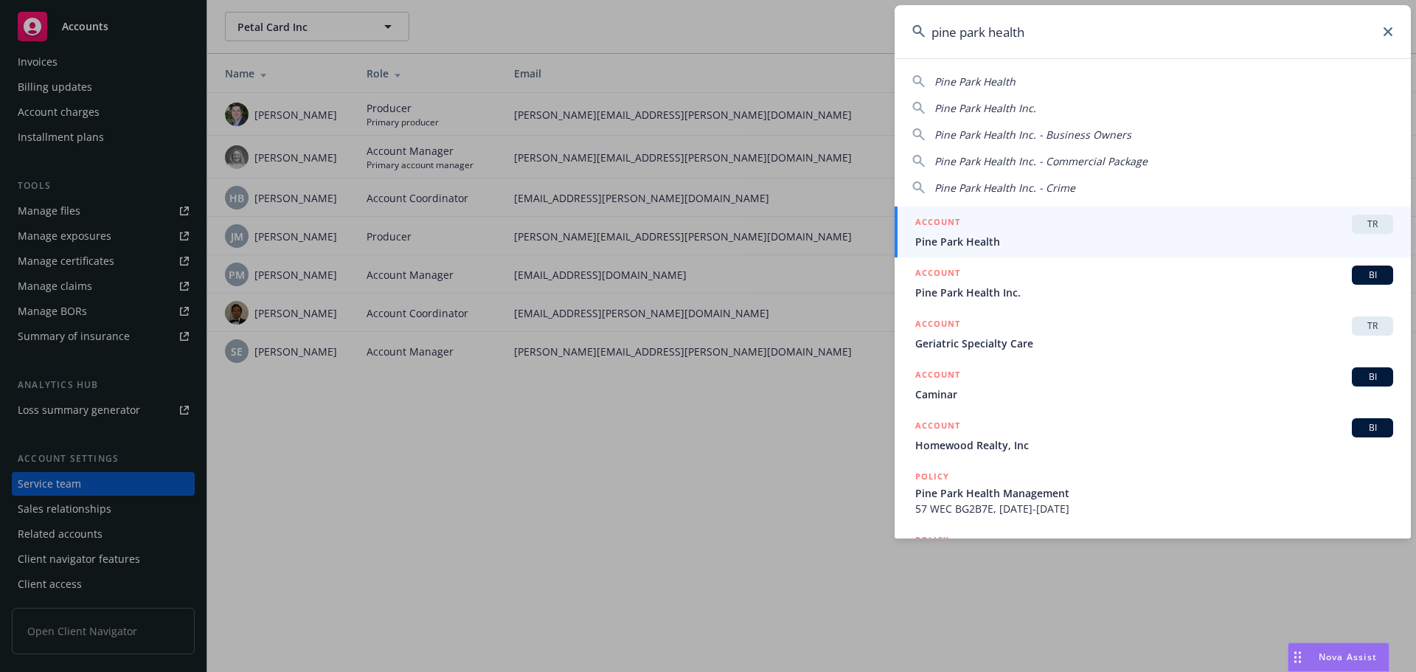
click at [1180, 289] on span "Pine Park Health Inc." at bounding box center [1154, 292] width 478 height 15
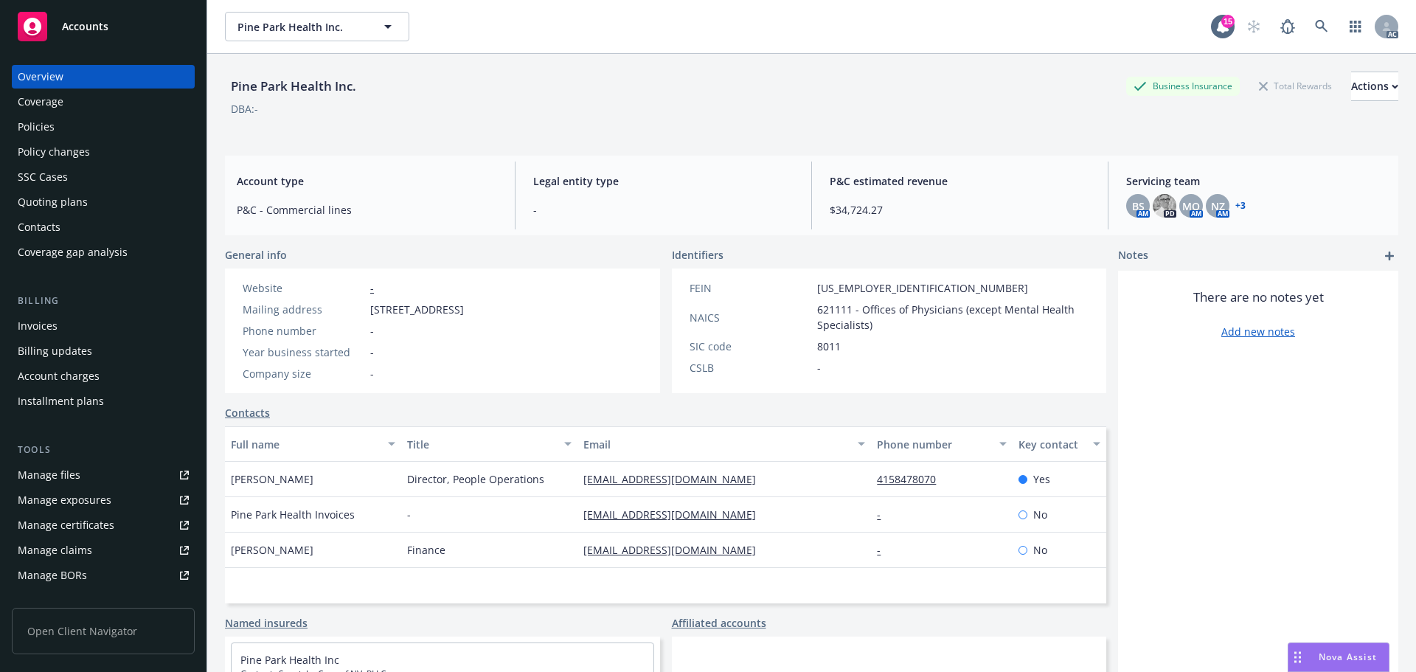
scroll to position [264, 0]
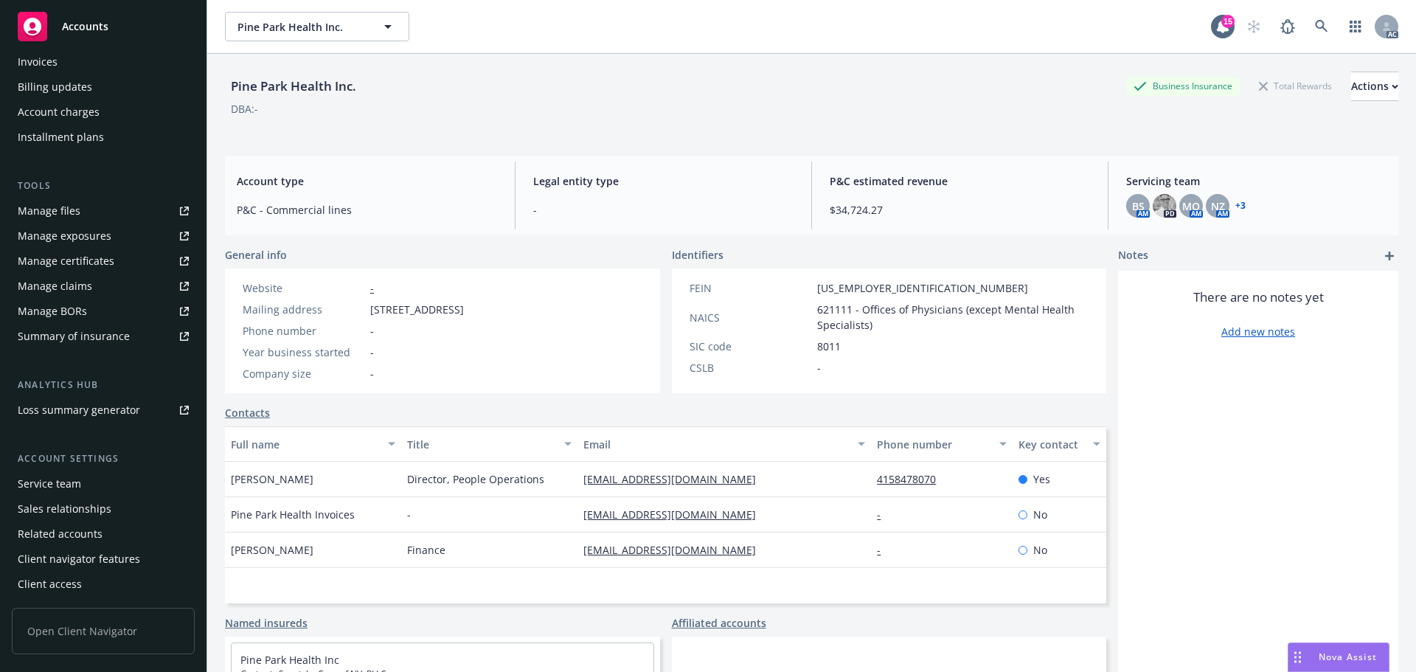
click at [60, 484] on div "Service team" at bounding box center [49, 484] width 63 height 24
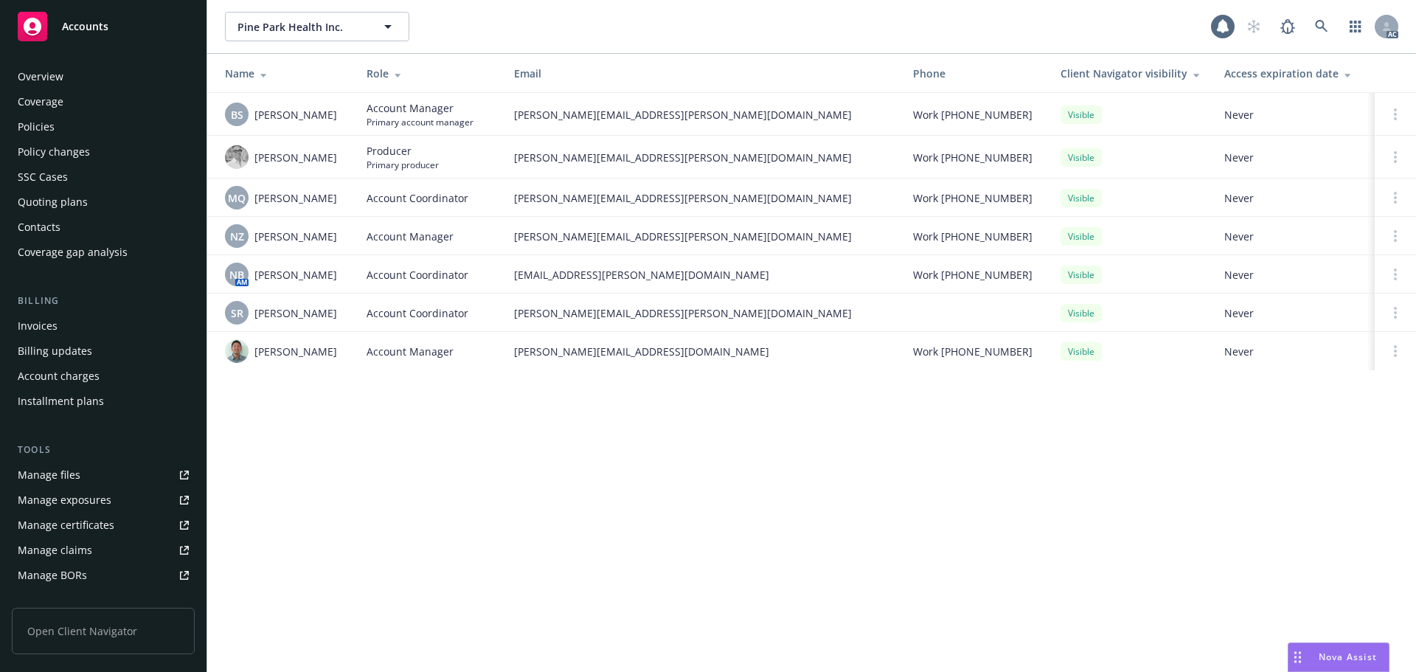
scroll to position [264, 0]
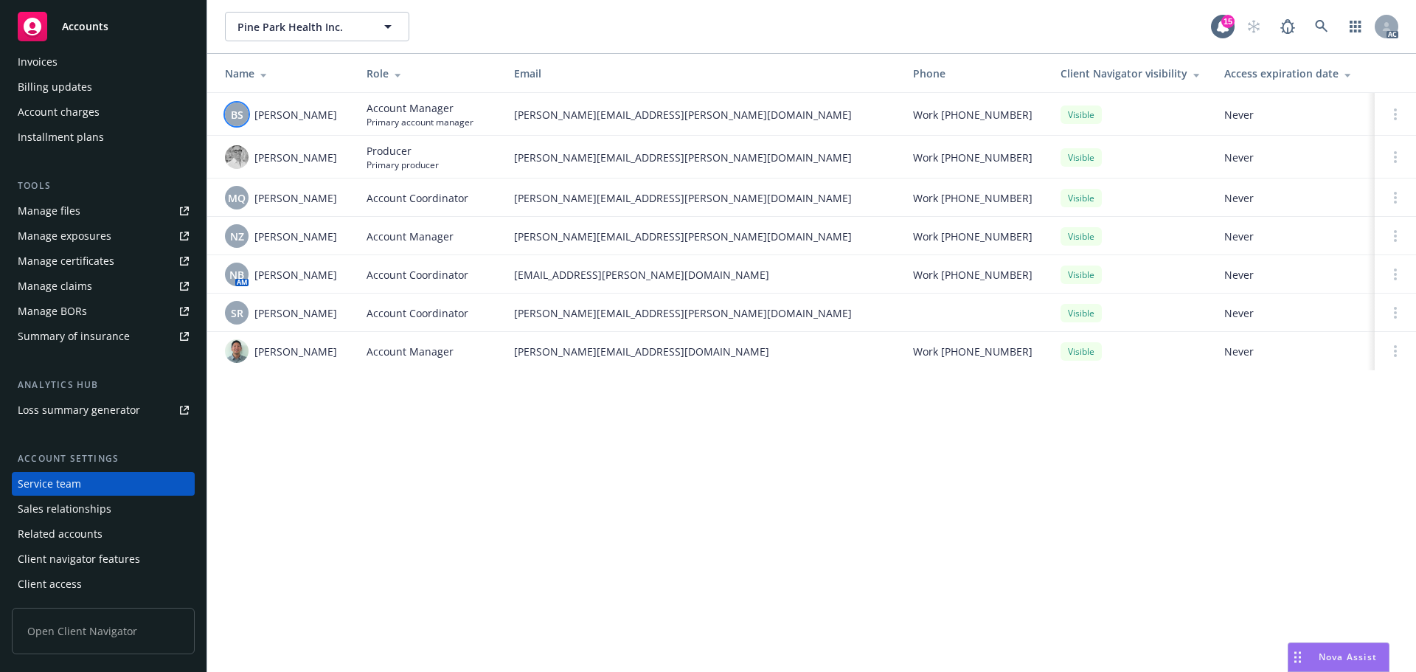
click at [239, 109] on span "BS" at bounding box center [237, 114] width 13 height 15
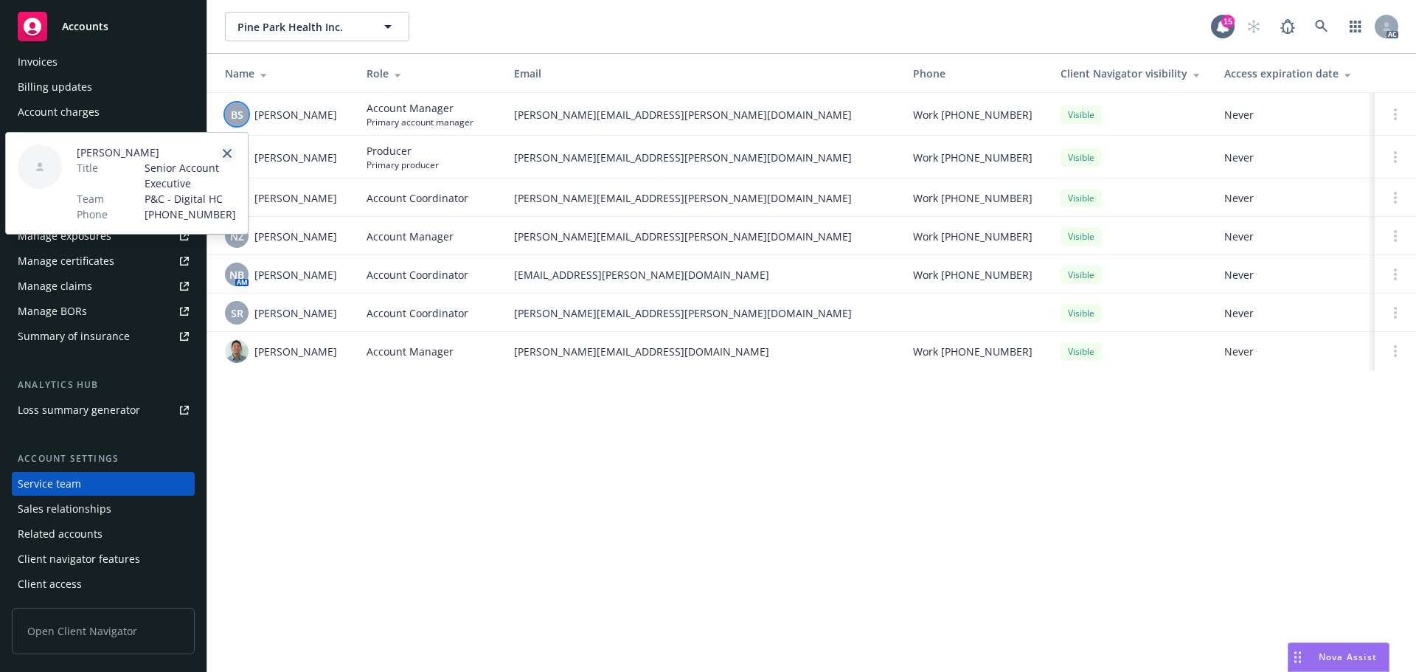
click at [222, 157] on link "close" at bounding box center [227, 154] width 18 height 18
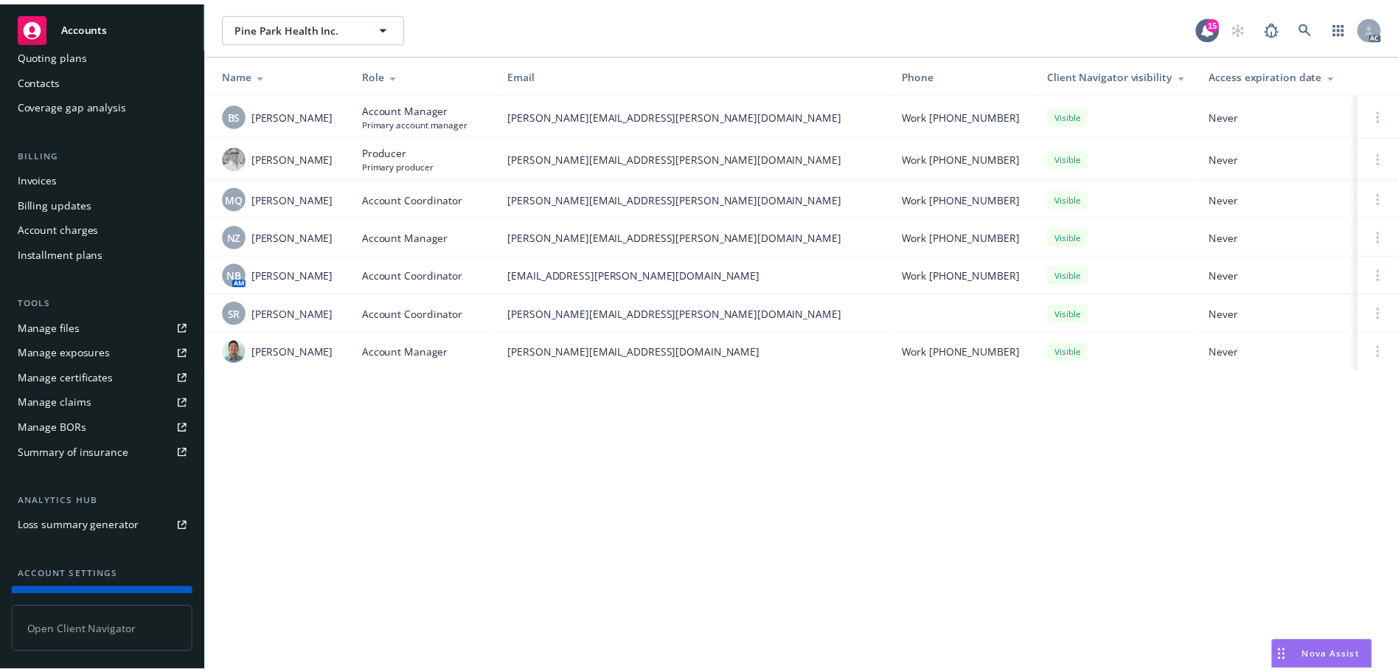
scroll to position [0, 0]
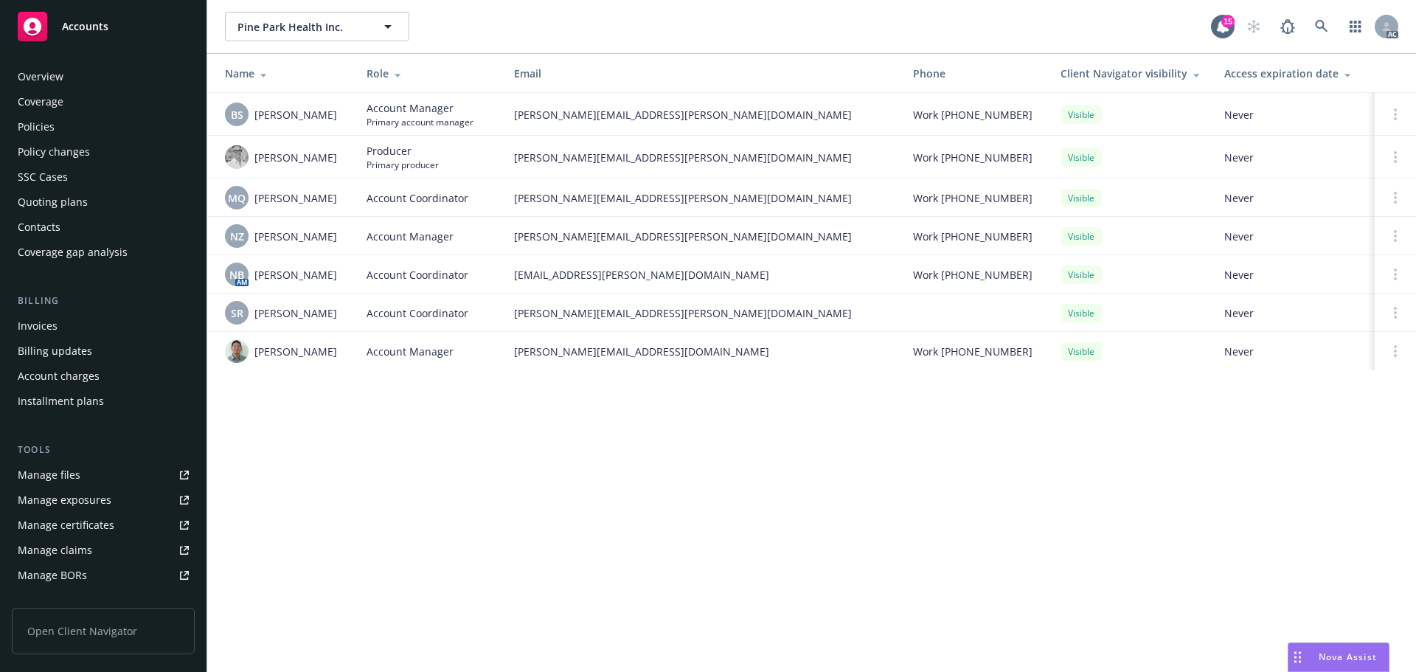
click at [95, 72] on div "Overview" at bounding box center [103, 77] width 171 height 24
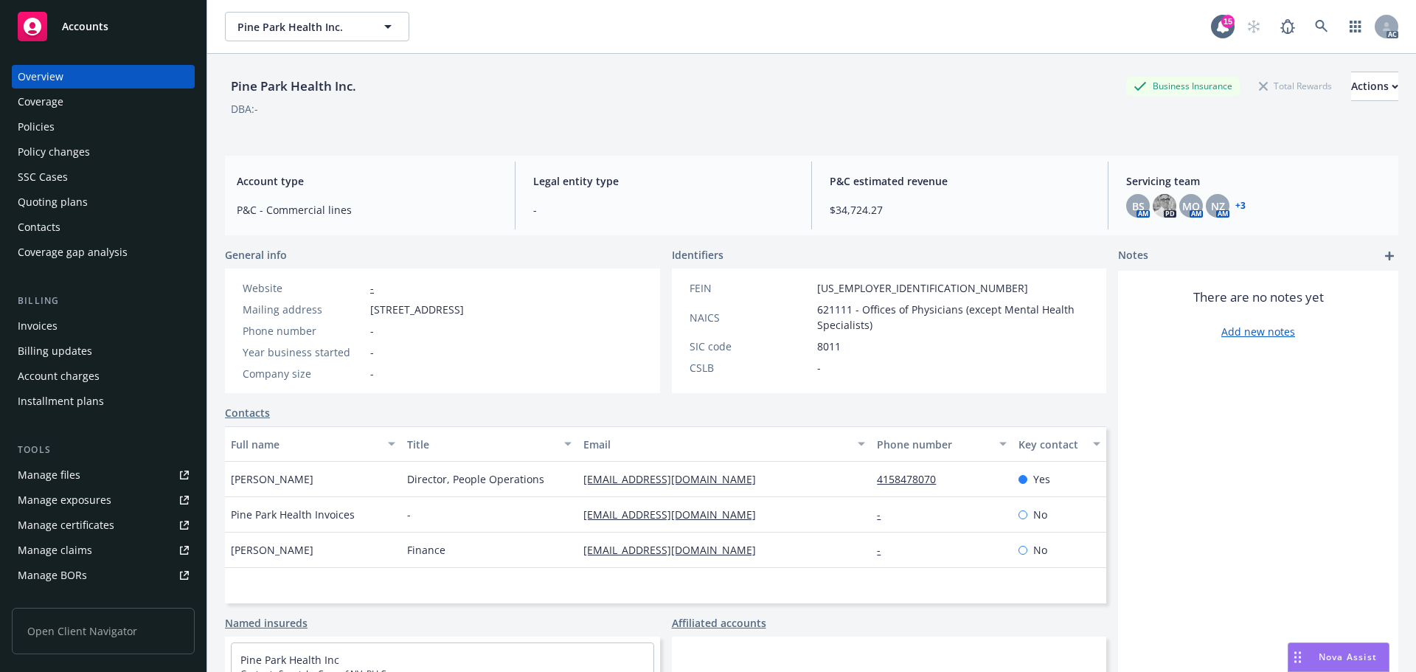
click at [78, 130] on div "Policies" at bounding box center [103, 127] width 171 height 24
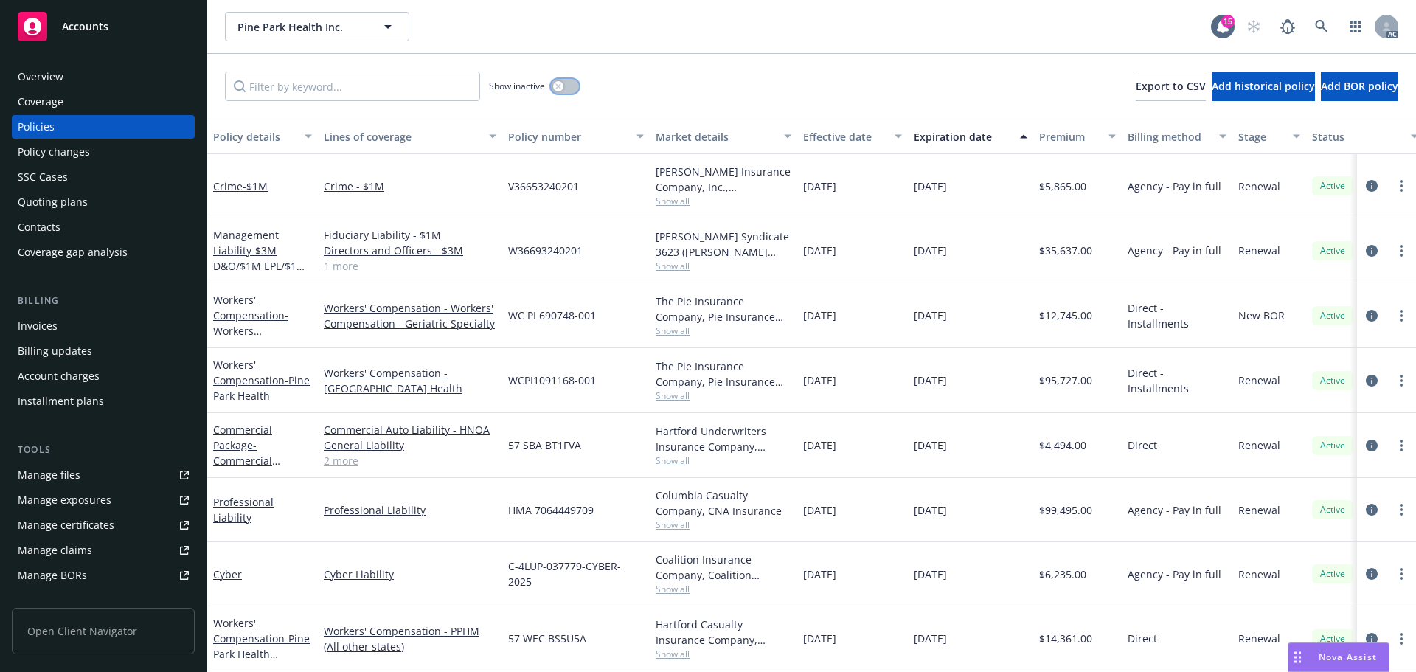
click at [566, 83] on button "button" at bounding box center [565, 86] width 28 height 15
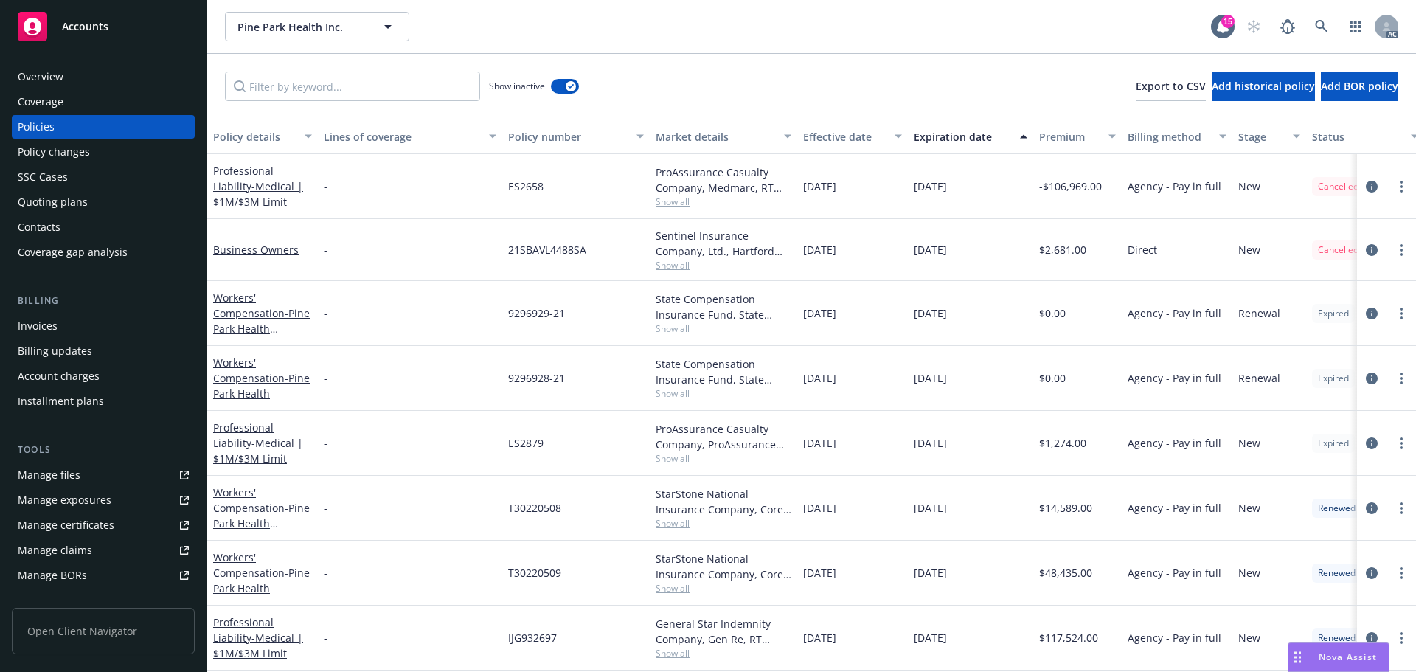
click at [817, 134] on div "Effective date" at bounding box center [844, 136] width 83 height 15
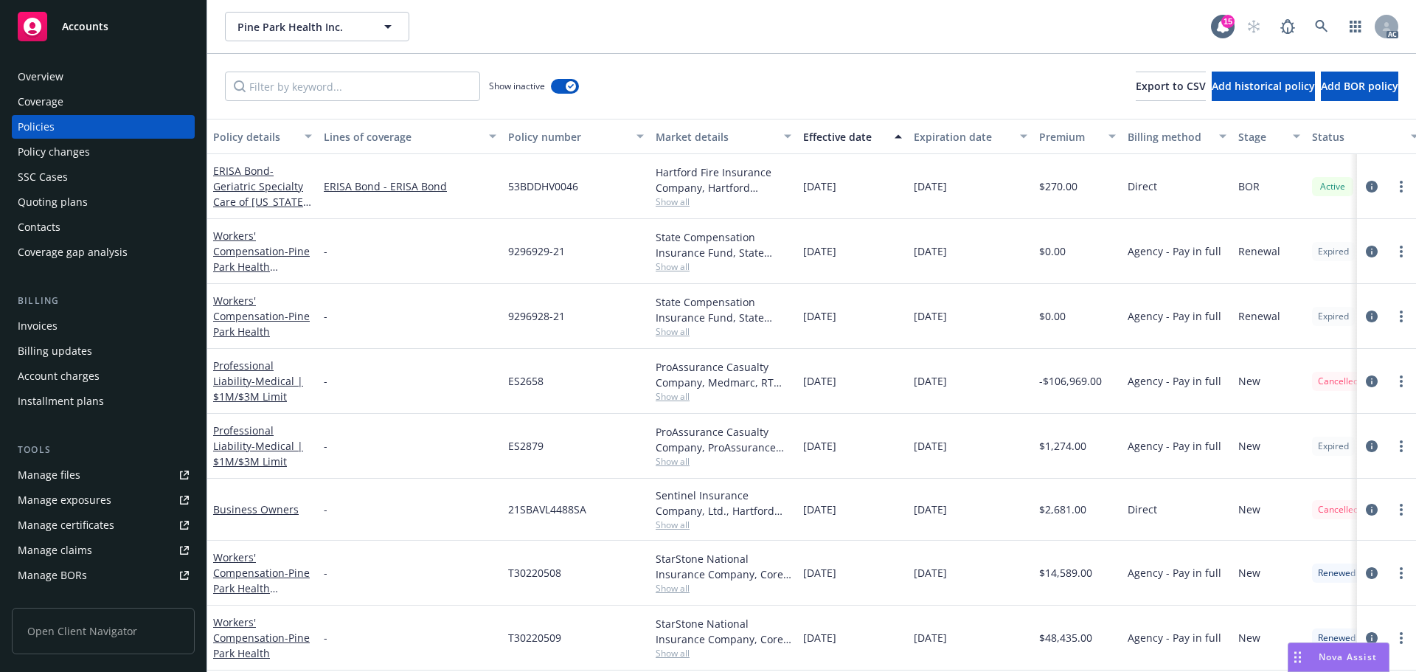
click at [817, 134] on div "Effective date" at bounding box center [844, 136] width 83 height 15
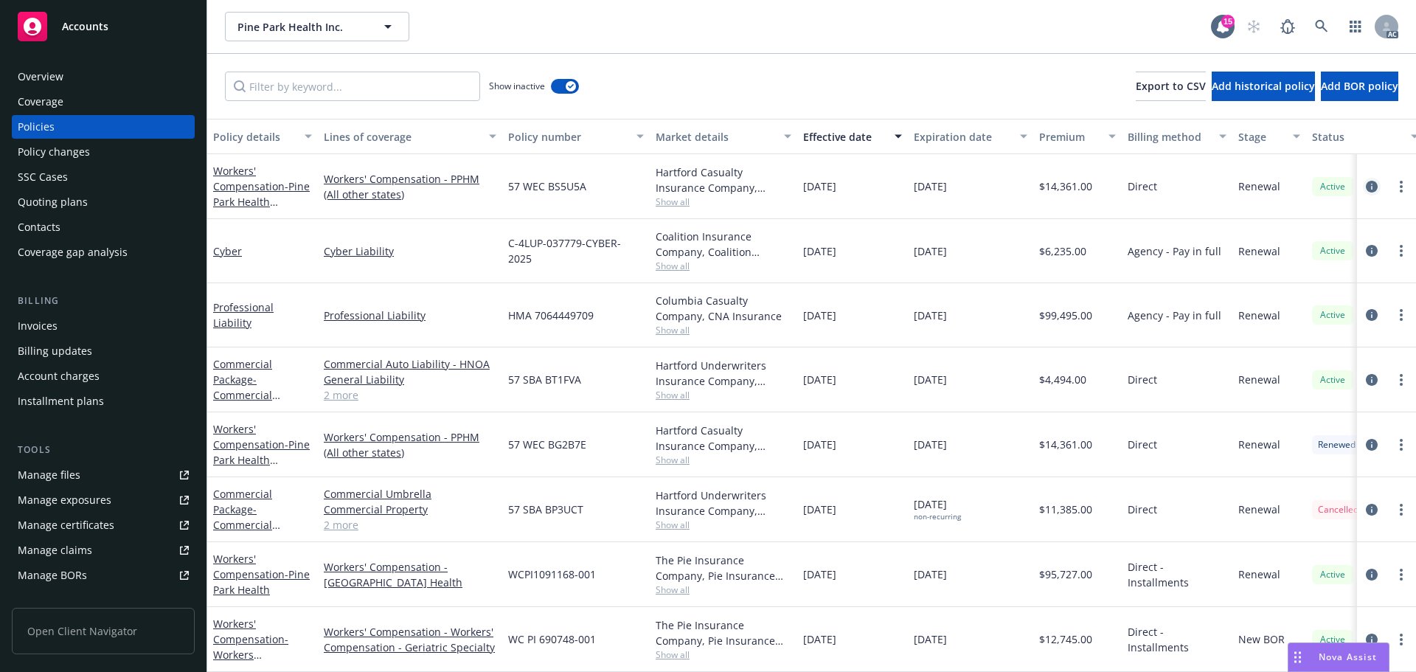
click at [1366, 182] on icon "circleInformation" at bounding box center [1372, 187] width 12 height 12
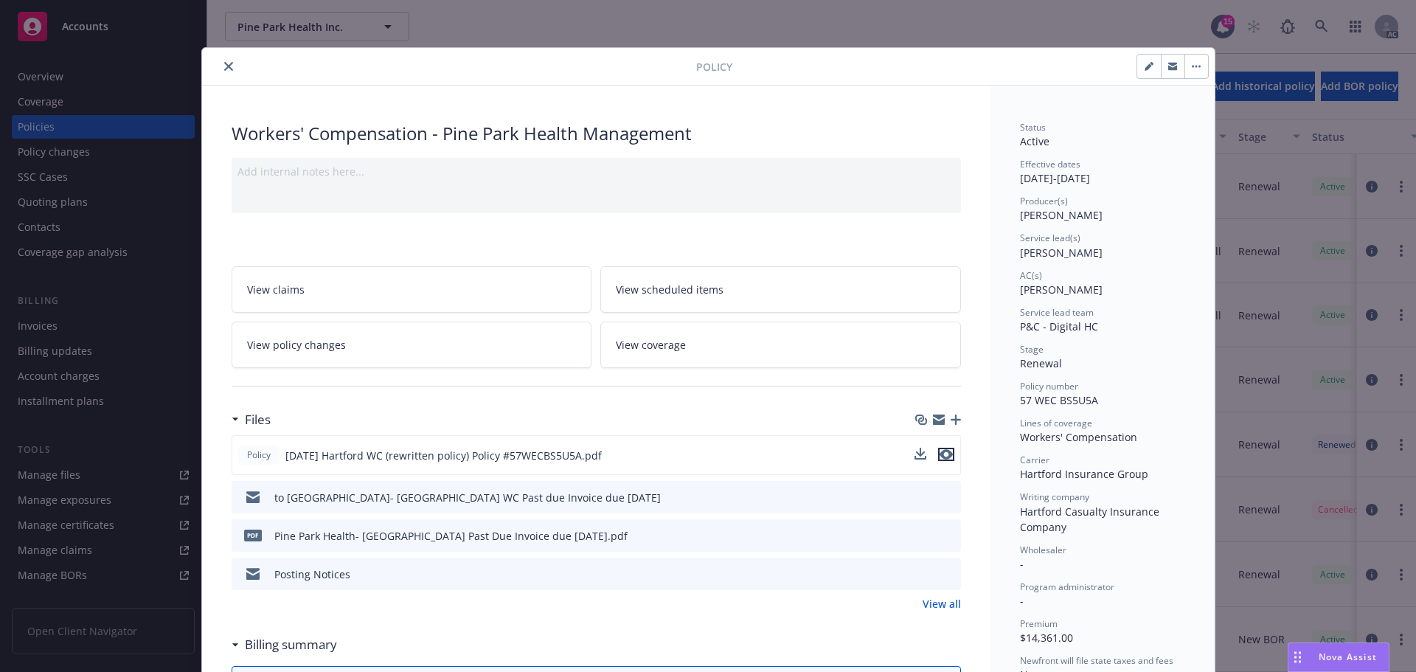
click at [943, 458] on icon "preview file" at bounding box center [945, 454] width 13 height 10
click at [227, 67] on button "close" at bounding box center [229, 67] width 18 height 18
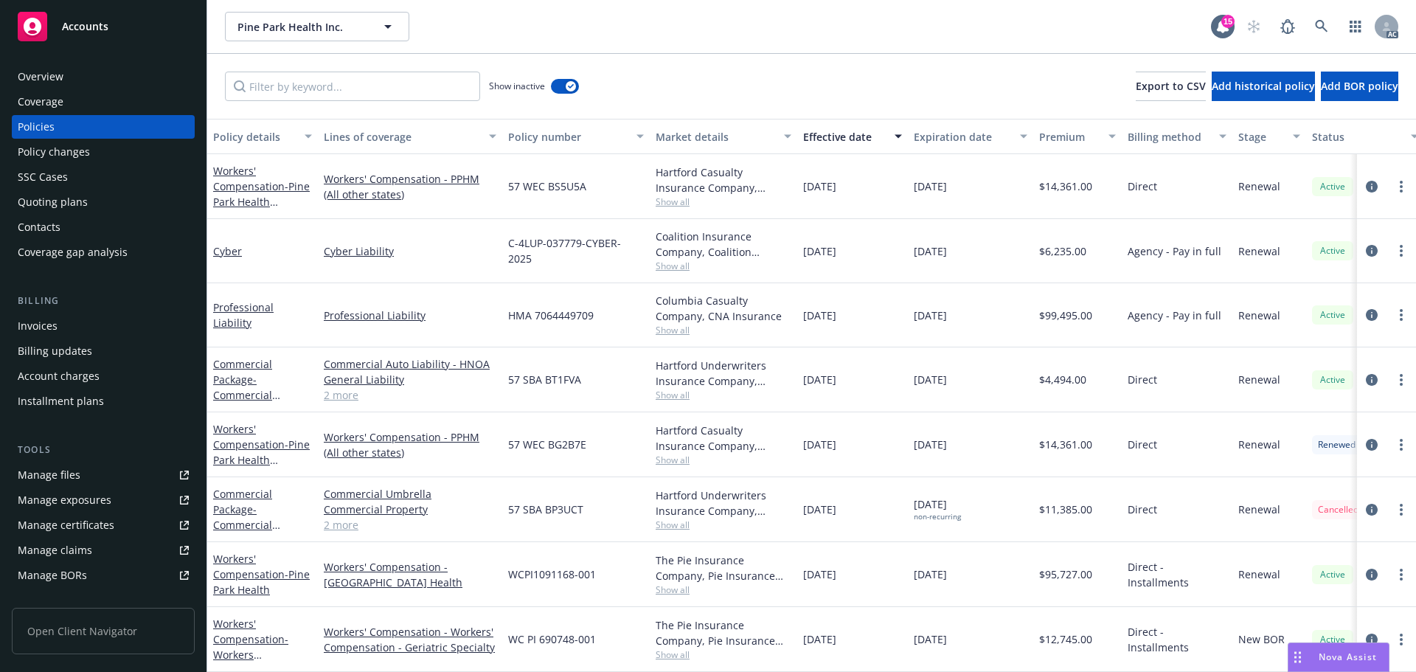
click at [93, 75] on div "Overview" at bounding box center [103, 77] width 171 height 24
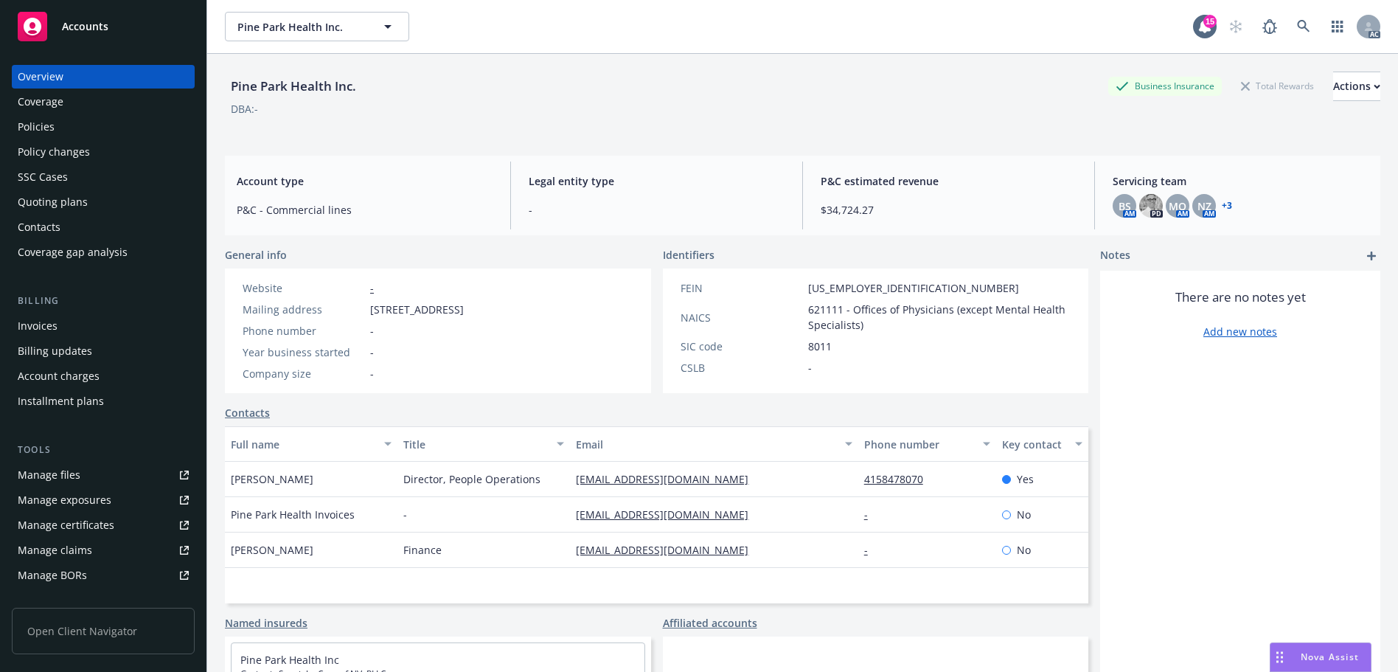
click at [86, 133] on div "Policies" at bounding box center [103, 127] width 171 height 24
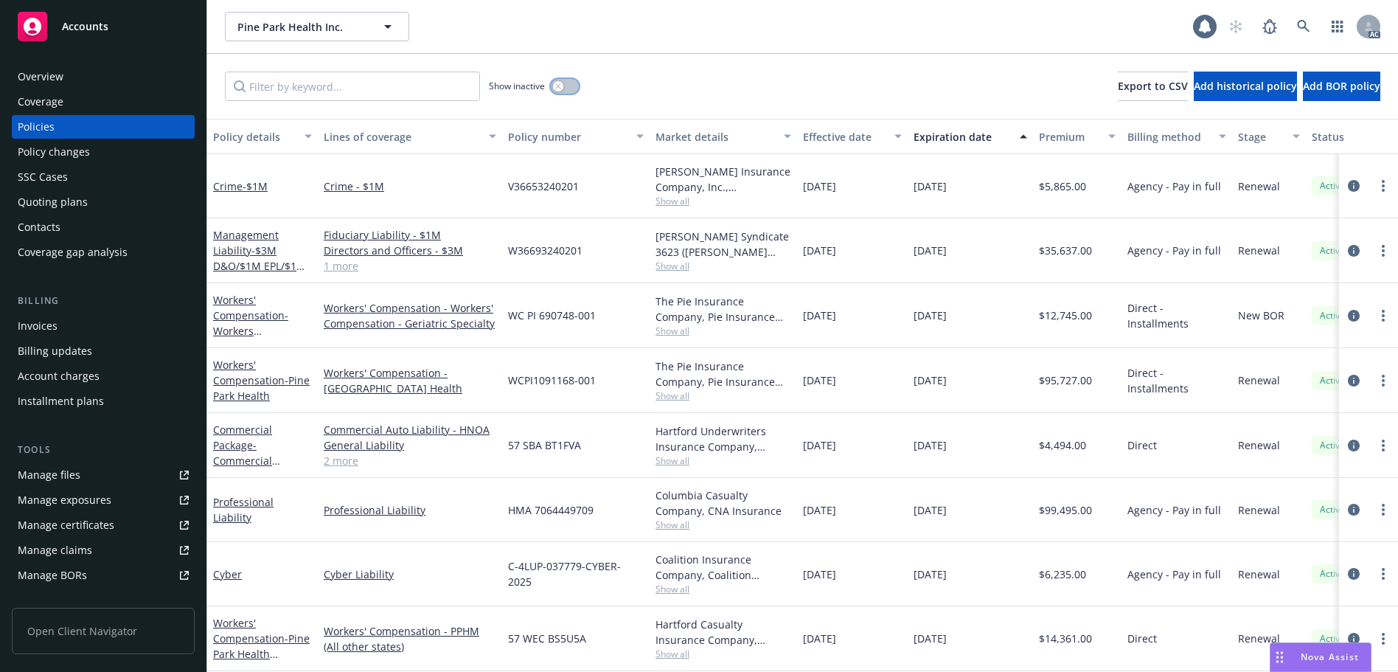
drag, startPoint x: 574, startPoint y: 88, endPoint x: 576, endPoint y: 103, distance: 14.9
click at [574, 88] on button "button" at bounding box center [565, 86] width 28 height 15
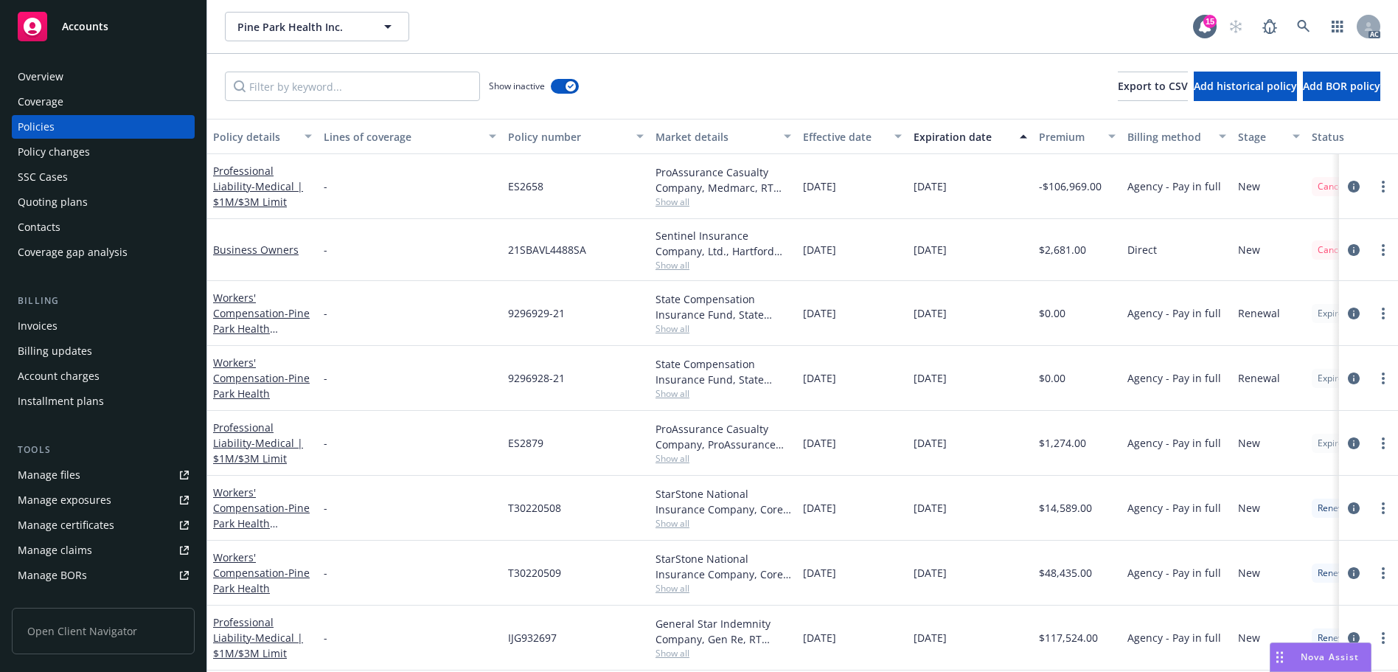
click at [820, 138] on div "Effective date" at bounding box center [844, 136] width 83 height 15
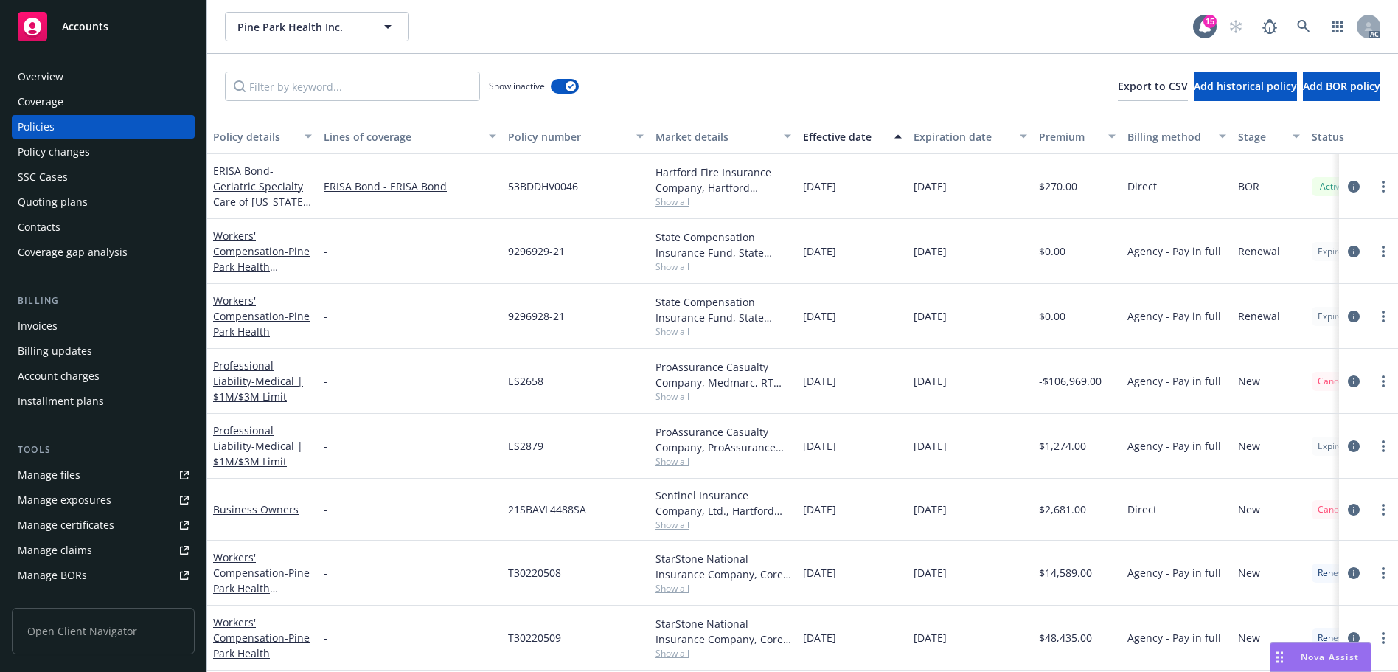
click at [821, 138] on div "Effective date" at bounding box center [844, 136] width 83 height 15
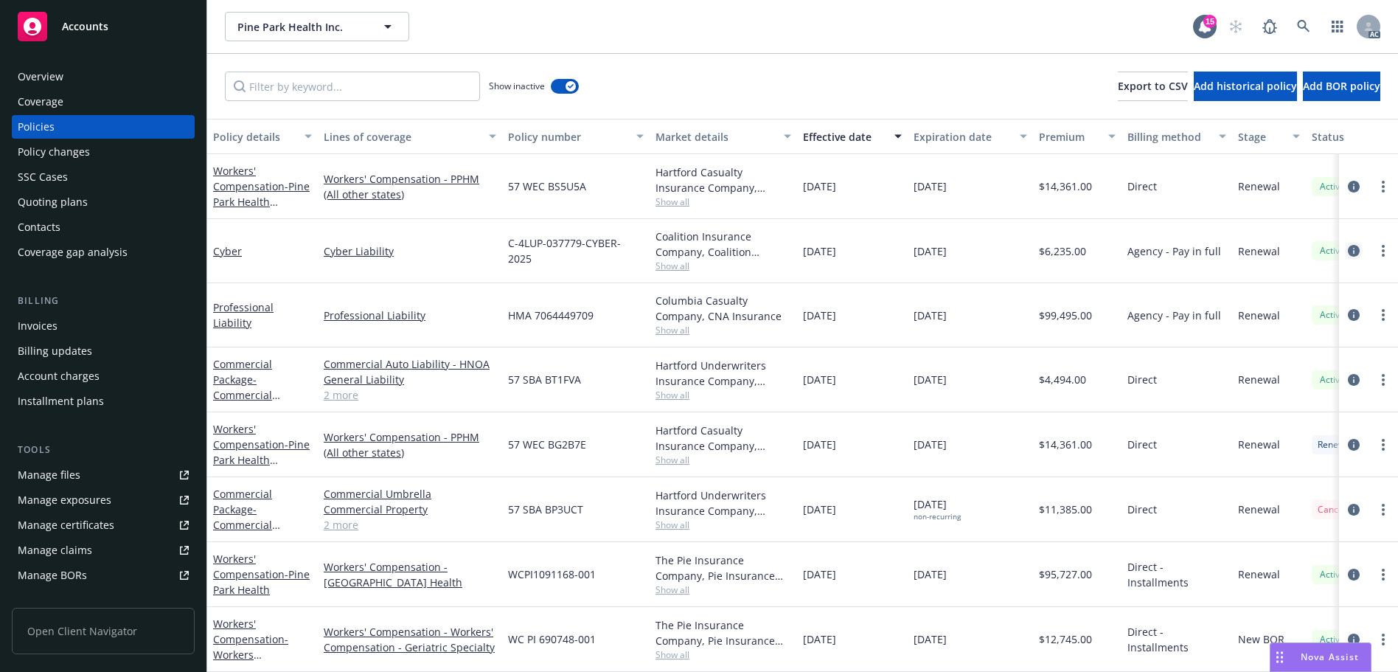
click at [1348, 246] on icon "circleInformation" at bounding box center [1354, 251] width 12 height 12
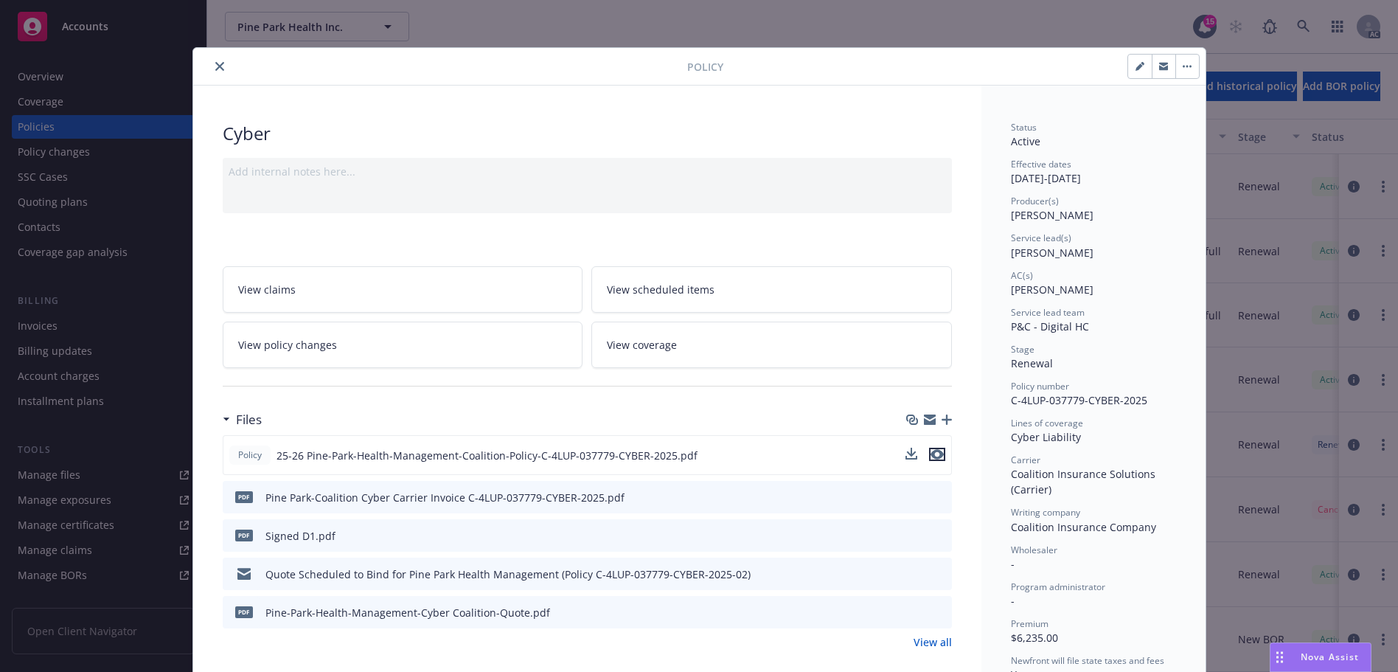
click at [930, 453] on icon "preview file" at bounding box center [936, 454] width 13 height 10
drag, startPoint x: 215, startPoint y: 71, endPoint x: 229, endPoint y: 90, distance: 23.7
click at [215, 71] on button "close" at bounding box center [220, 67] width 18 height 18
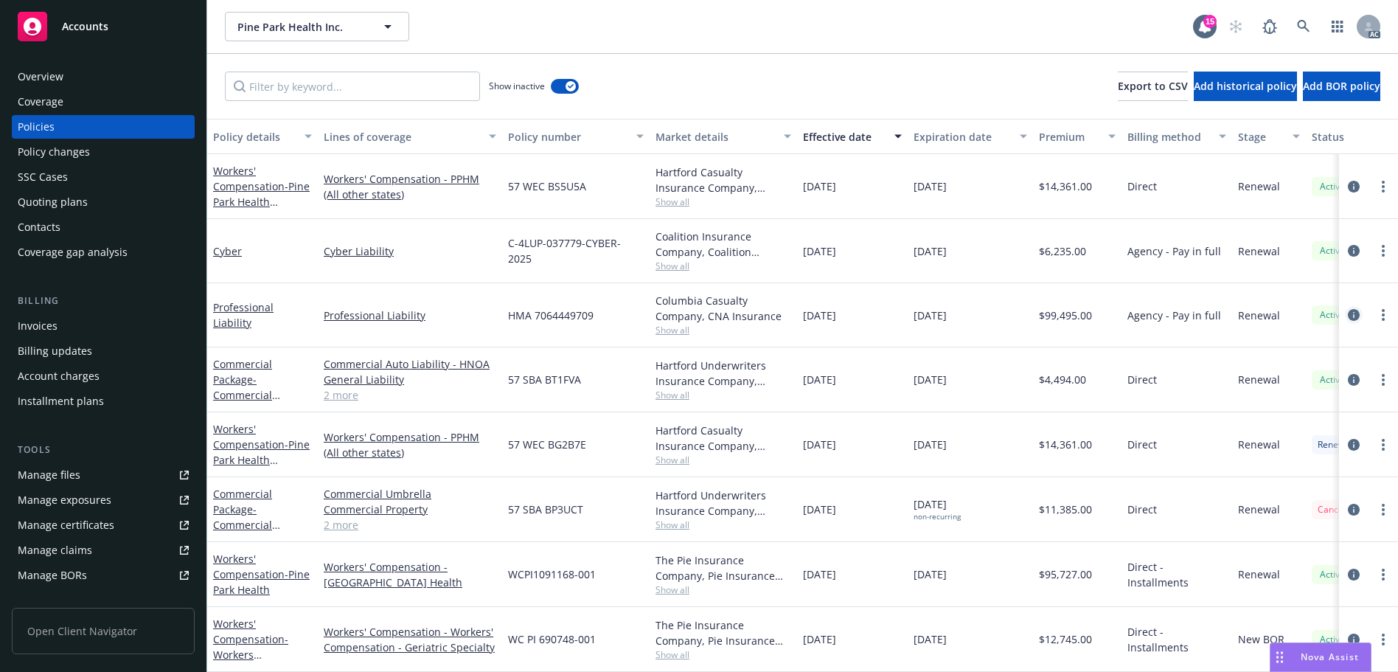
click at [1348, 314] on icon "circleInformation" at bounding box center [1354, 315] width 12 height 12
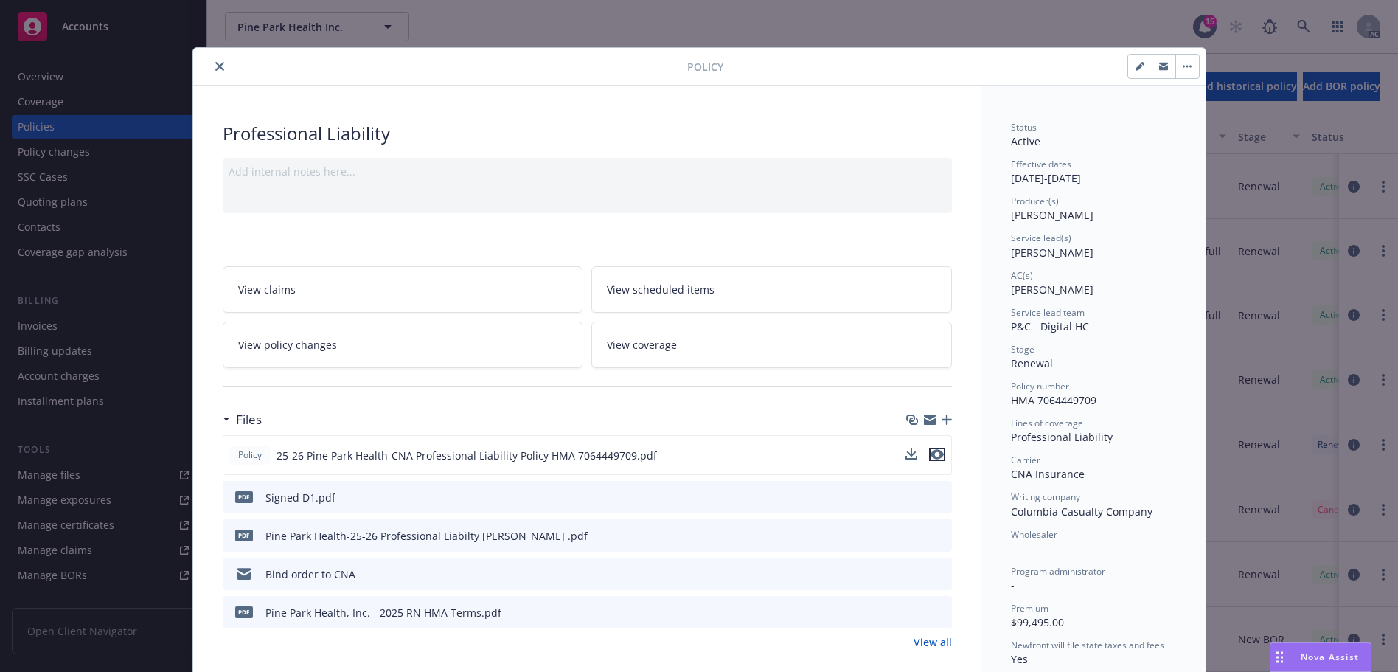
click at [937, 458] on icon "preview file" at bounding box center [936, 454] width 13 height 10
click at [213, 60] on button "close" at bounding box center [220, 67] width 18 height 18
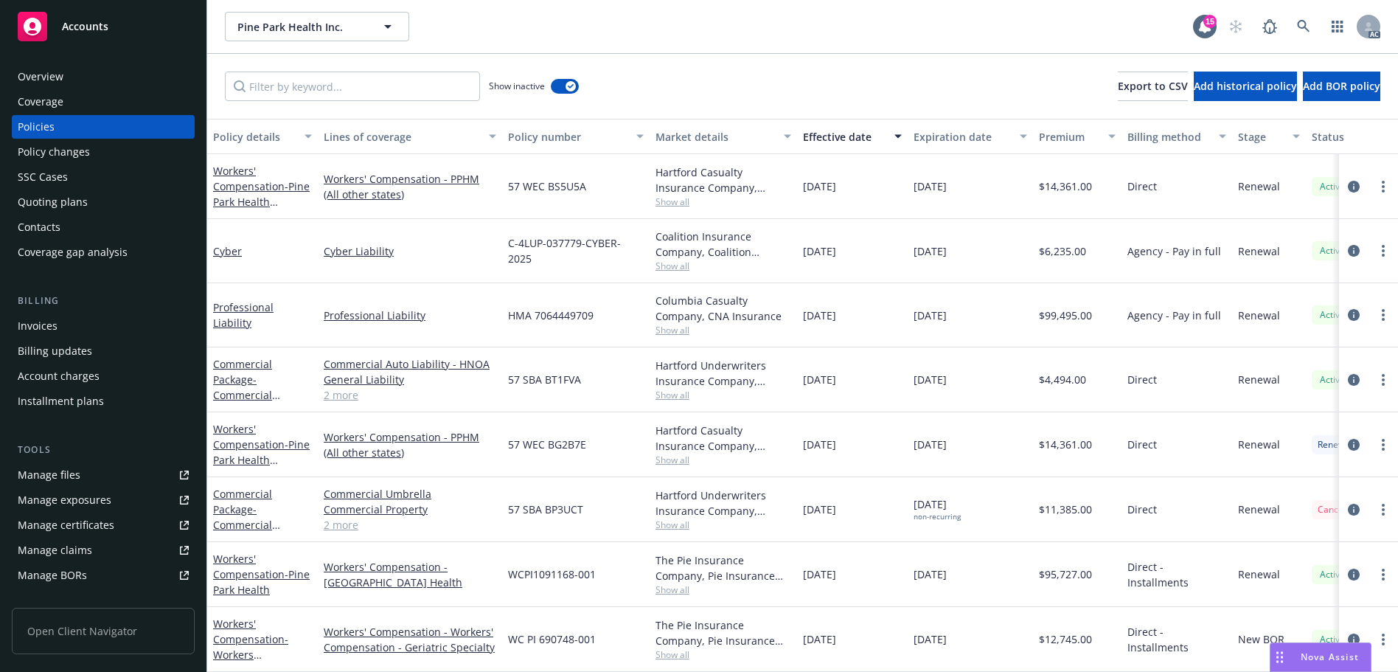
click at [94, 72] on div "Overview" at bounding box center [103, 77] width 171 height 24
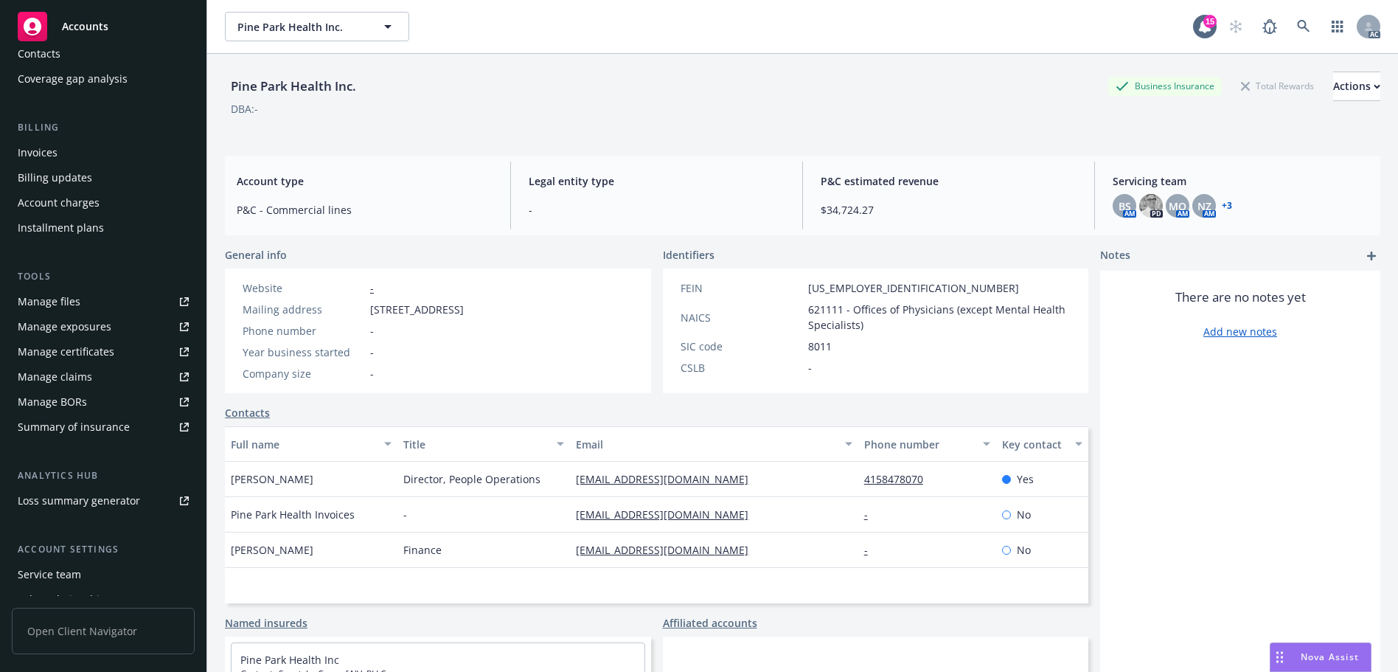
scroll to position [264, 0]
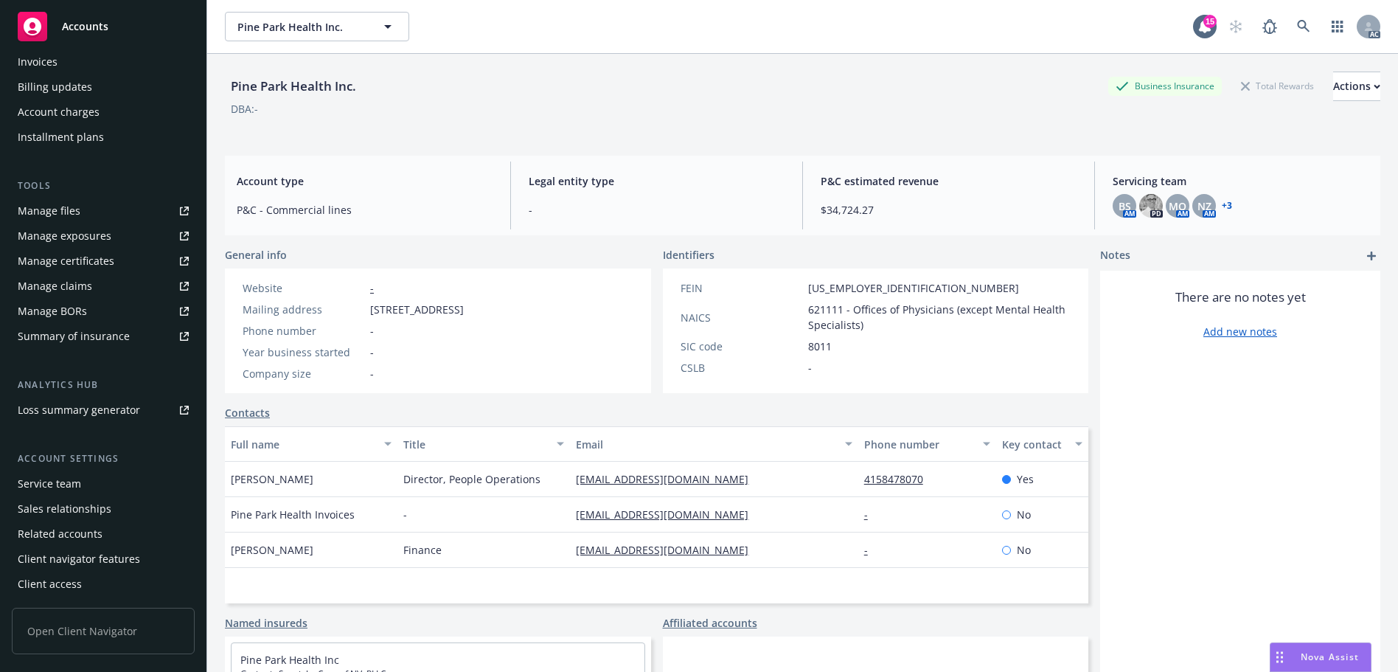
click at [65, 482] on div "Service team" at bounding box center [49, 484] width 63 height 24
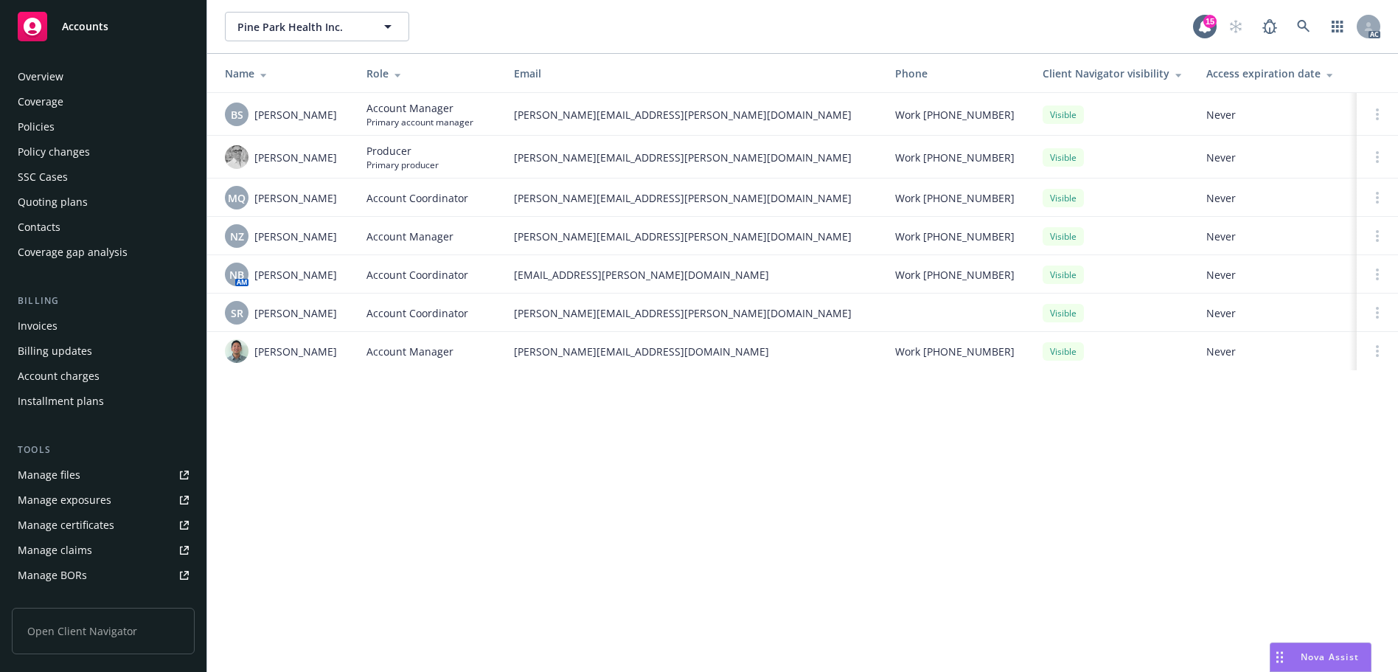
click at [81, 82] on div "Overview" at bounding box center [103, 77] width 171 height 24
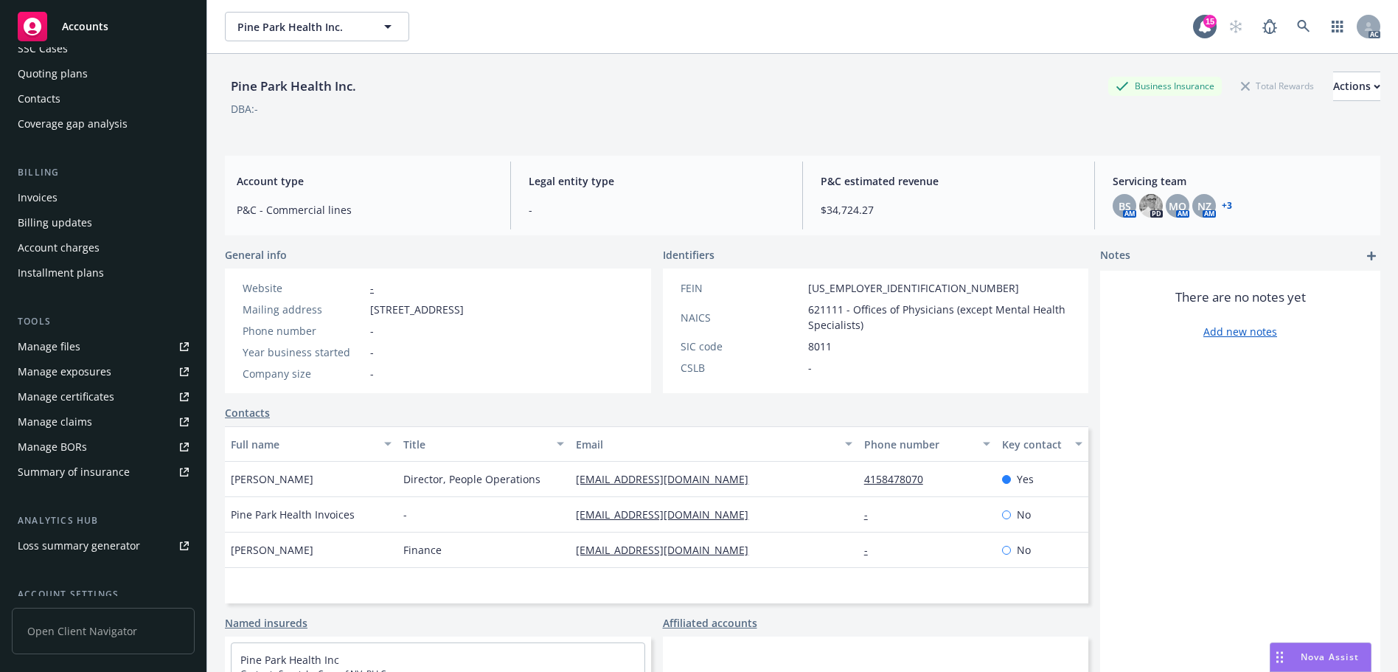
scroll to position [264, 0]
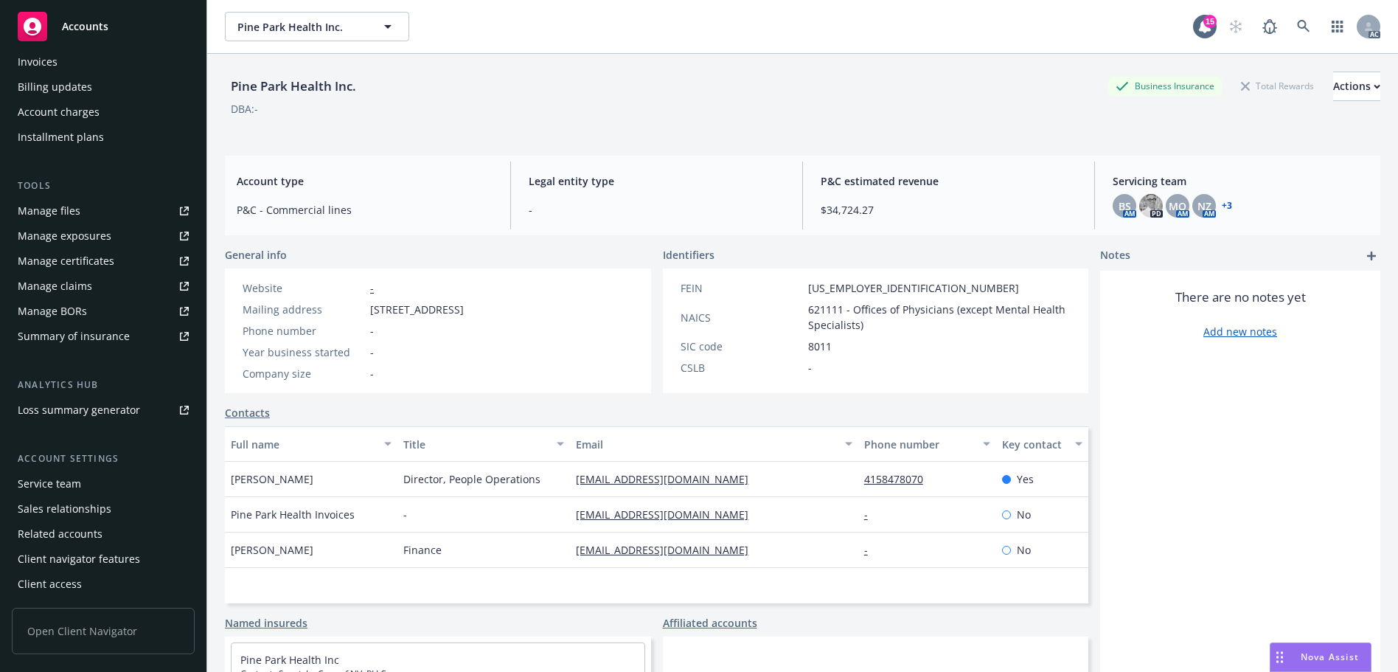
click at [66, 486] on div "Service team" at bounding box center [49, 484] width 63 height 24
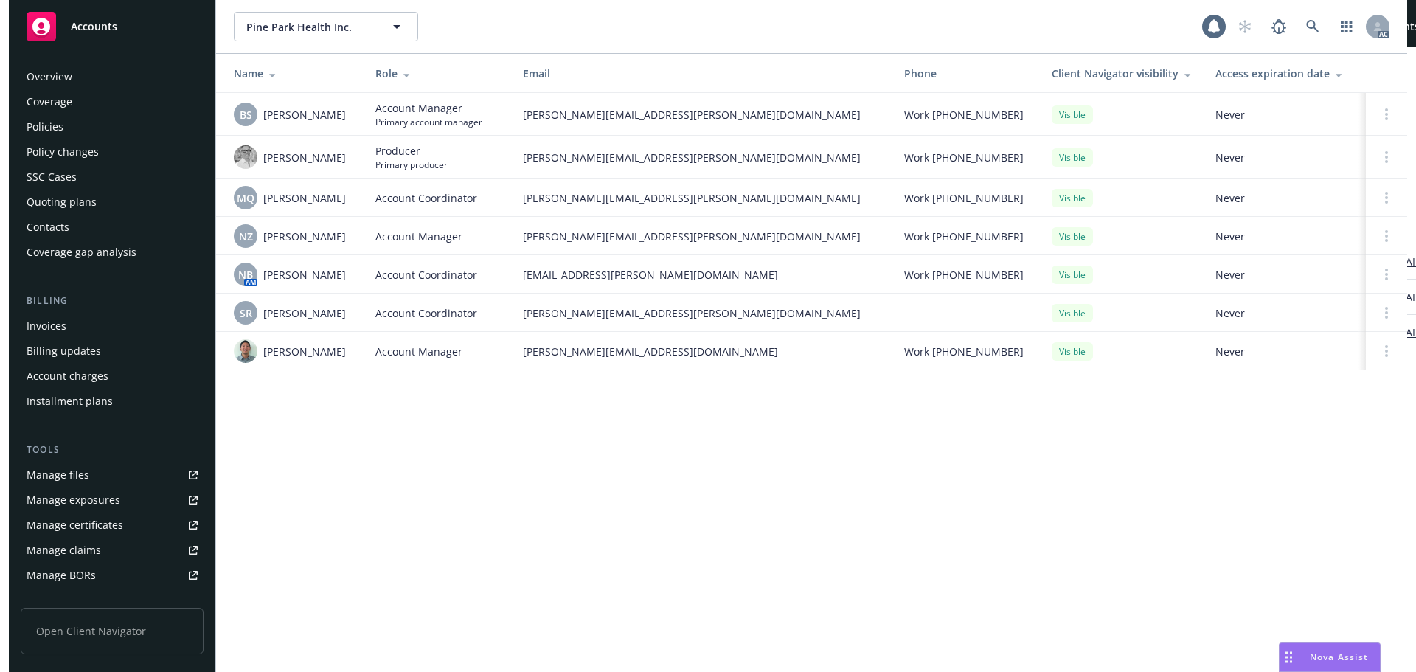
scroll to position [264, 0]
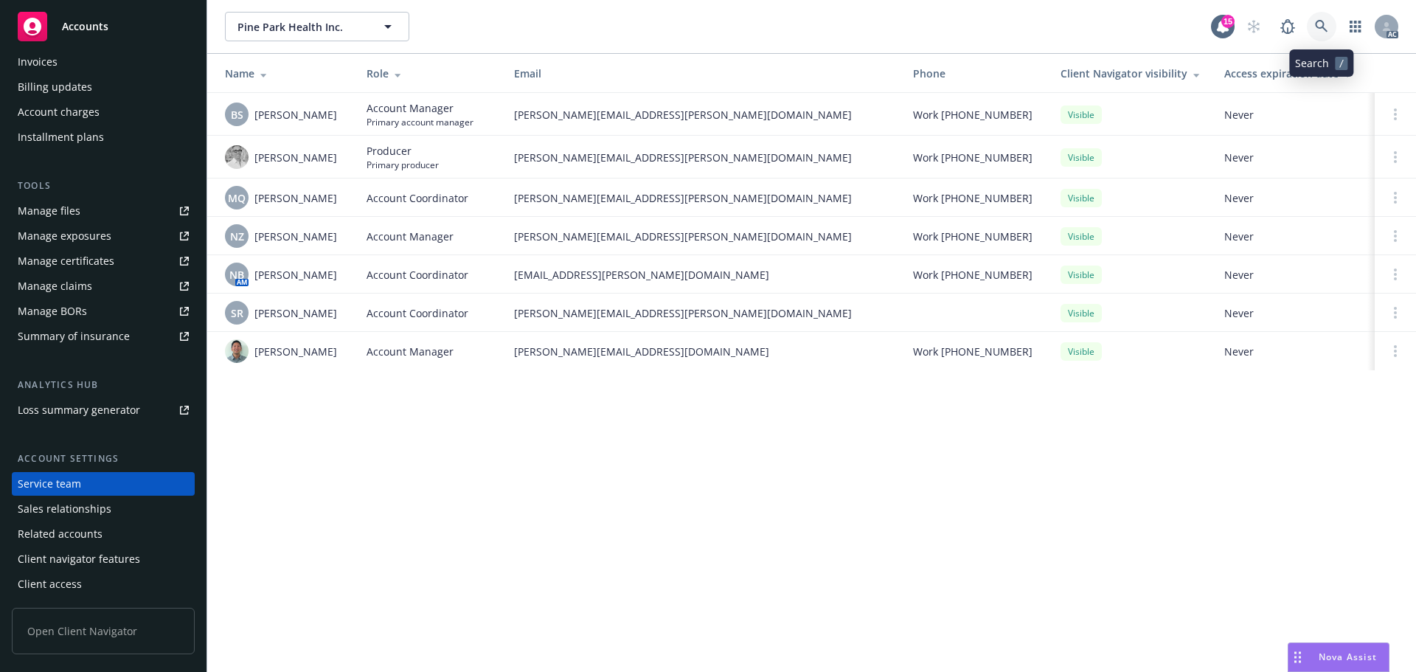
click at [1321, 21] on icon at bounding box center [1321, 26] width 13 height 13
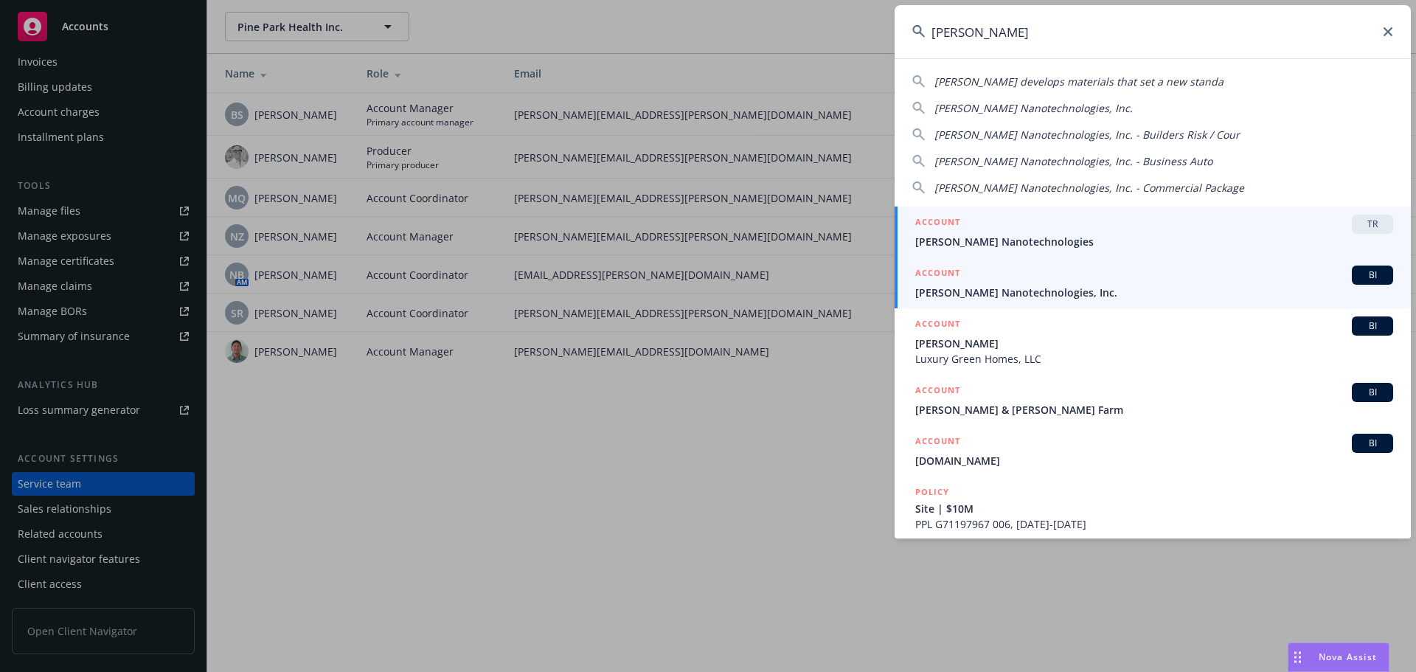
type input "[PERSON_NAME]"
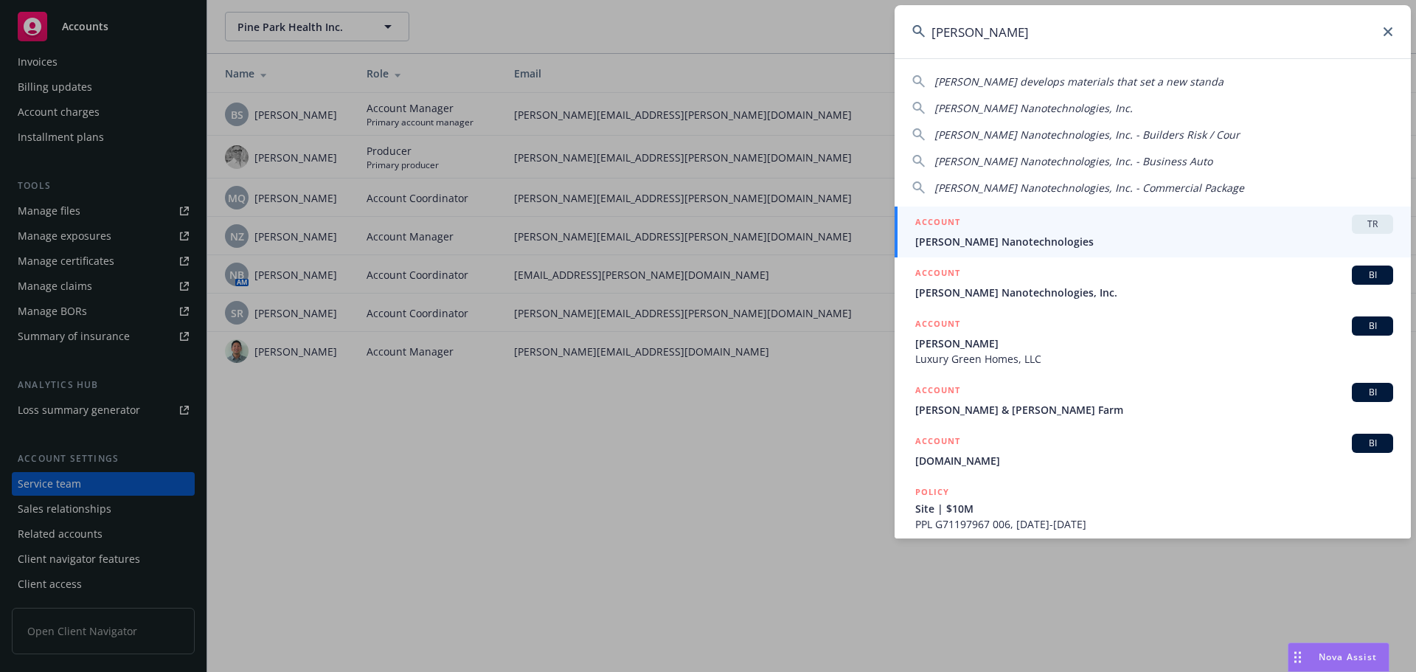
click at [969, 285] on span "[PERSON_NAME] Nanotechnologies, Inc." at bounding box center [1154, 292] width 478 height 15
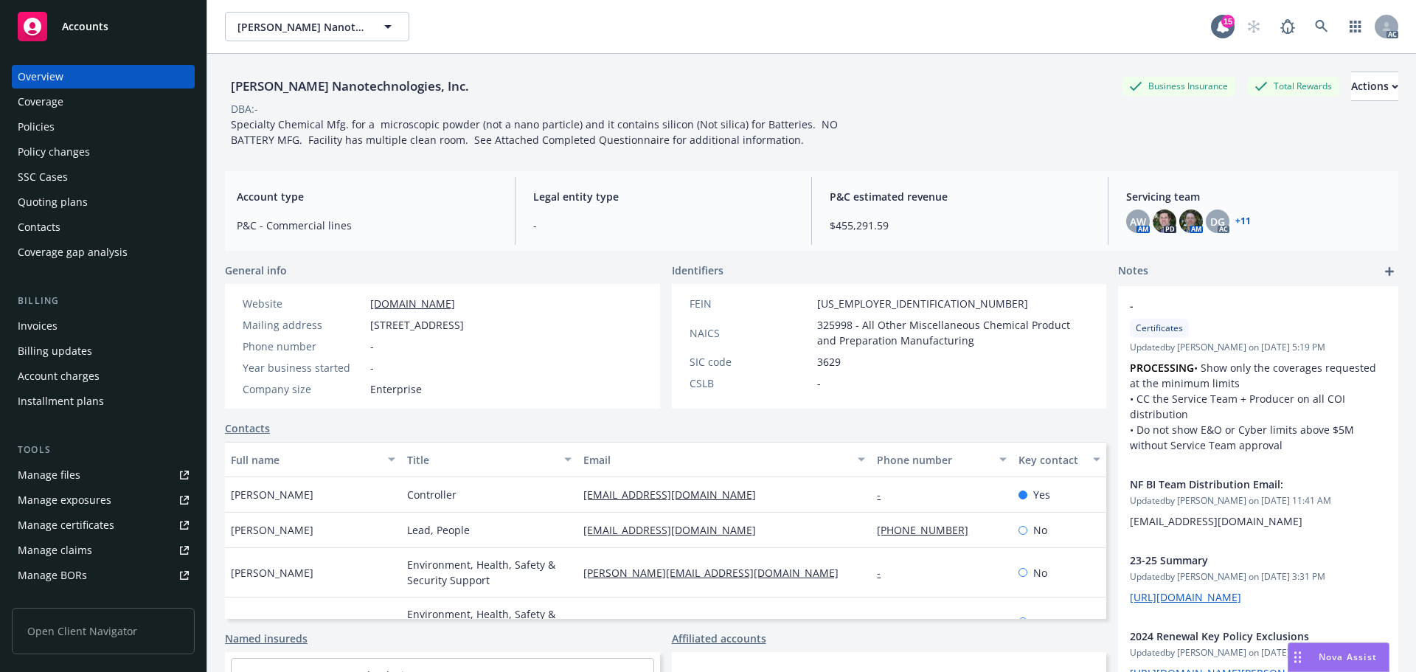
click at [45, 327] on div "Invoices" at bounding box center [38, 326] width 40 height 24
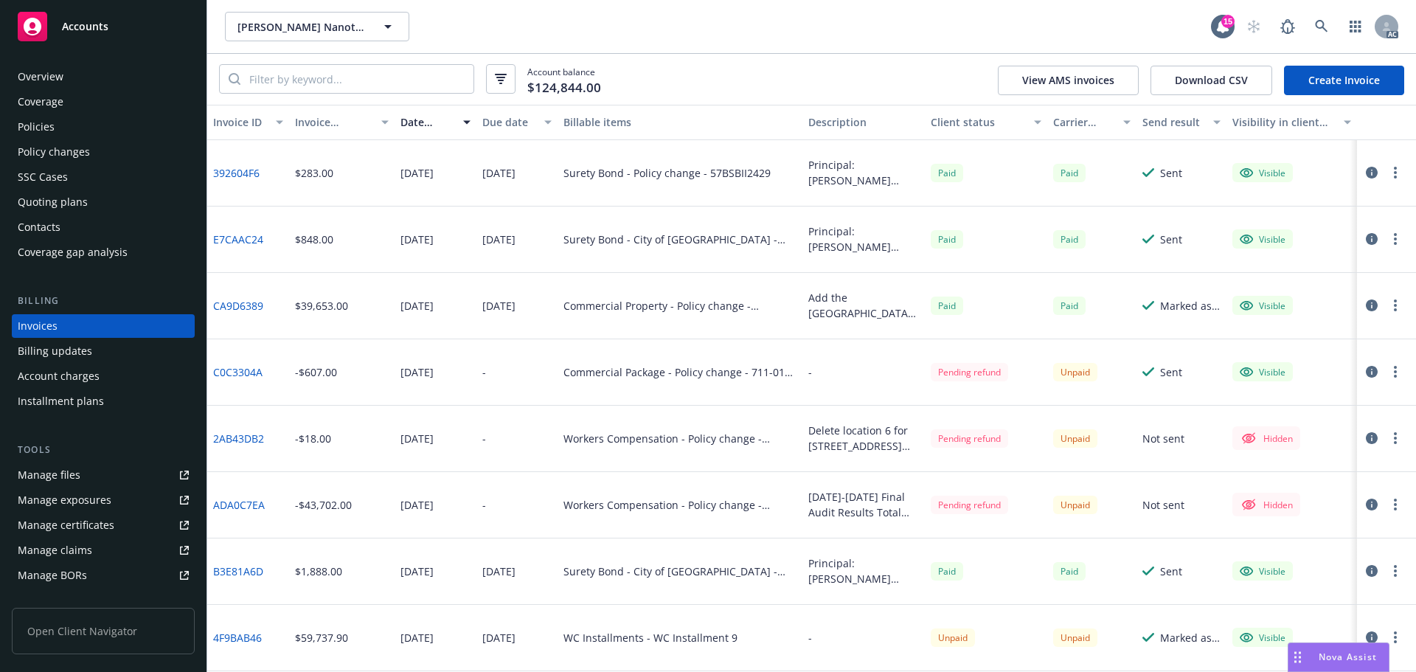
click at [63, 124] on div "Policies" at bounding box center [103, 127] width 171 height 24
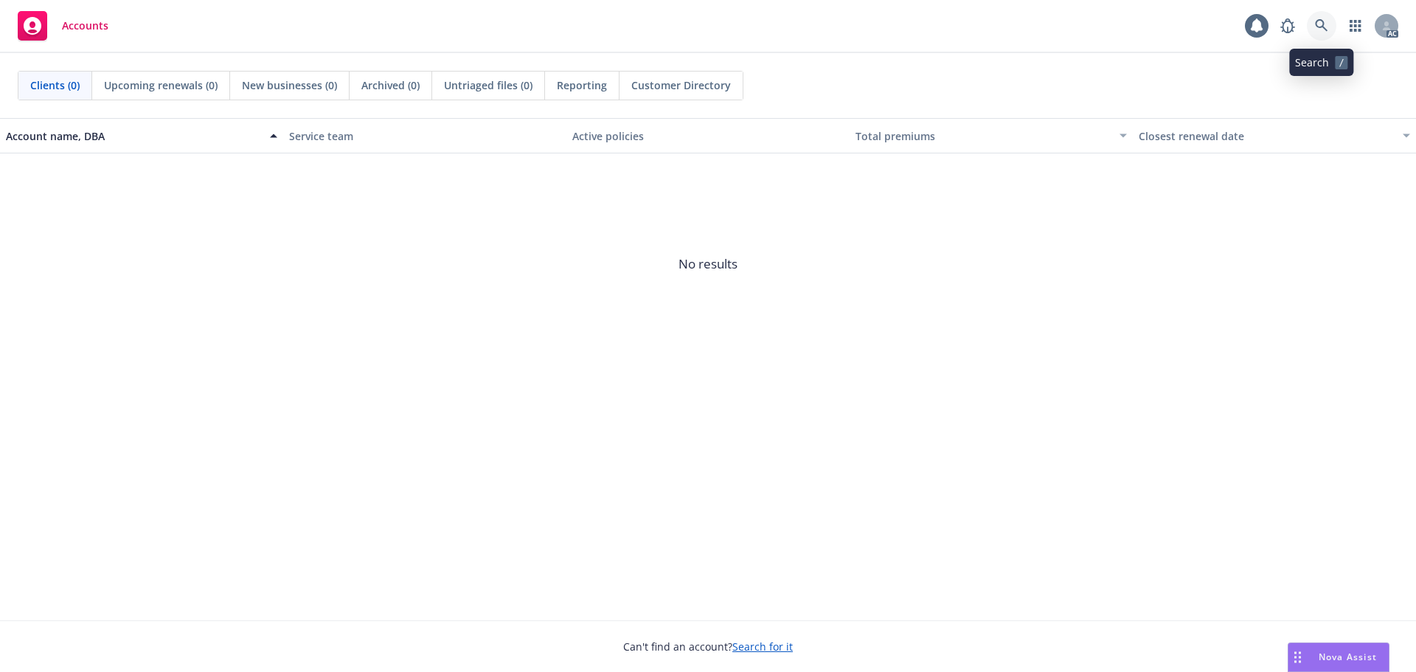
click at [1323, 34] on link at bounding box center [1321, 25] width 29 height 29
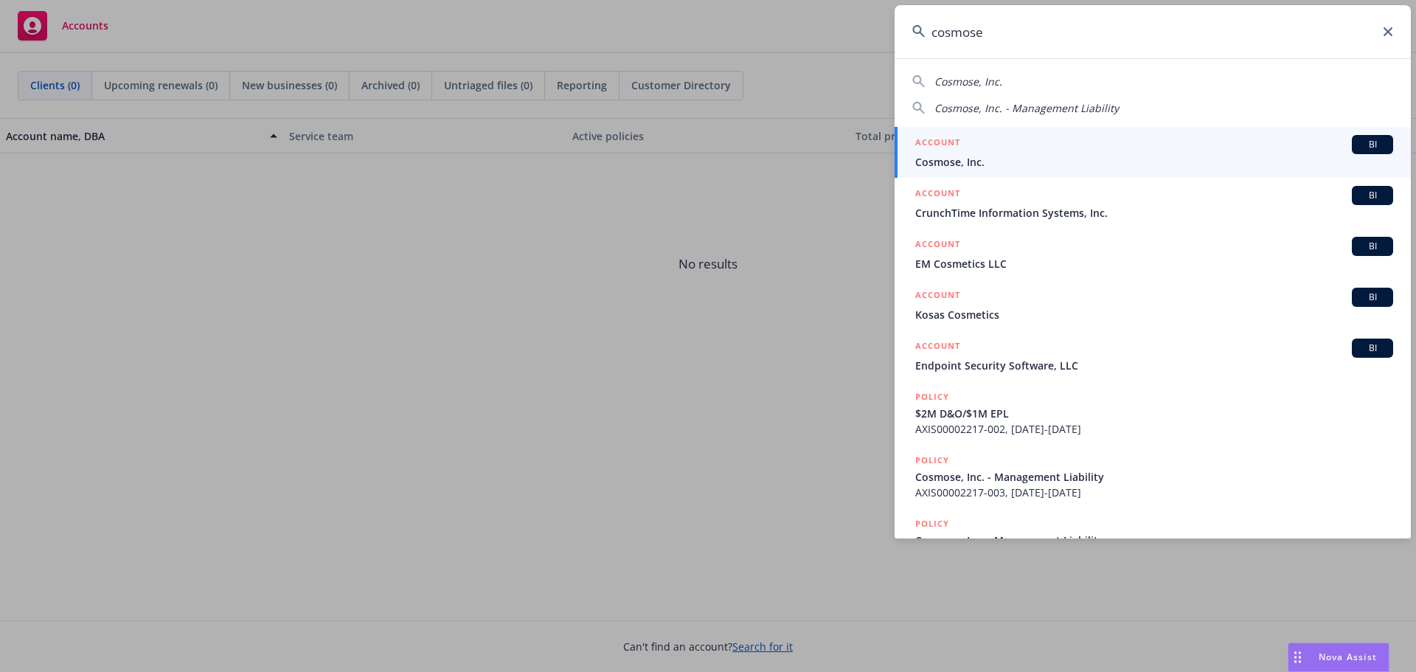
type input "cosmose"
click at [1002, 147] on div "ACCOUNT BI" at bounding box center [1154, 144] width 478 height 19
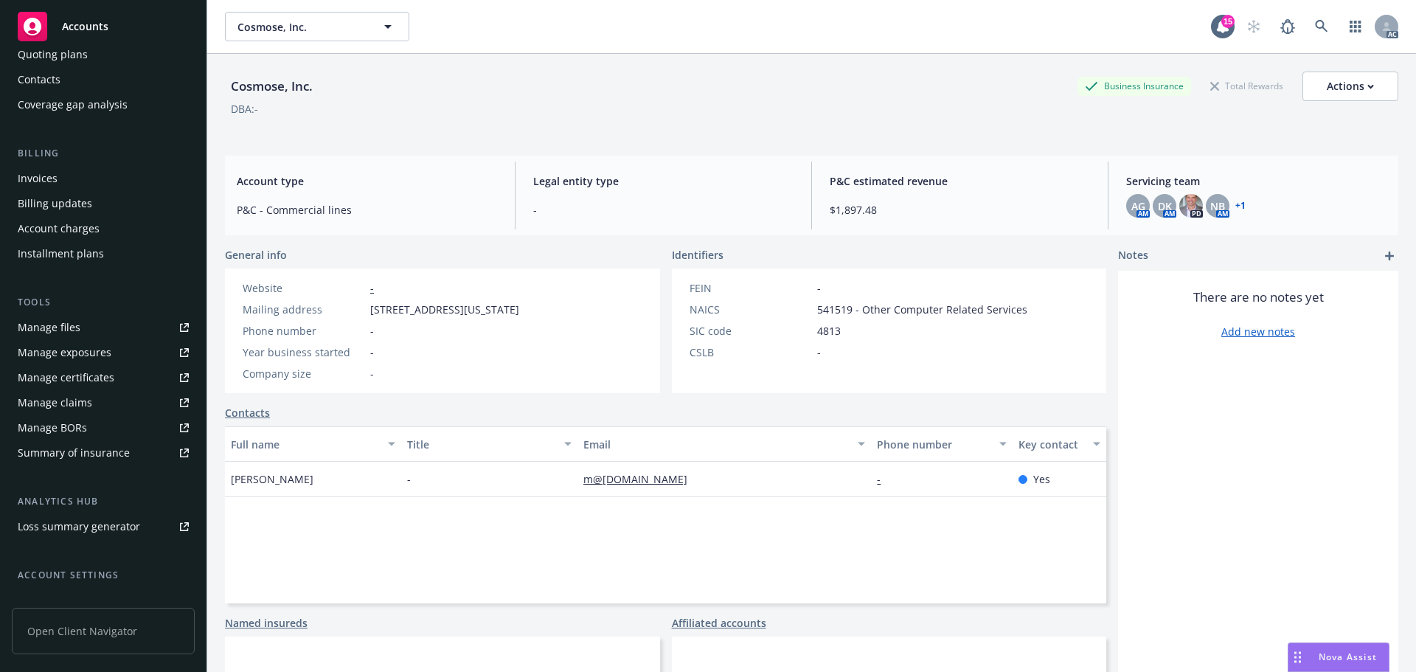
scroll to position [264, 0]
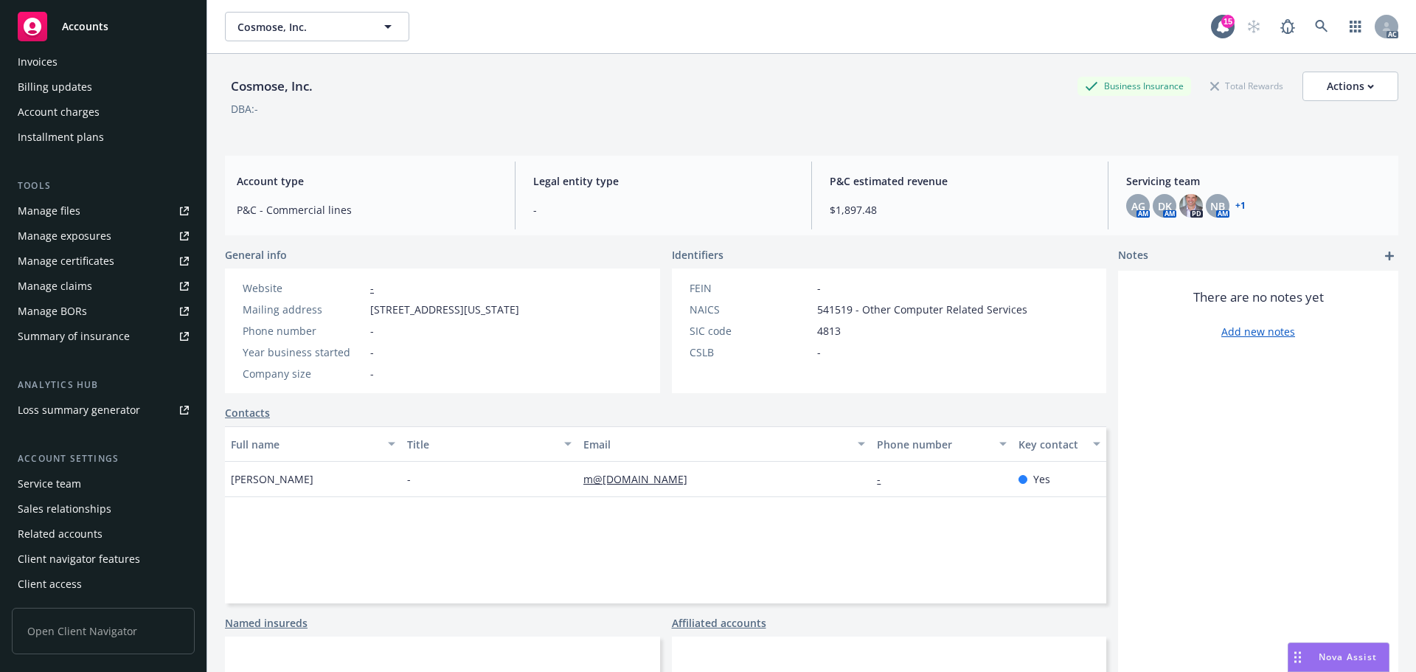
click at [77, 478] on div "Service team" at bounding box center [49, 484] width 63 height 24
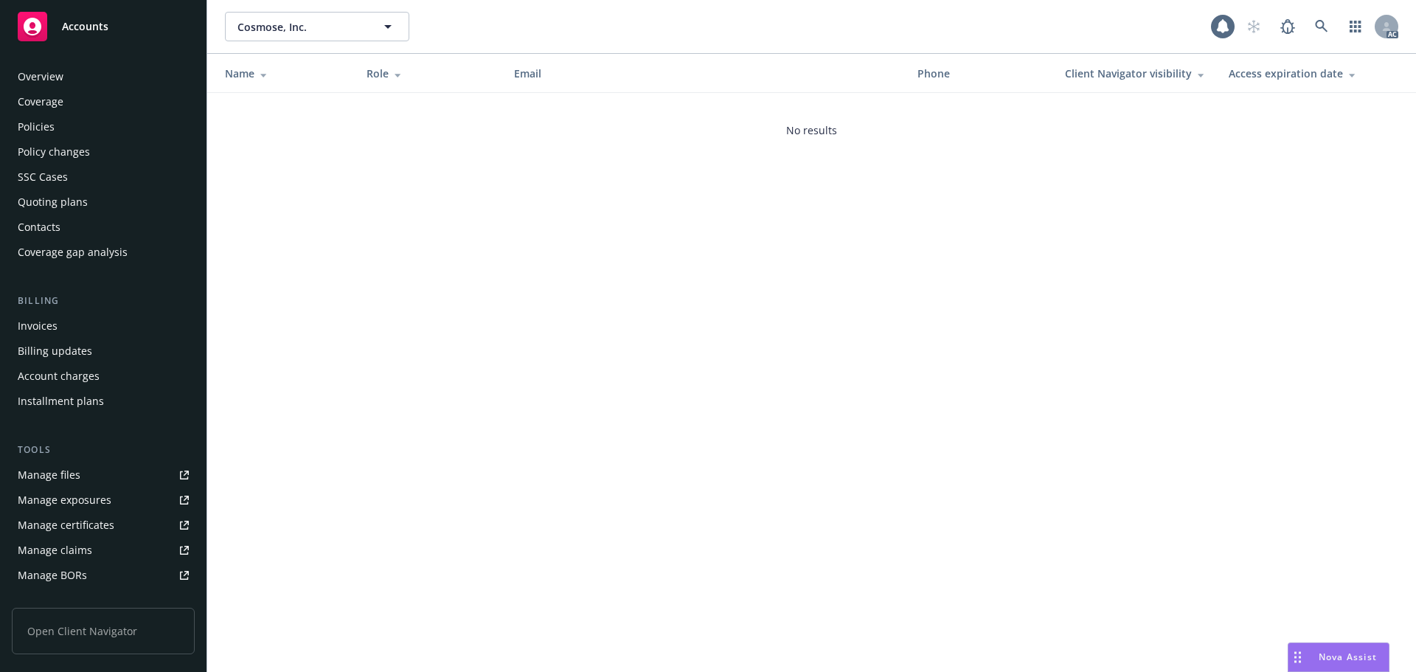
scroll to position [264, 0]
